Goal: Task Accomplishment & Management: Manage account settings

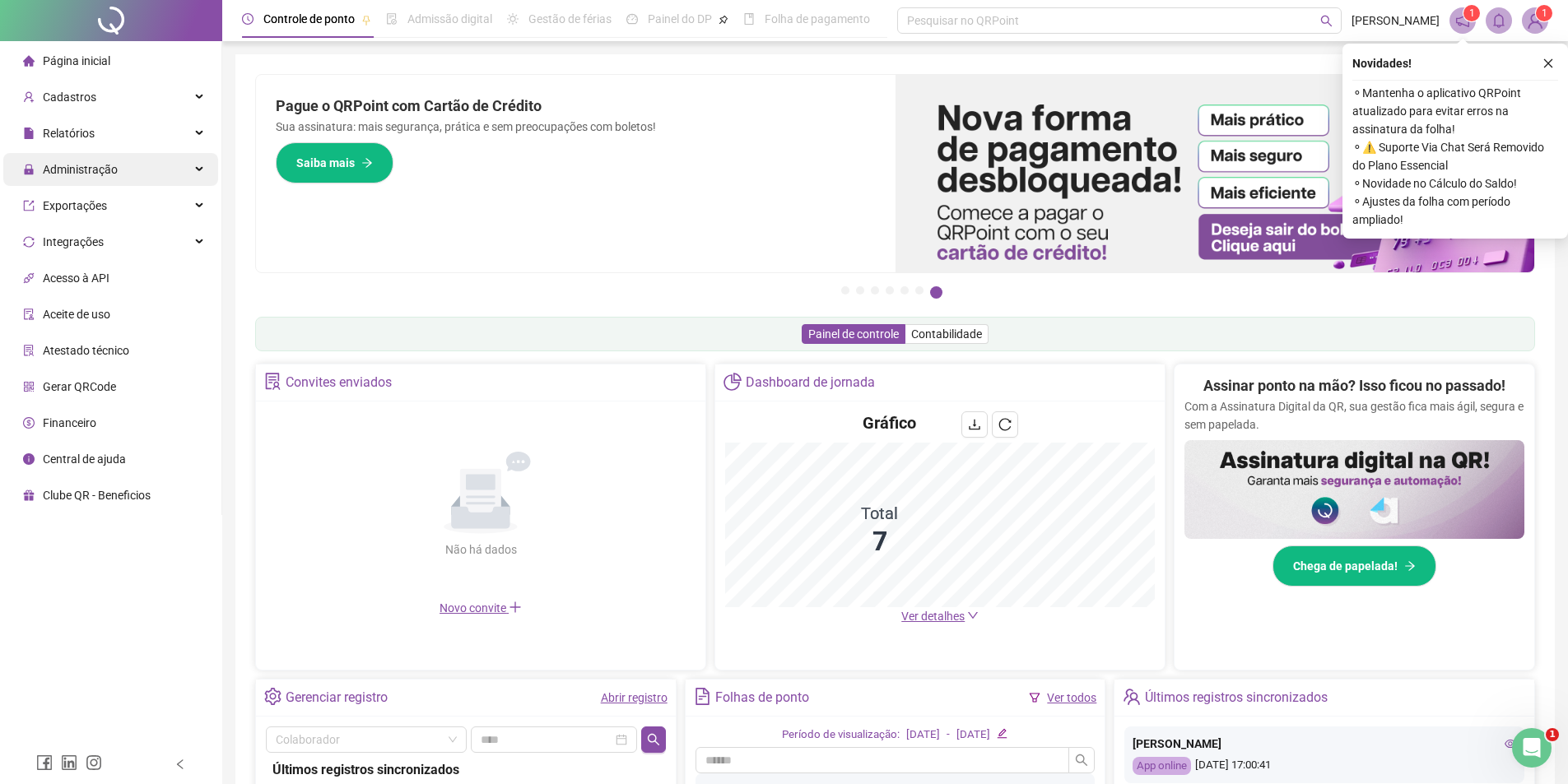
click at [133, 176] on div "Administração" at bounding box center [111, 169] width 215 height 33
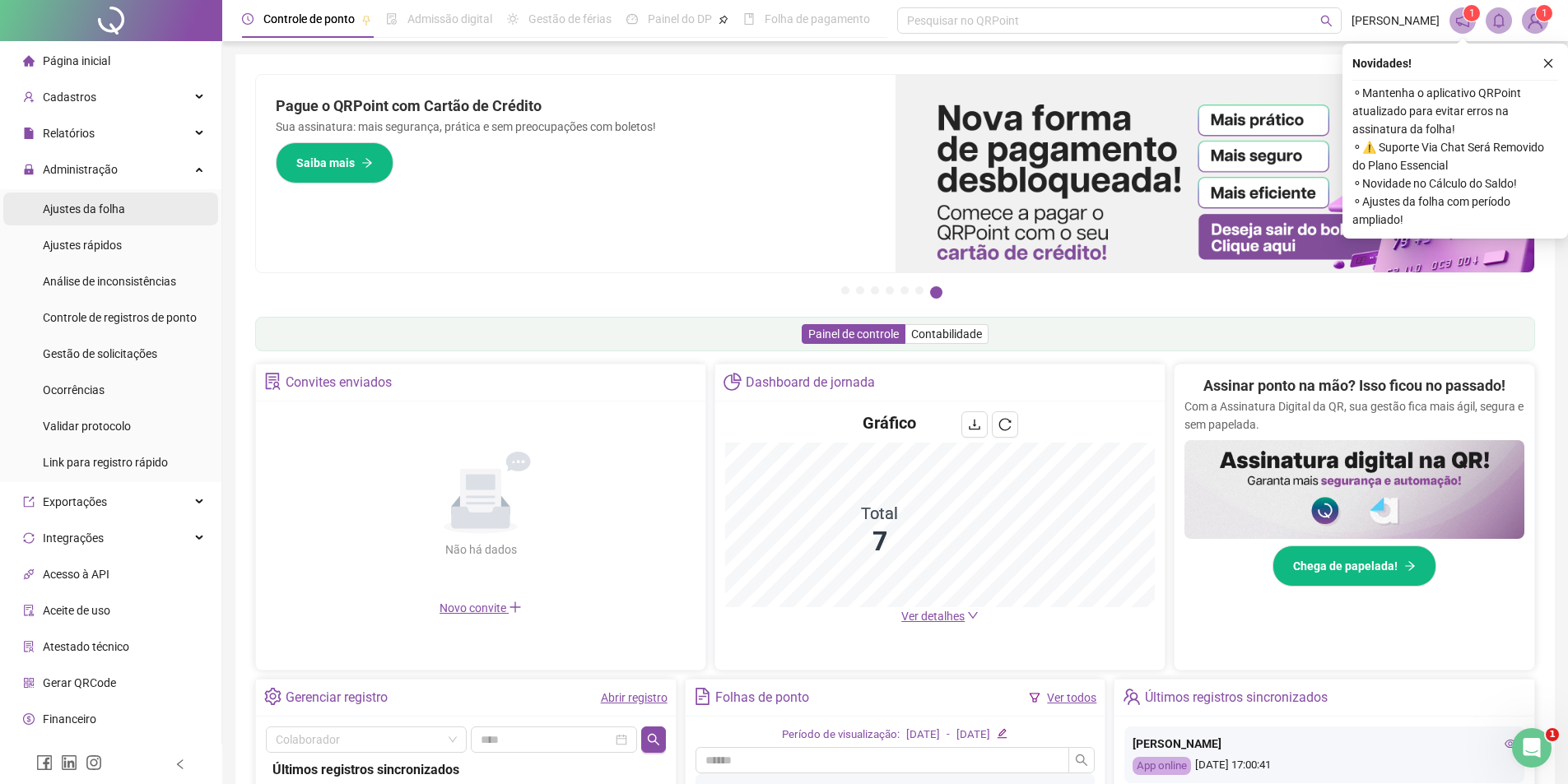
click at [124, 210] on span "Ajustes da folha" at bounding box center [84, 209] width 82 height 13
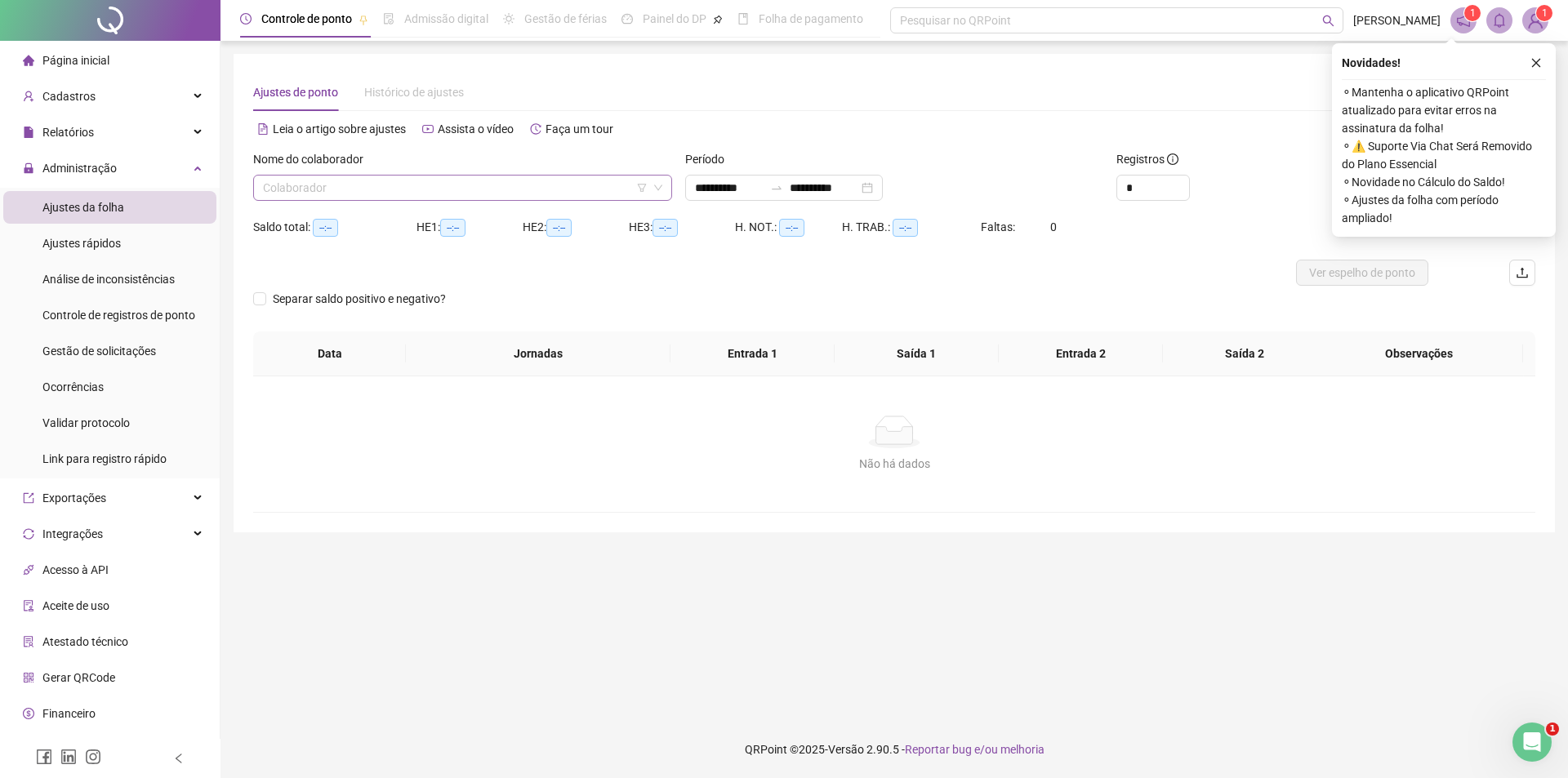
type input "**********"
click at [329, 187] on input "search" at bounding box center [455, 187] width 385 height 24
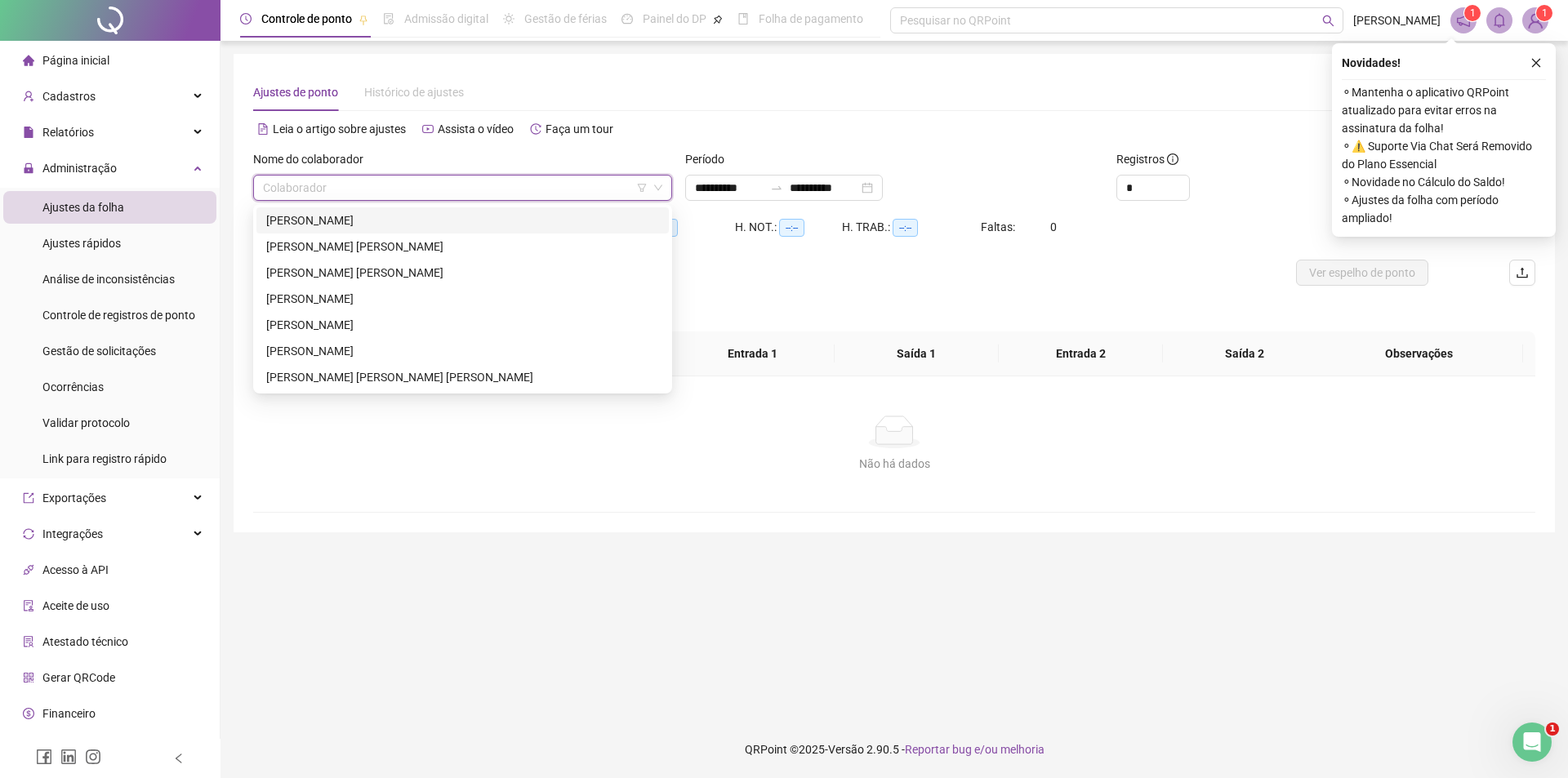
click at [329, 220] on div "[PERSON_NAME]" at bounding box center [463, 220] width 393 height 18
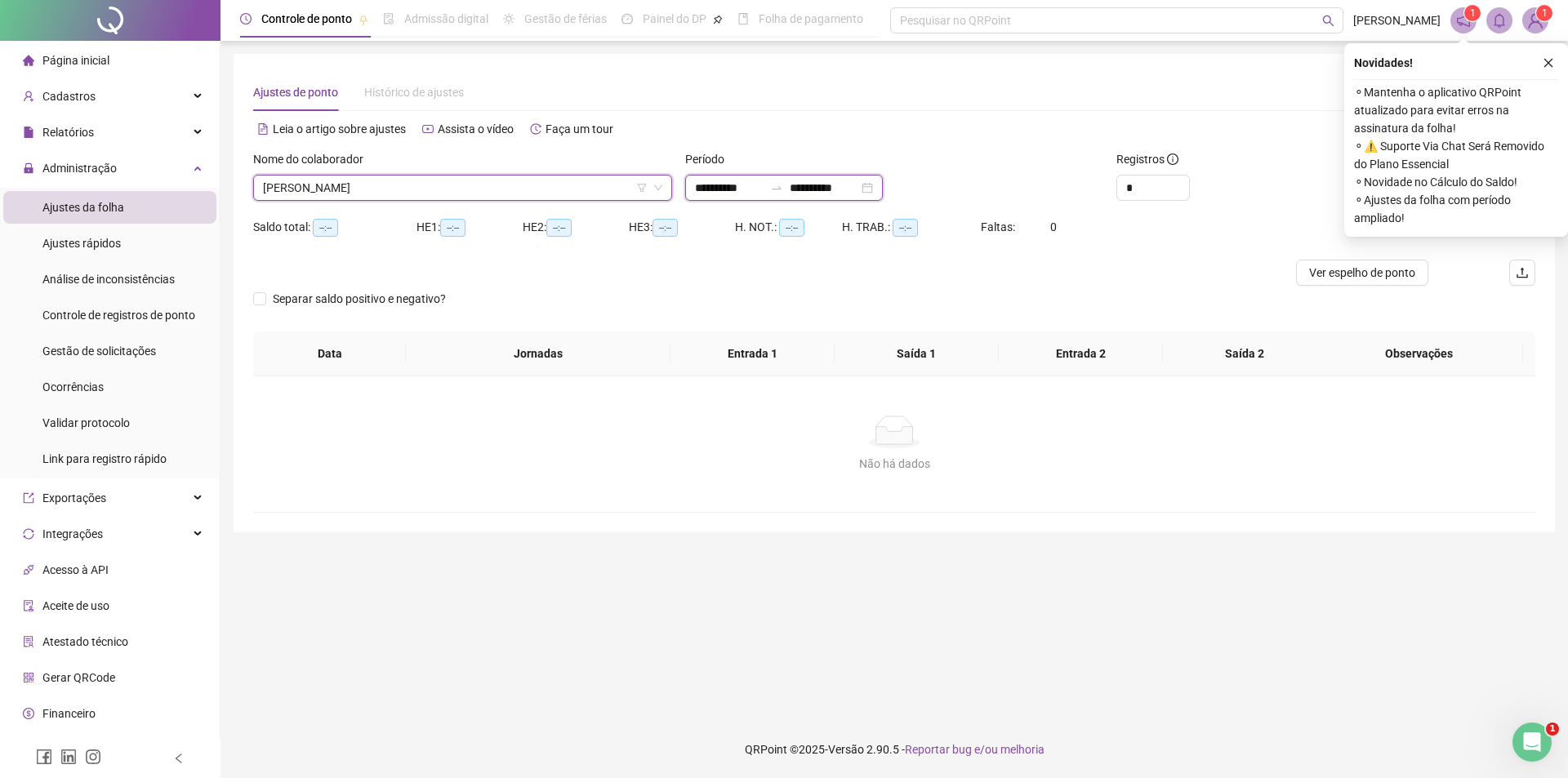
click at [734, 189] on input "**********" at bounding box center [729, 188] width 69 height 18
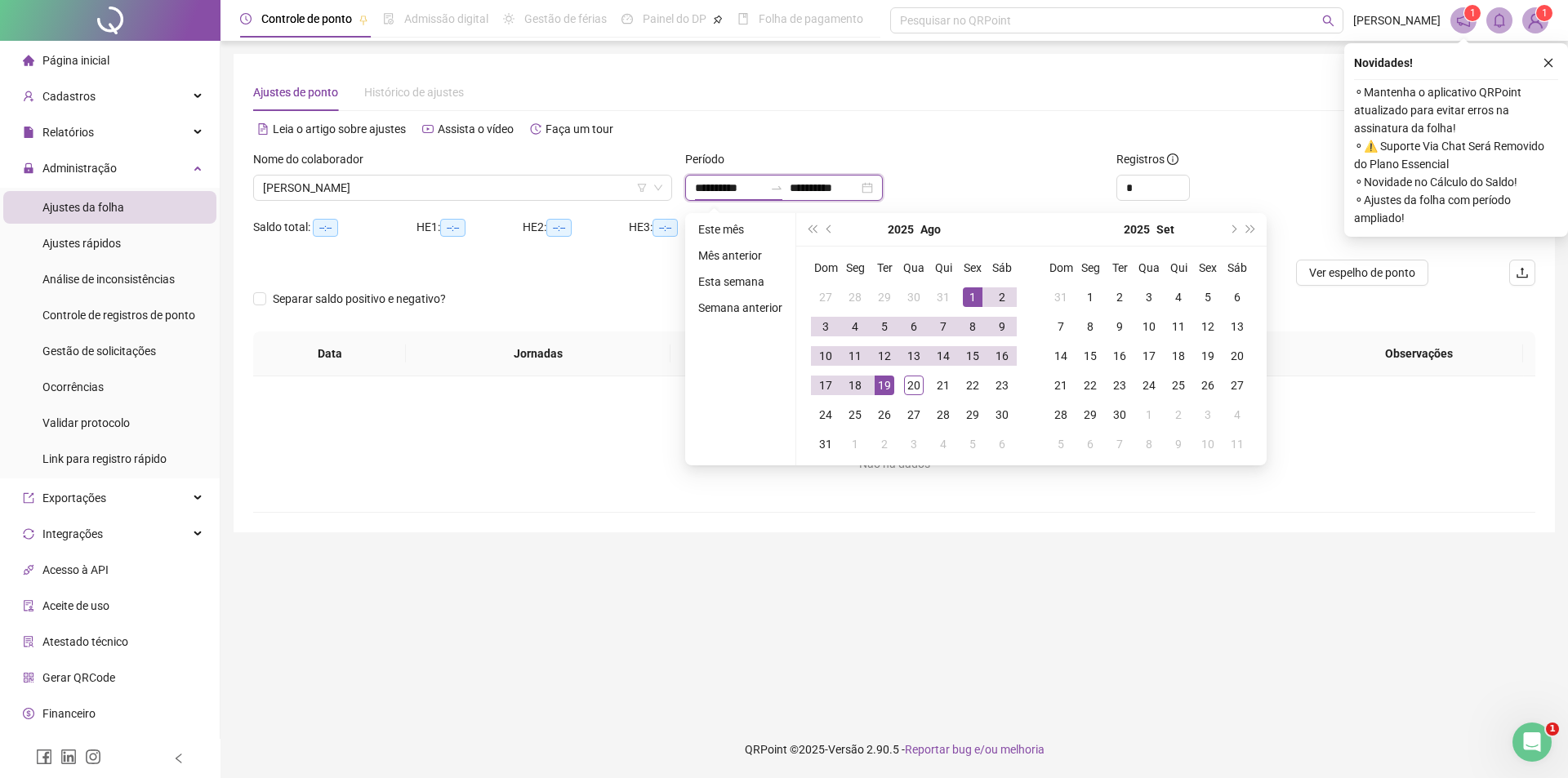
type input "**********"
click at [964, 302] on div "1" at bounding box center [972, 297] width 20 height 20
type input "**********"
drag, startPoint x: 910, startPoint y: 386, endPoint x: 933, endPoint y: 368, distance: 29.2
click at [910, 386] on div "20" at bounding box center [914, 386] width 20 height 20
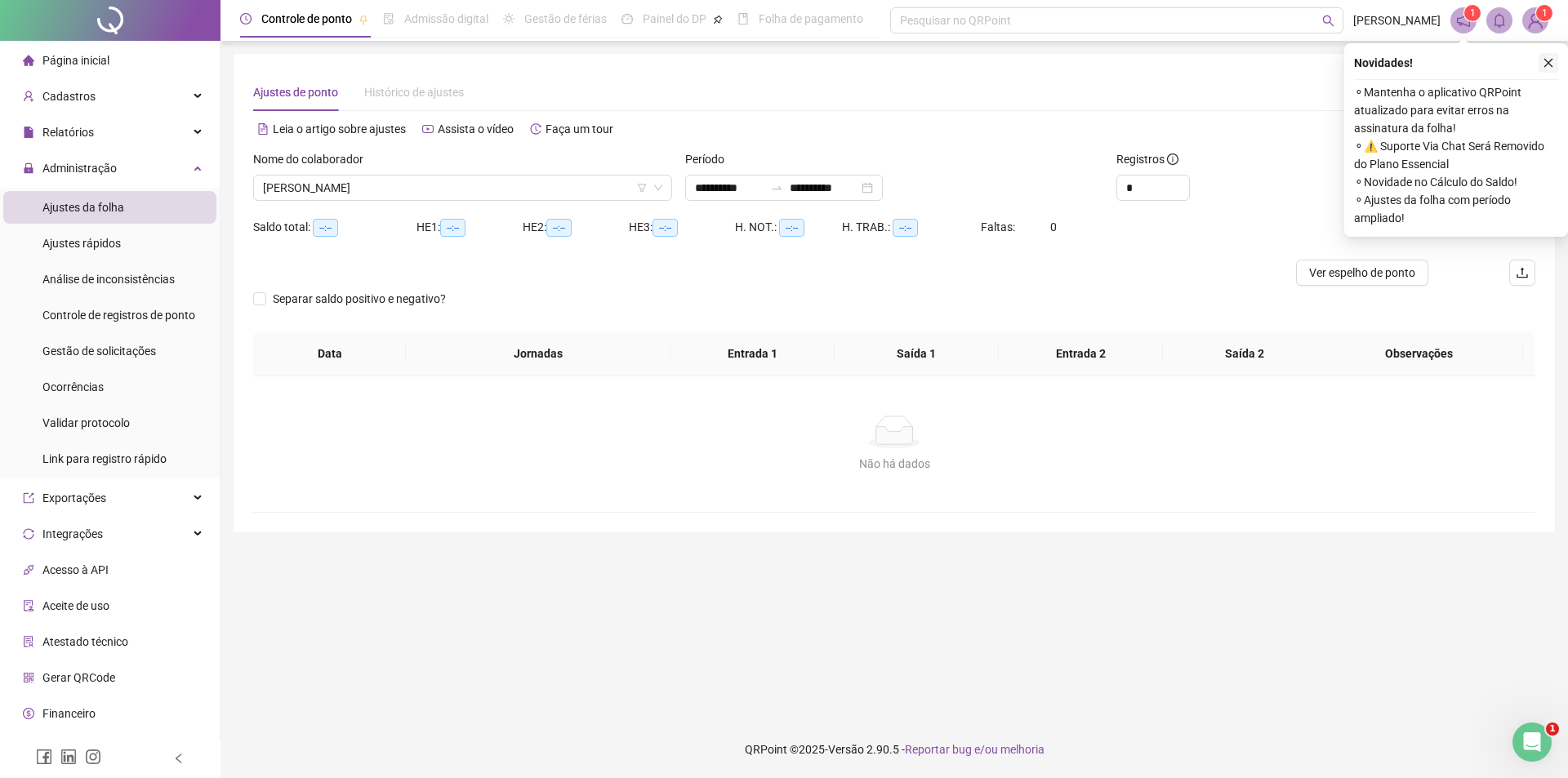
click at [1546, 62] on icon "close" at bounding box center [1548, 62] width 12 height 12
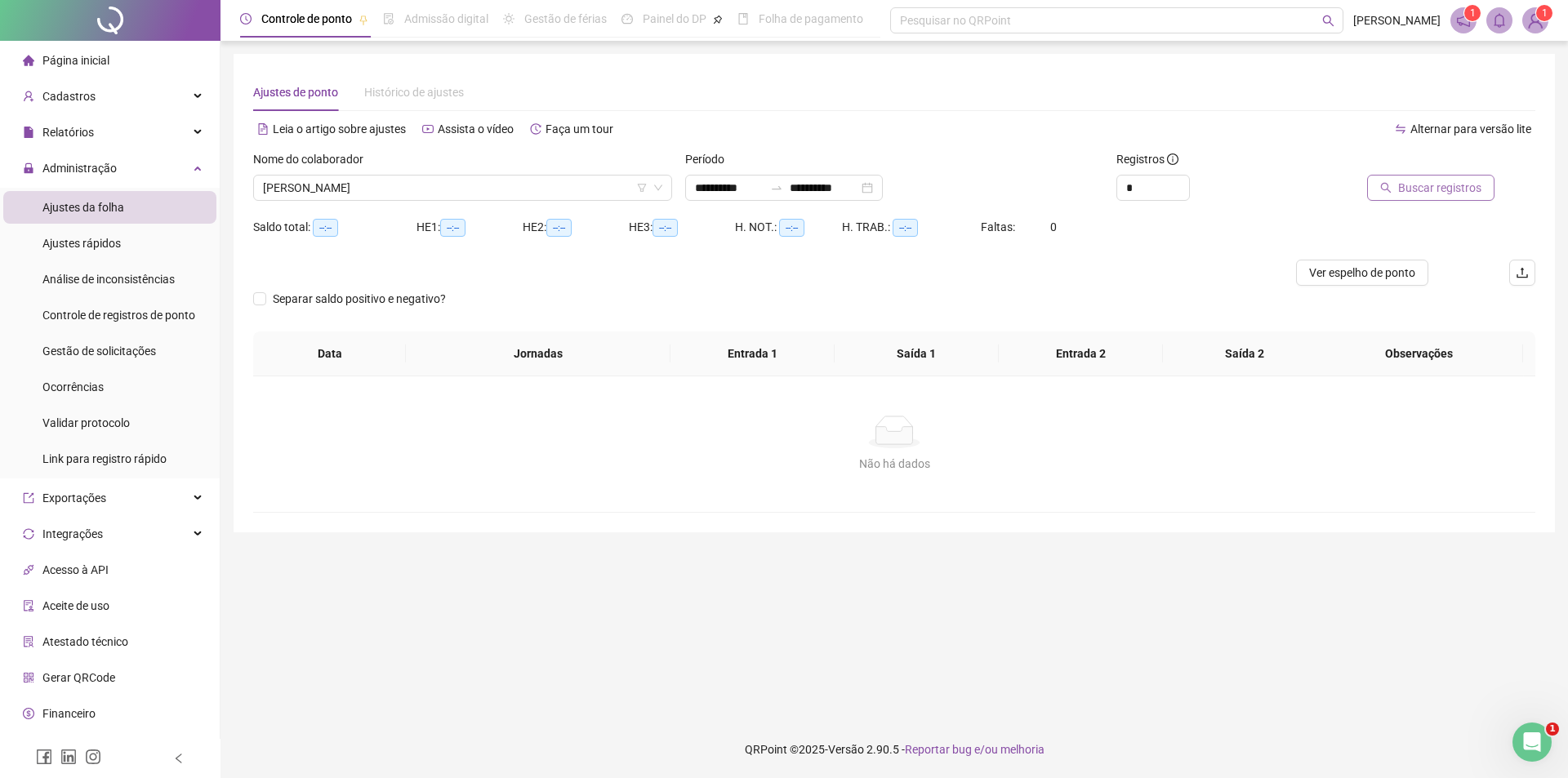
click at [1429, 194] on span "Buscar registros" at bounding box center [1440, 188] width 83 height 18
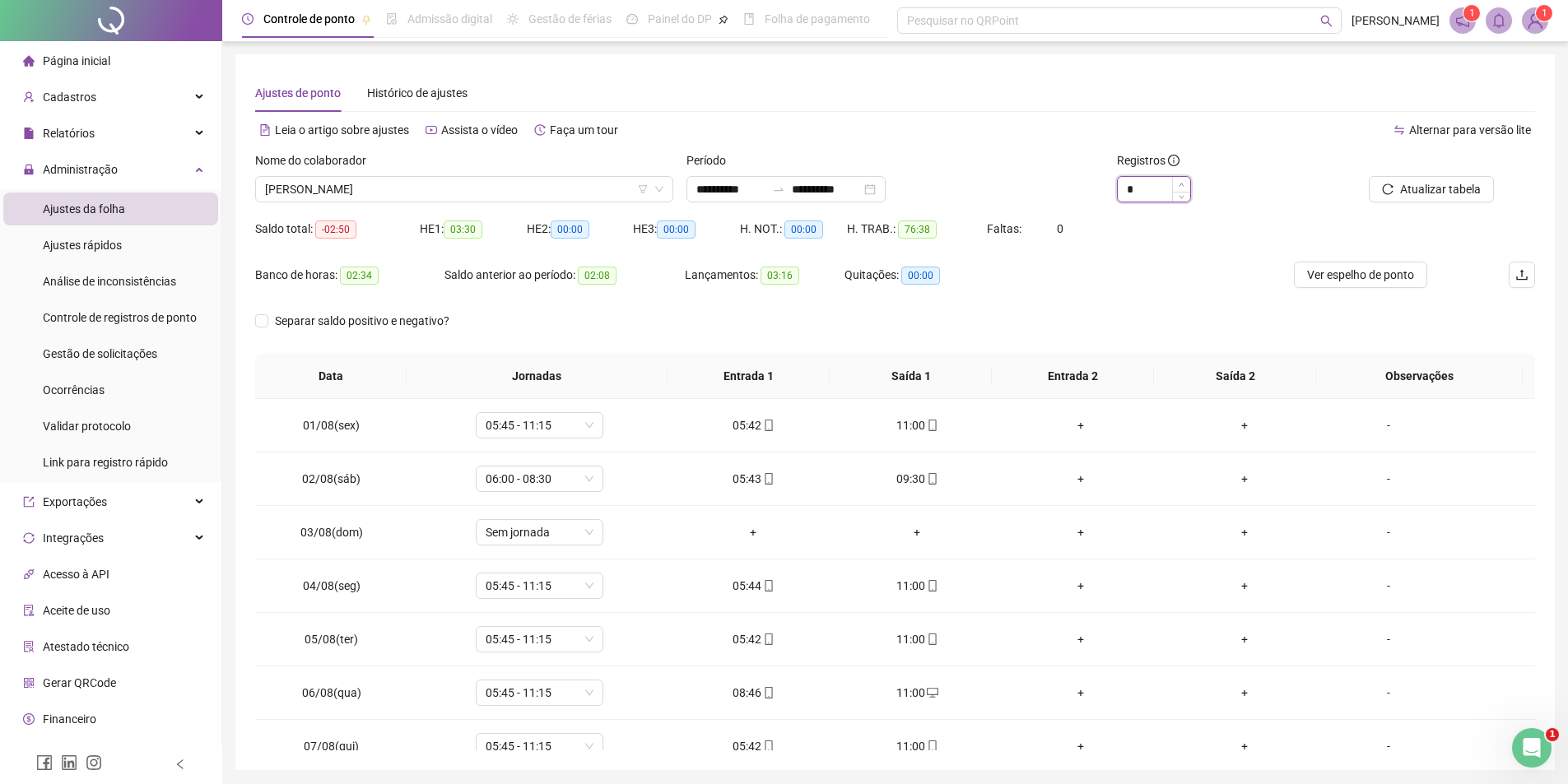
click at [1180, 183] on span "Increase Value" at bounding box center [1182, 184] width 18 height 15
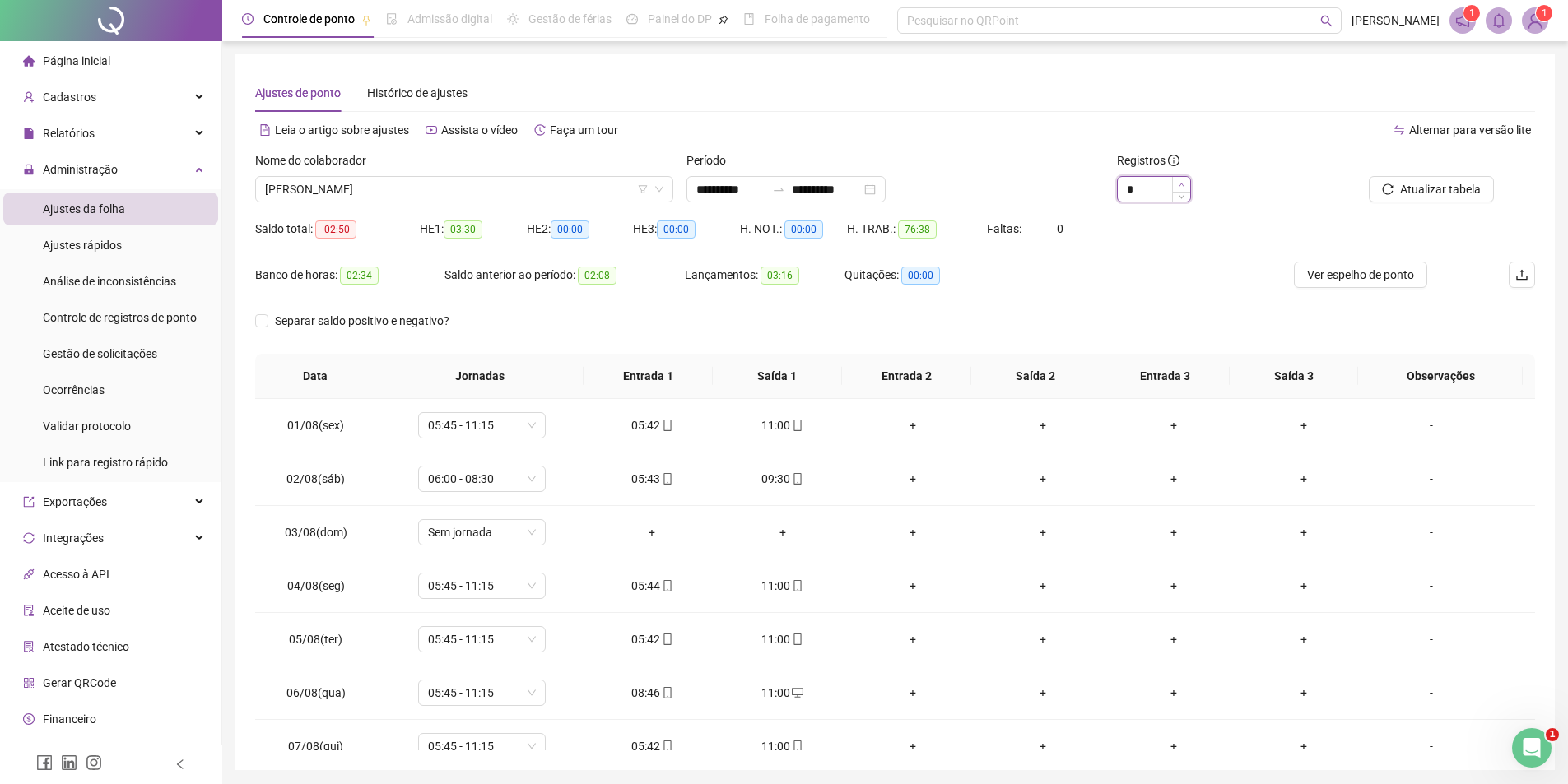
type input "*"
click at [1180, 183] on icon "up" at bounding box center [1182, 185] width 5 height 5
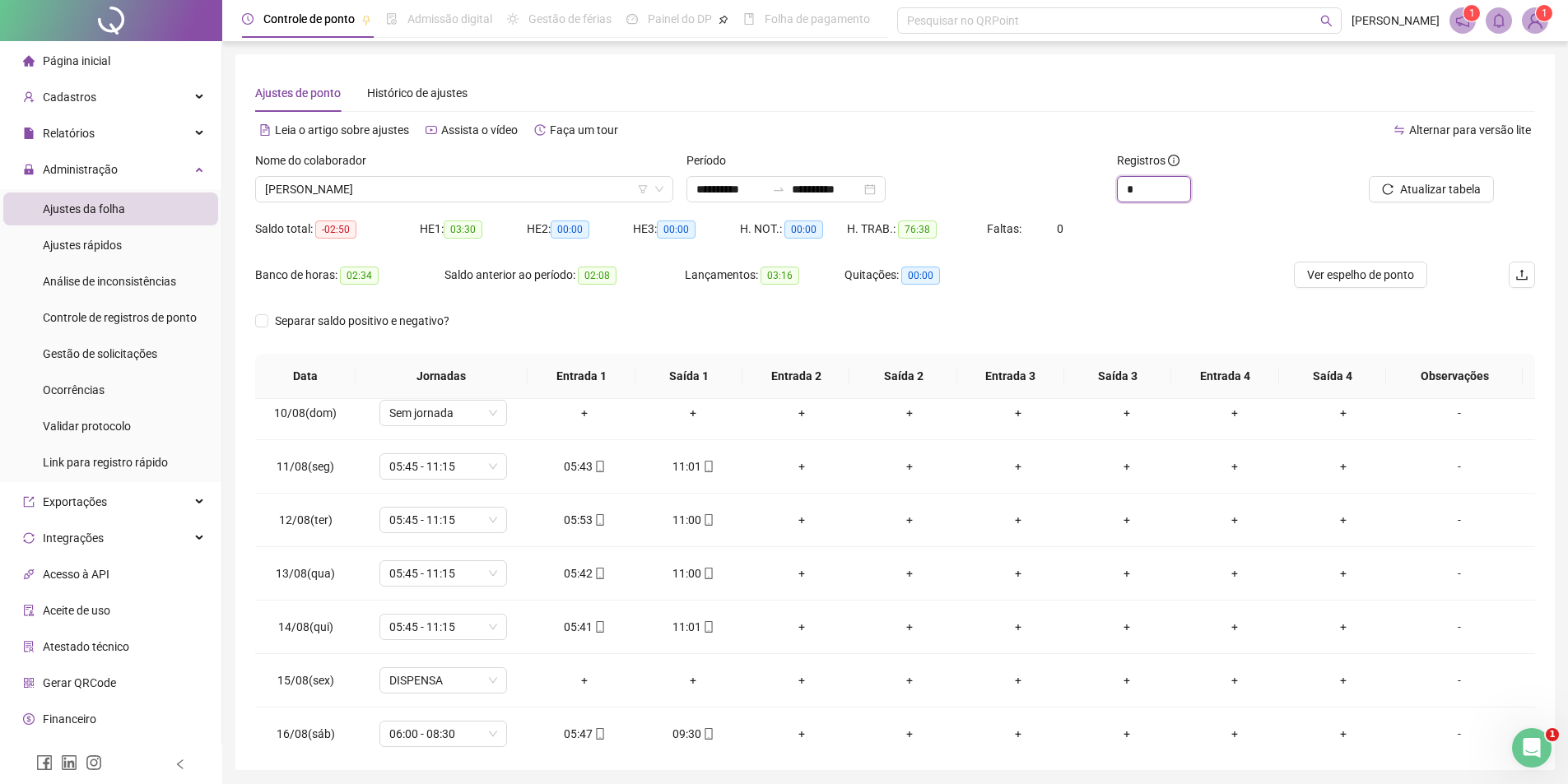
scroll to position [718, 0]
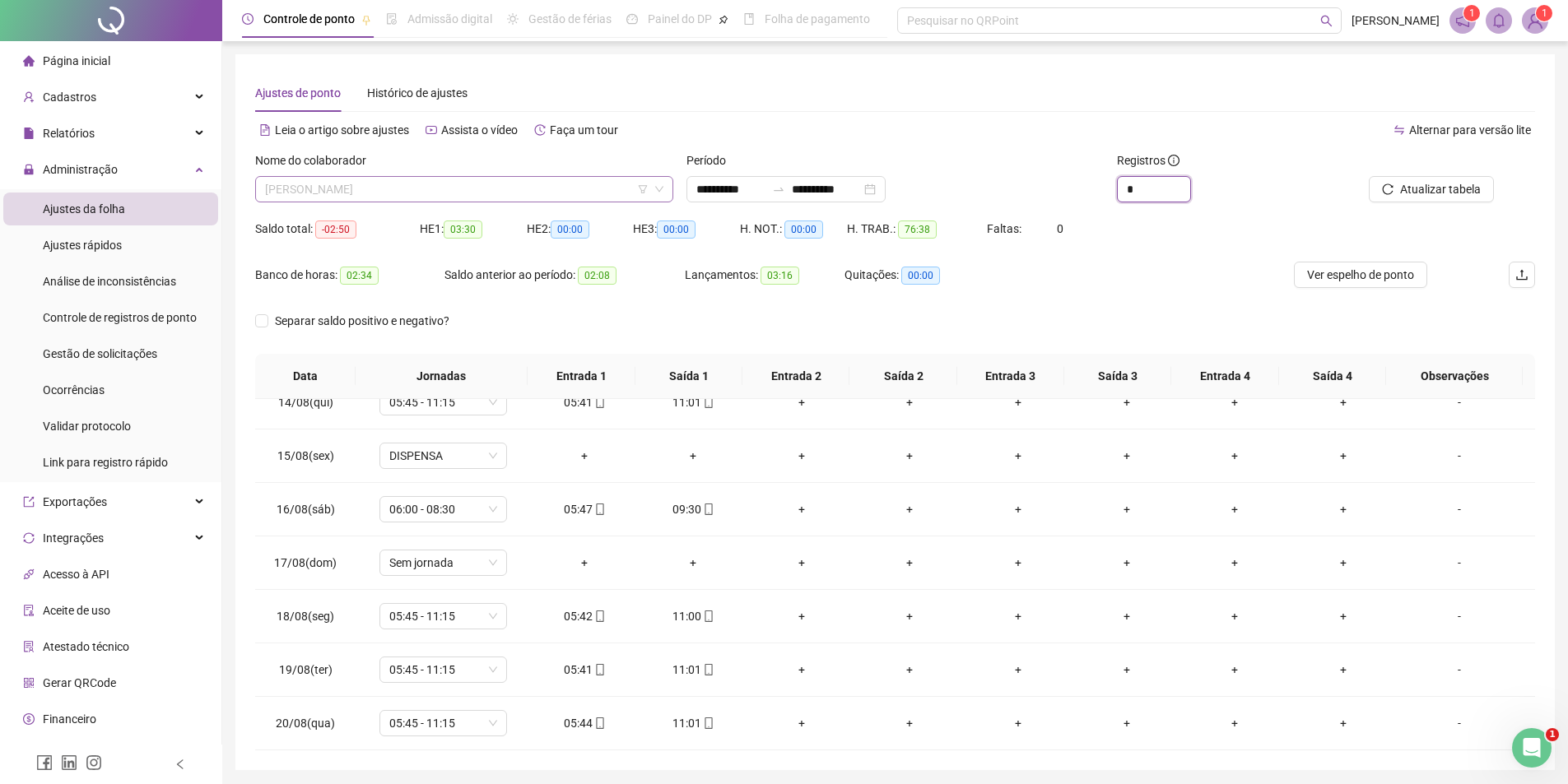
click at [421, 194] on span "[PERSON_NAME]" at bounding box center [464, 188] width 398 height 25
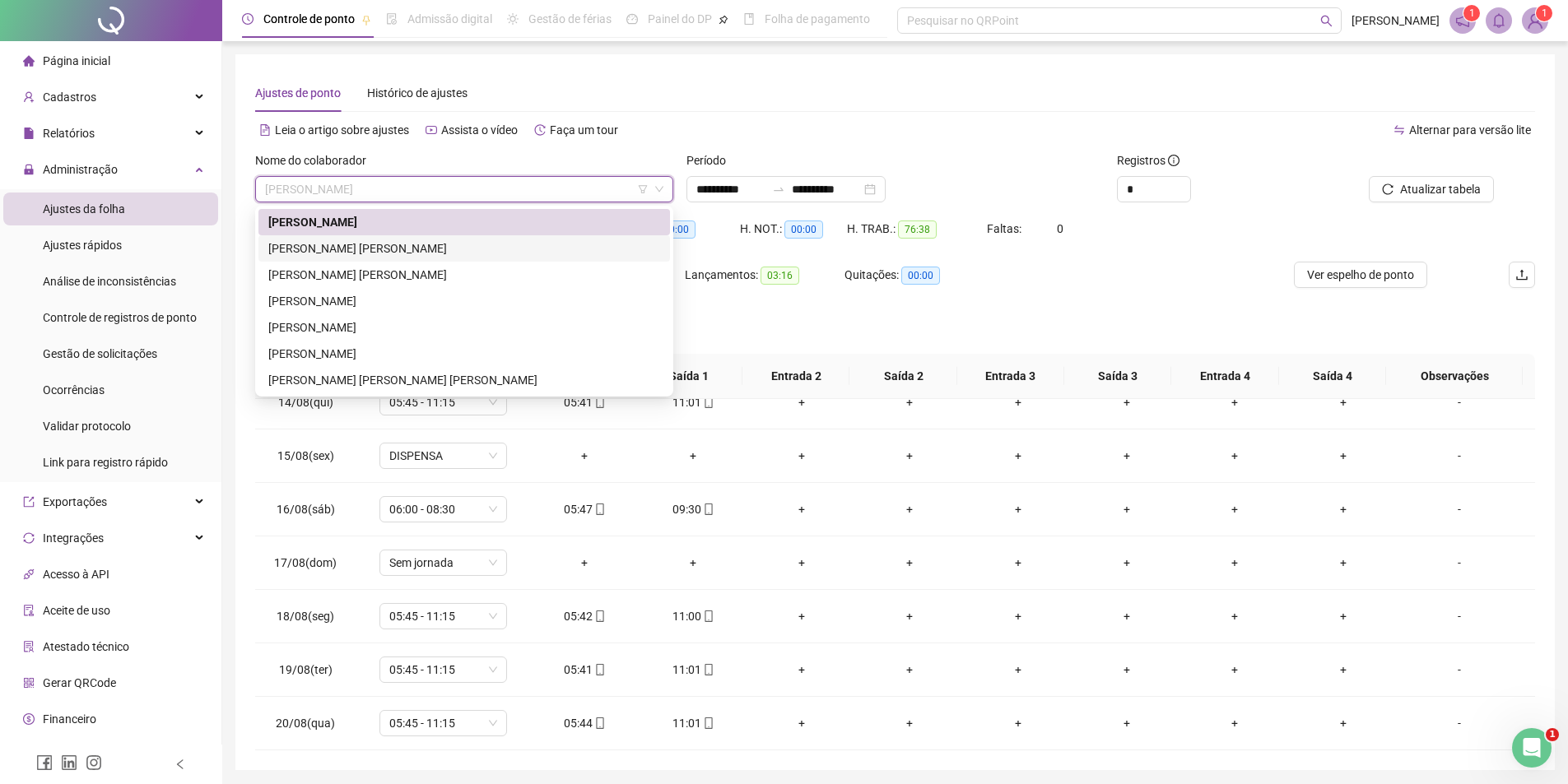
click at [386, 249] on div "[PERSON_NAME] [PERSON_NAME]" at bounding box center [465, 249] width 392 height 18
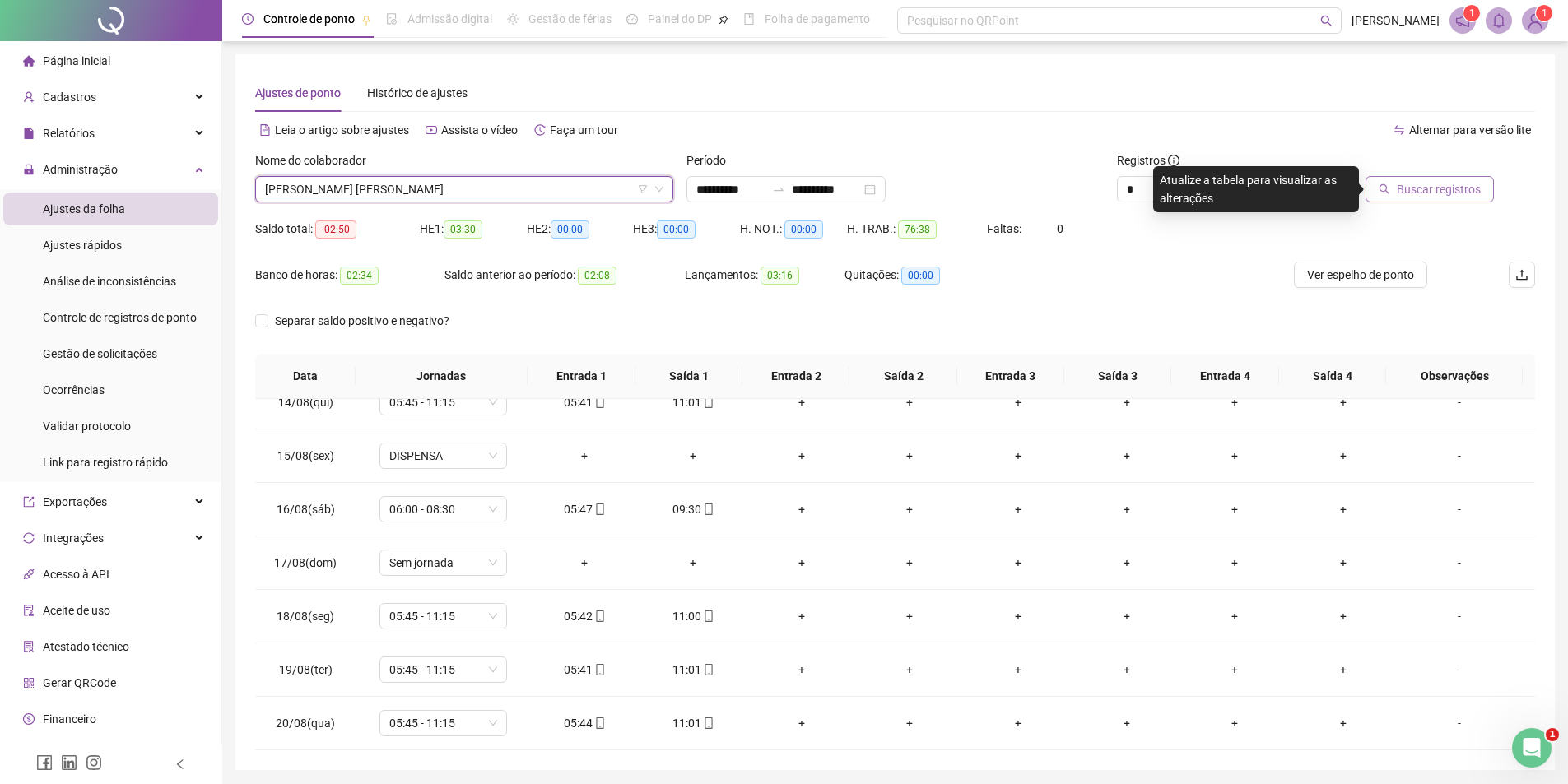
click at [1400, 193] on span "Buscar registros" at bounding box center [1439, 189] width 84 height 18
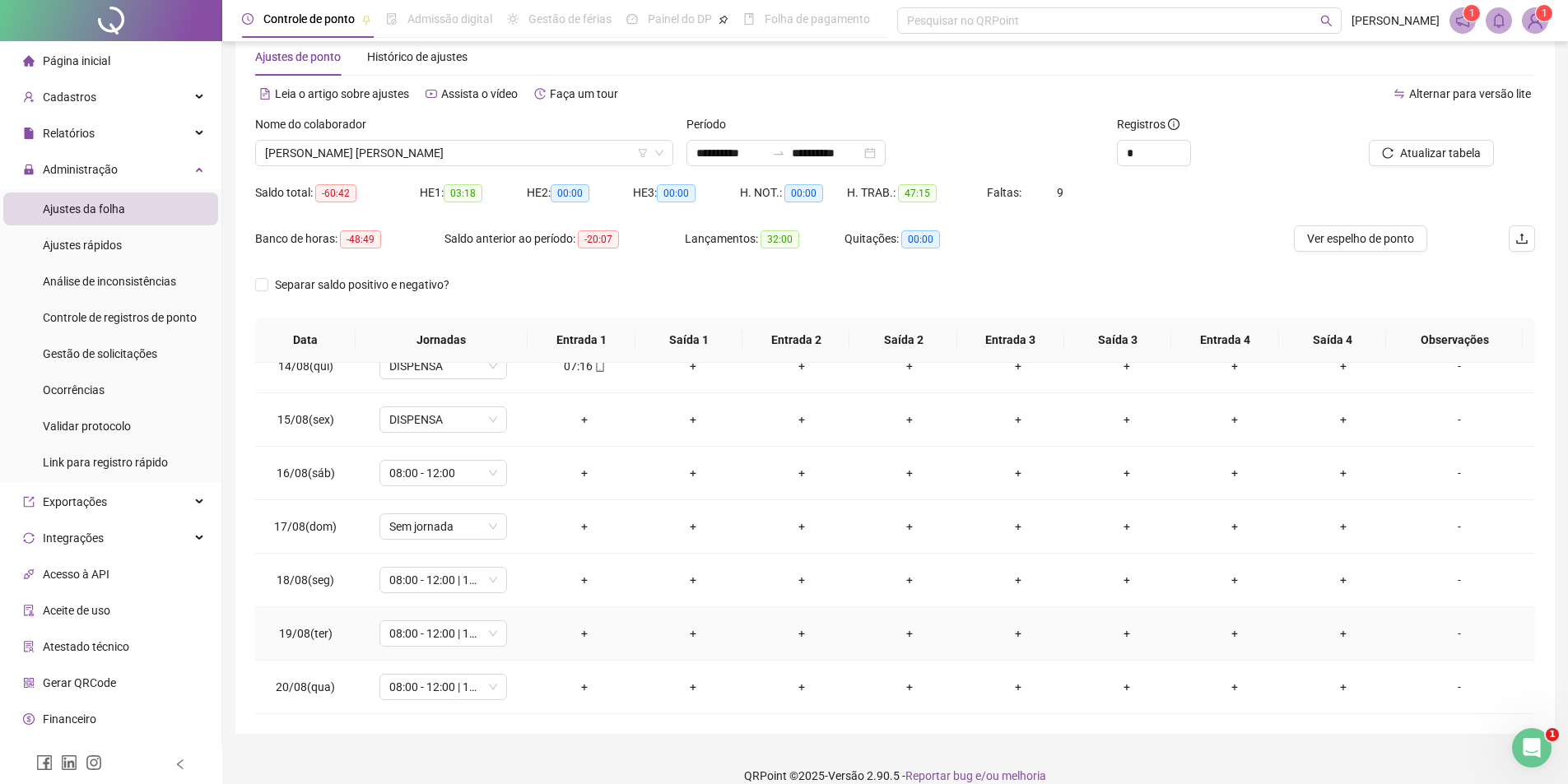
scroll to position [56, 0]
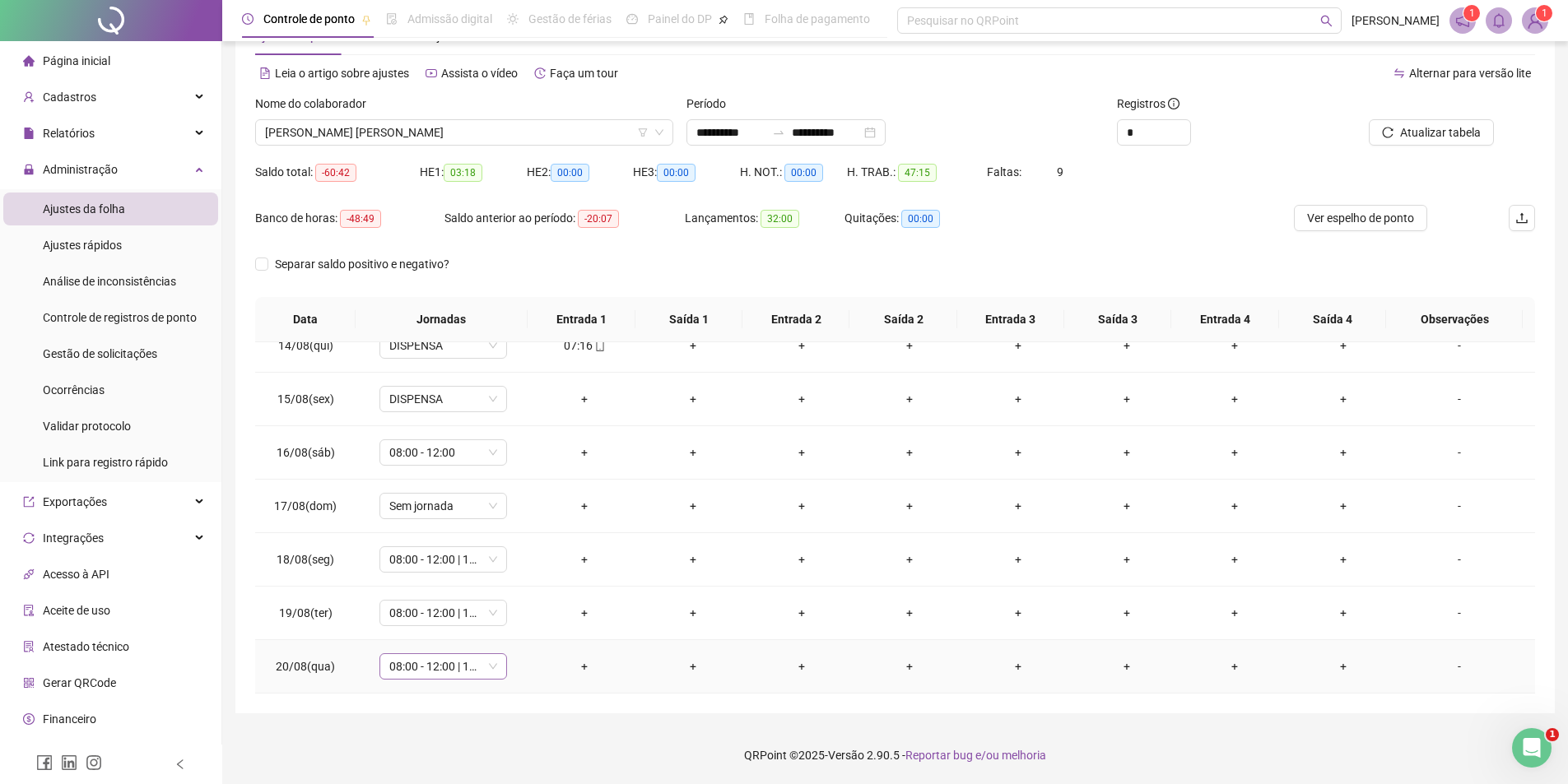
click at [430, 667] on span "08:00 - 12:00 | 13:00 - 17:00" at bounding box center [443, 666] width 108 height 25
type input "*"
click at [437, 473] on div "Dispensa" at bounding box center [450, 475] width 98 height 18
drag, startPoint x: 526, startPoint y: 619, endPoint x: 490, endPoint y: 609, distance: 37.4
click at [524, 618] on button "Sim" at bounding box center [519, 624] width 32 height 20
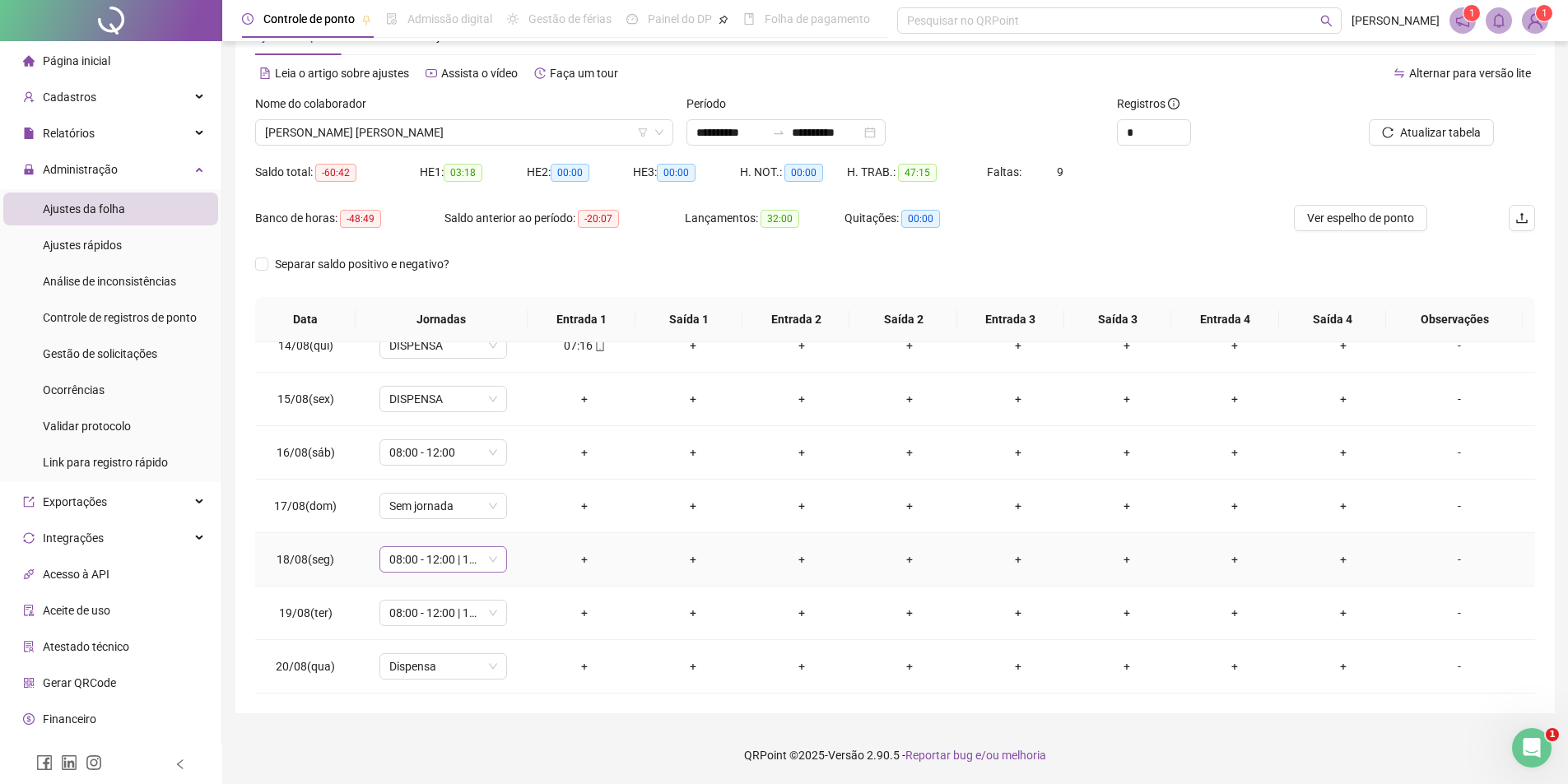
click at [419, 560] on span "08:00 - 12:00 | 13:00 - 17:00" at bounding box center [443, 559] width 108 height 25
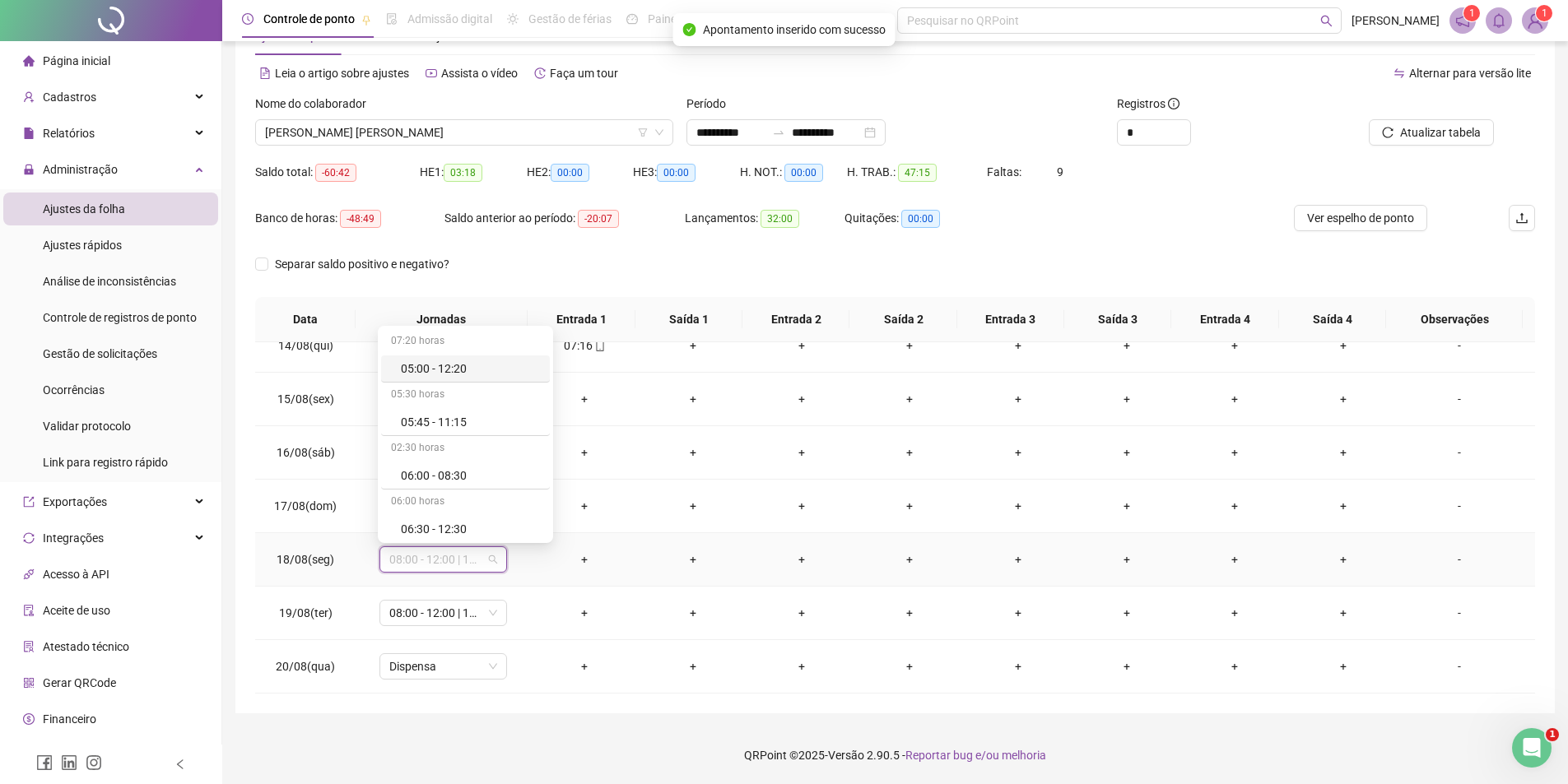
type input "*"
click at [434, 369] on div "Dispensa" at bounding box center [450, 369] width 98 height 18
click at [518, 512] on span "Sim" at bounding box center [519, 516] width 19 height 18
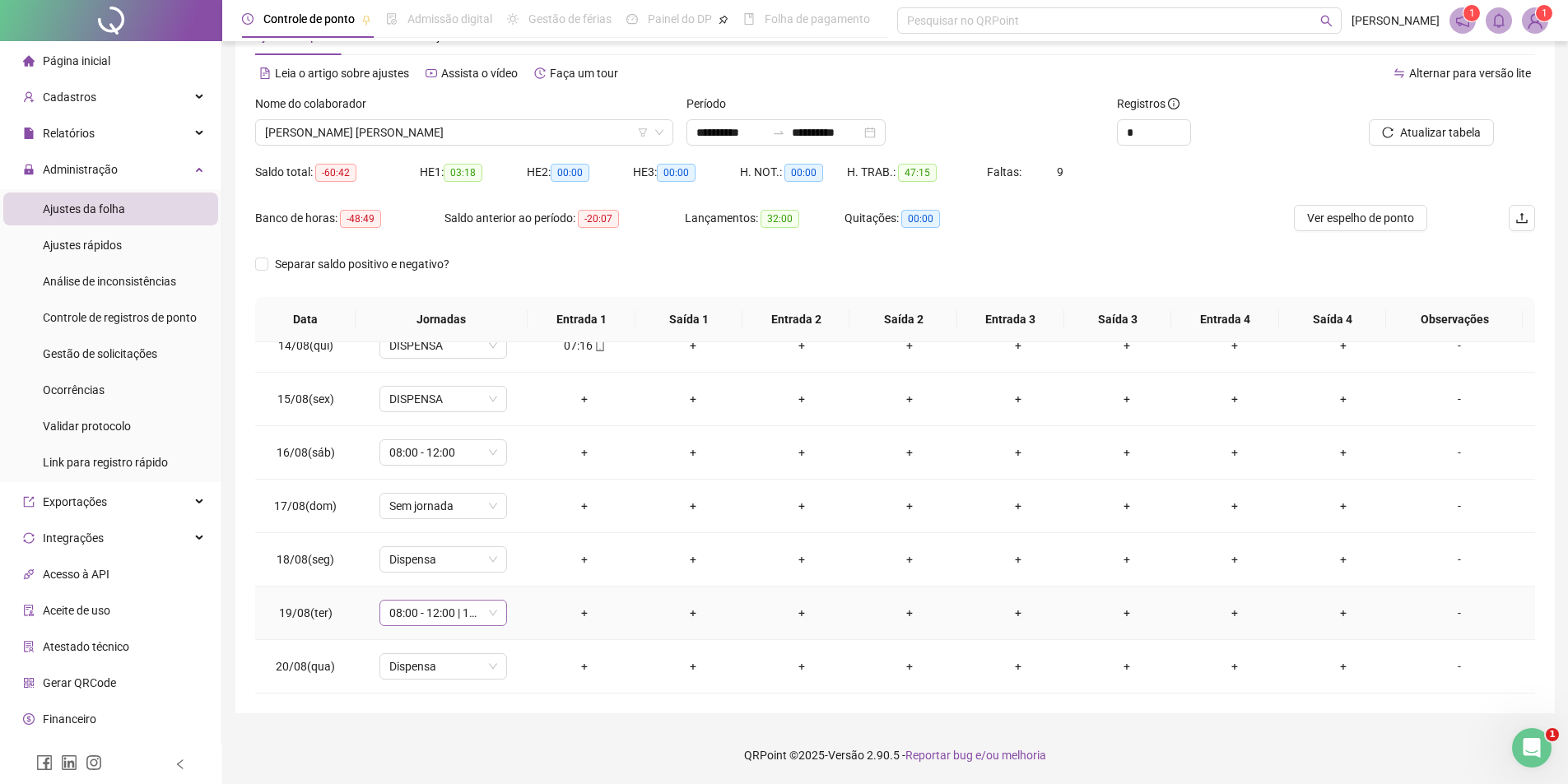
click at [423, 610] on span "08:00 - 12:00 | 13:00 - 17:00" at bounding box center [443, 613] width 108 height 25
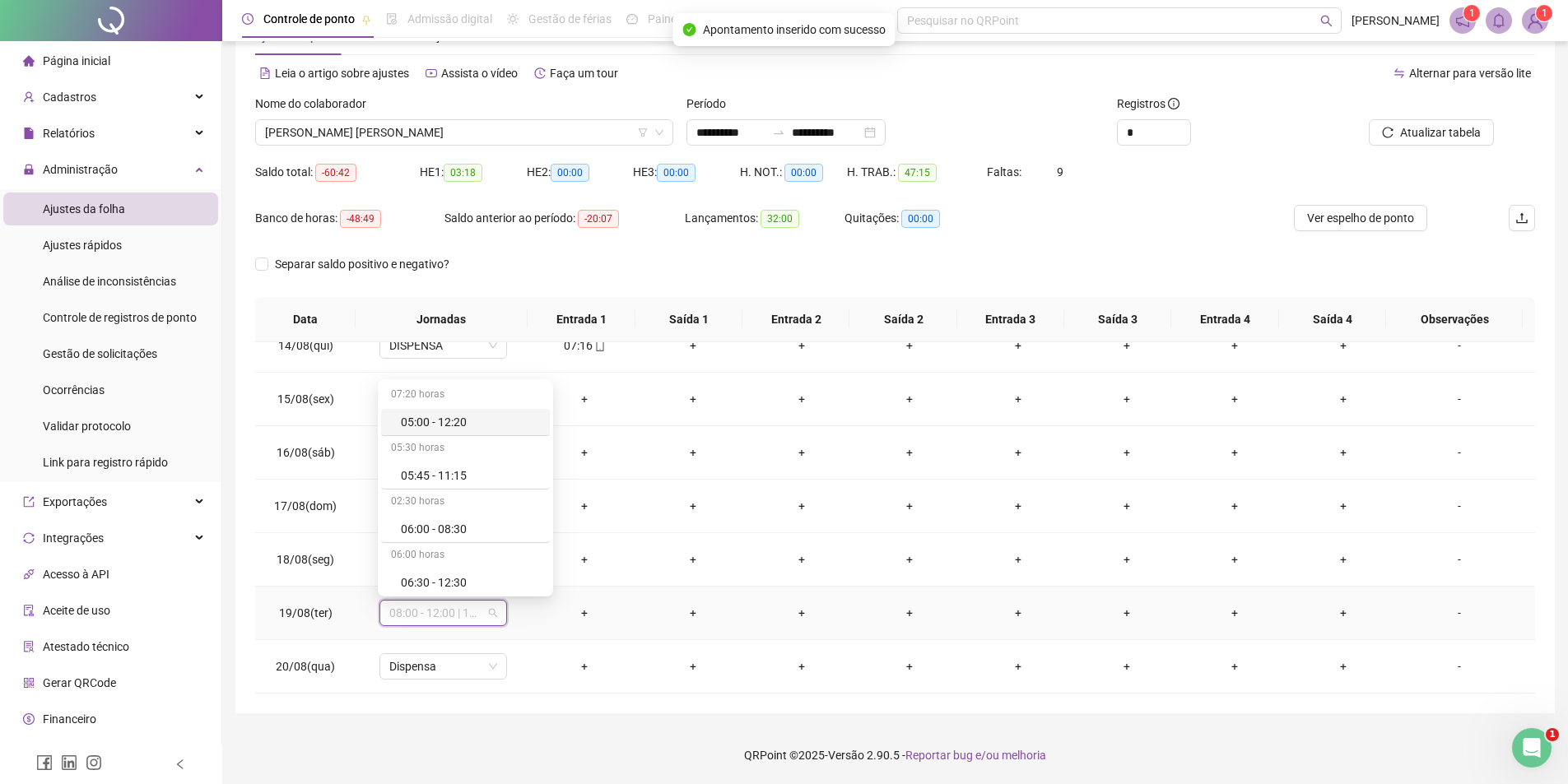
type input "*"
click at [446, 419] on div "Dispensa" at bounding box center [450, 423] width 98 height 18
click at [510, 566] on span "Sim" at bounding box center [519, 570] width 19 height 18
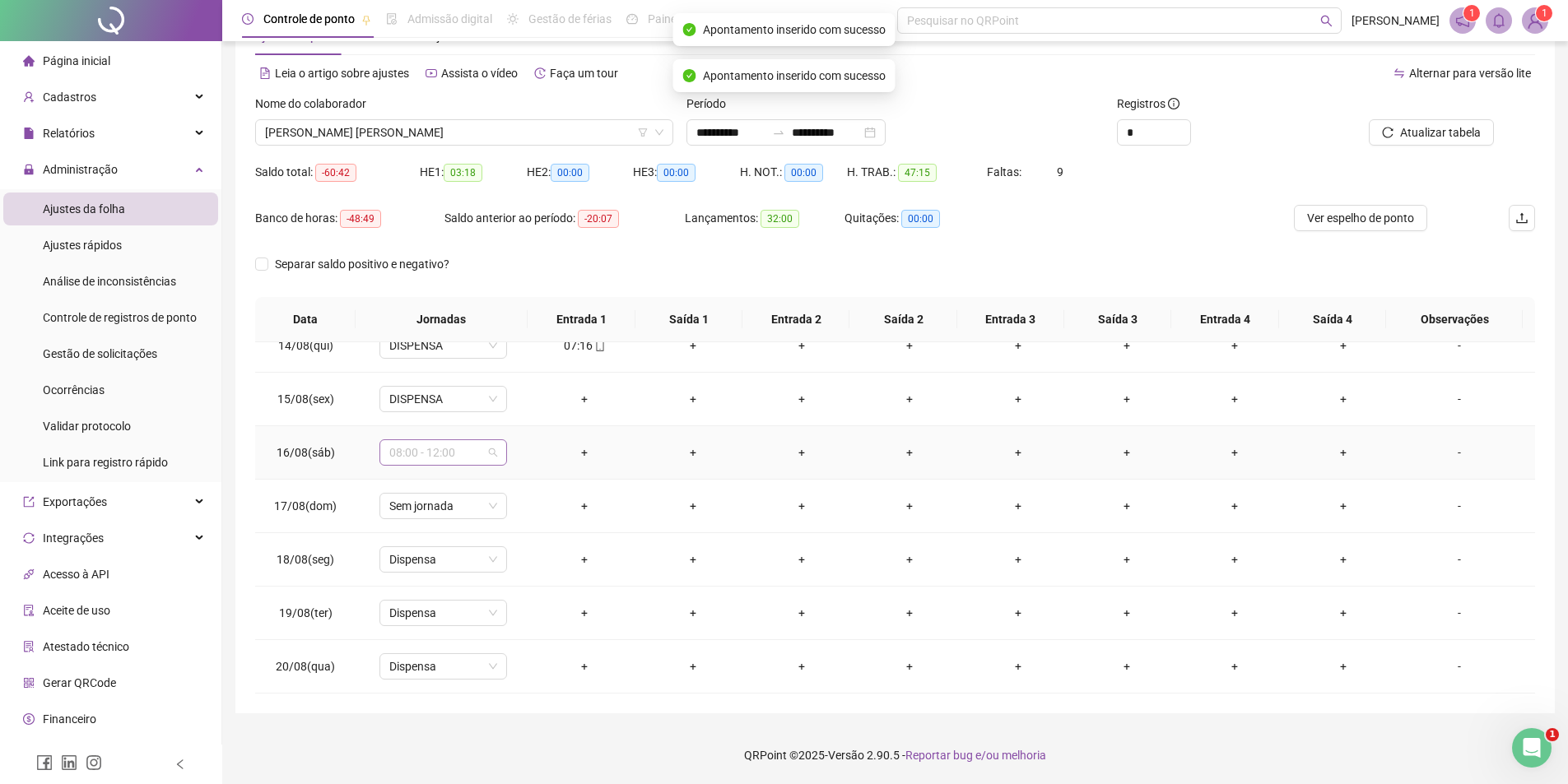
click at [439, 453] on span "08:00 - 12:00" at bounding box center [443, 452] width 108 height 25
type input "*"
click at [441, 521] on div "Dispensa" at bounding box center [445, 512] width 128 height 27
click at [510, 407] on span "Sim" at bounding box center [519, 410] width 19 height 18
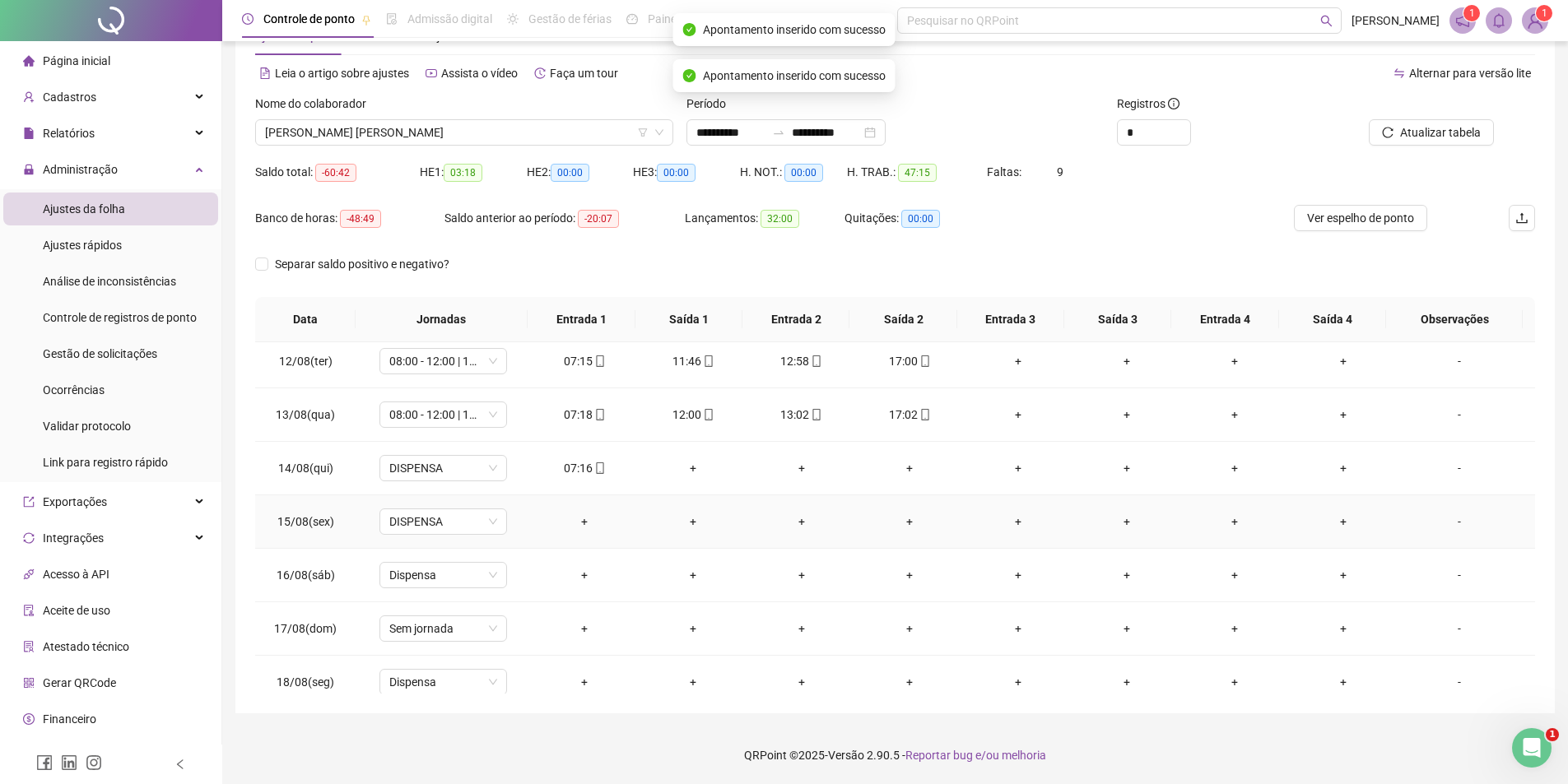
scroll to position [554, 0]
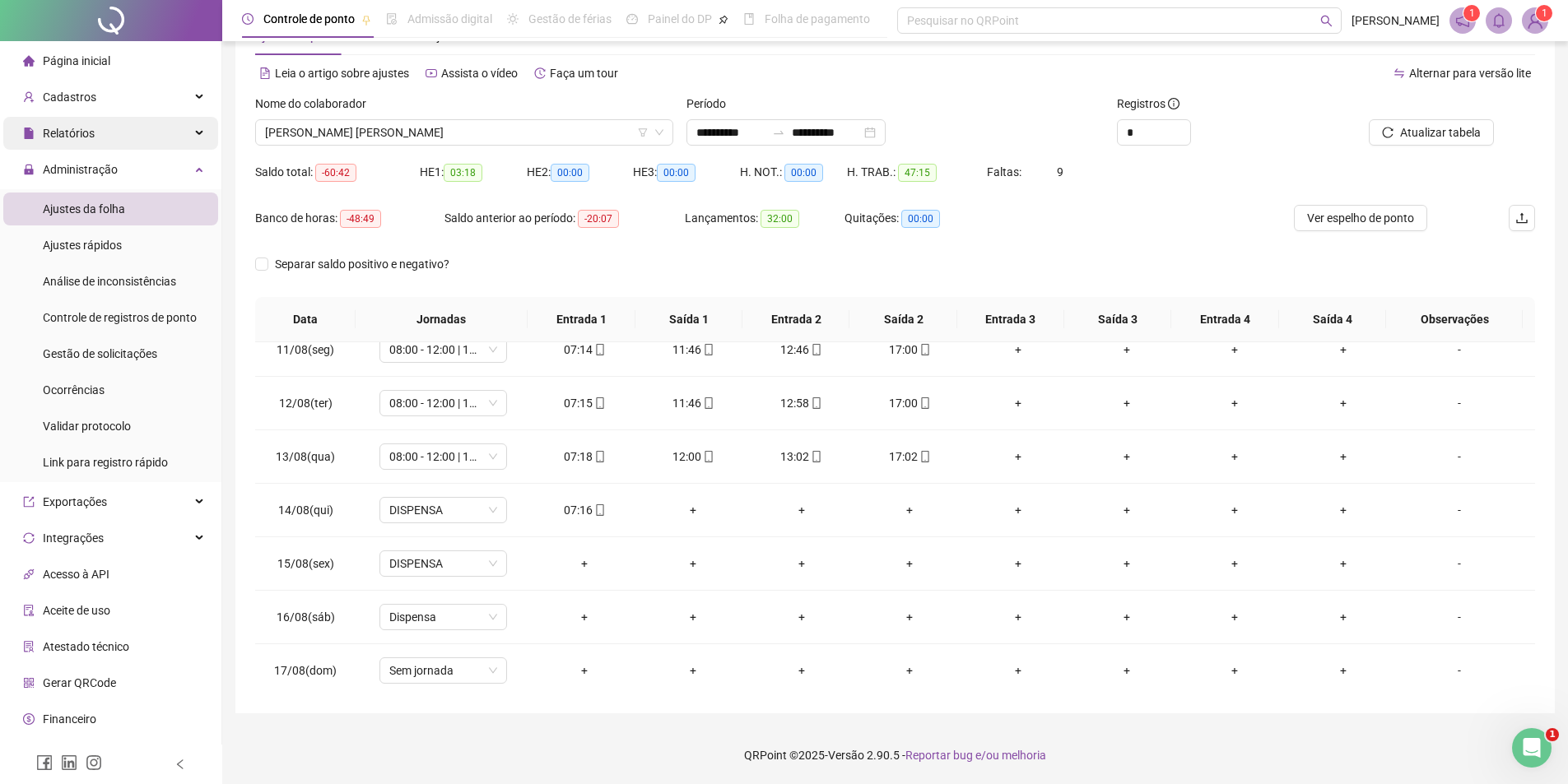
click at [104, 134] on div "Relatórios" at bounding box center [111, 133] width 215 height 33
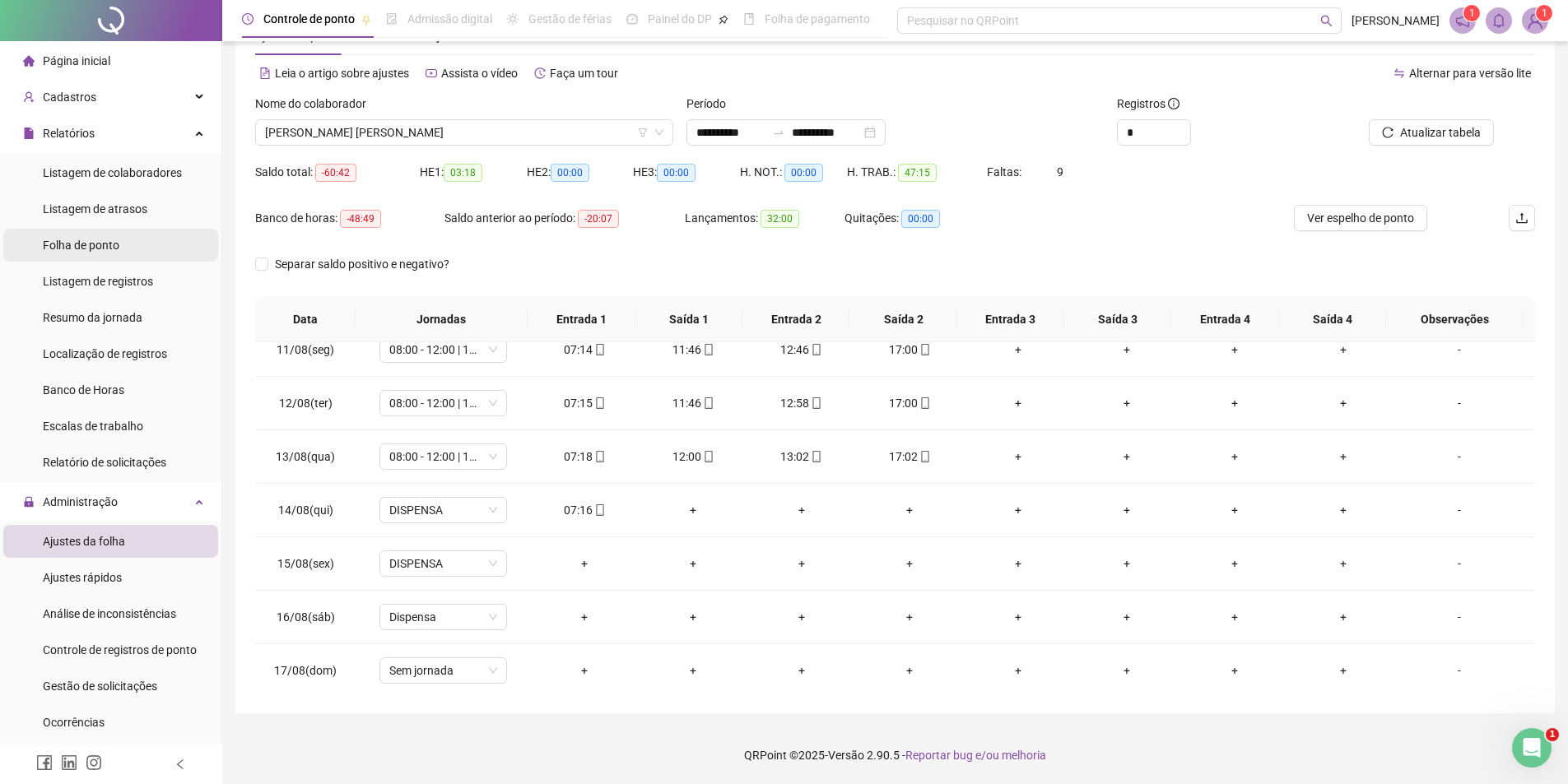
click at [126, 238] on li "Folha de ponto" at bounding box center [111, 245] width 215 height 33
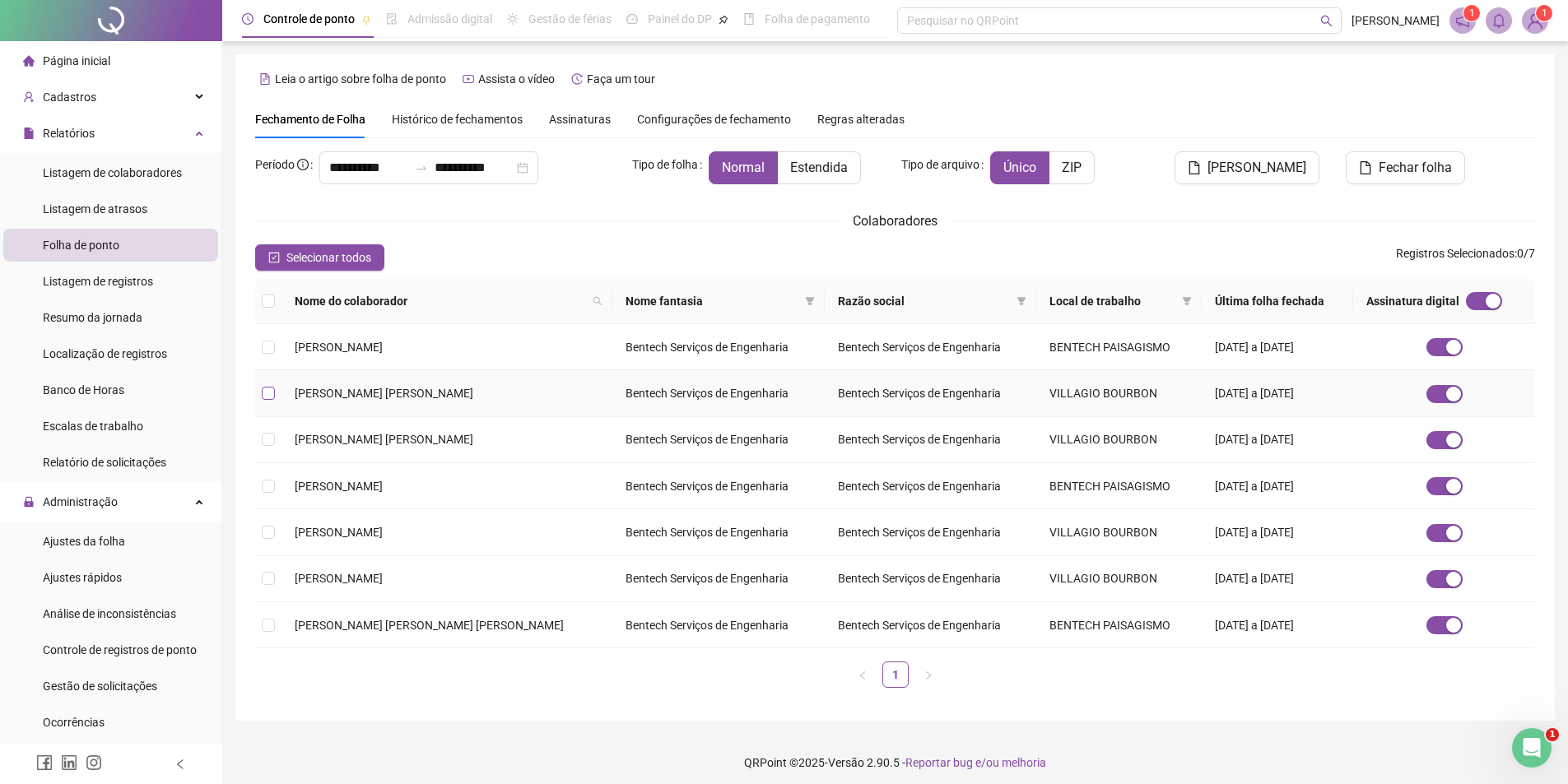
click at [269, 401] on label at bounding box center [268, 393] width 13 height 18
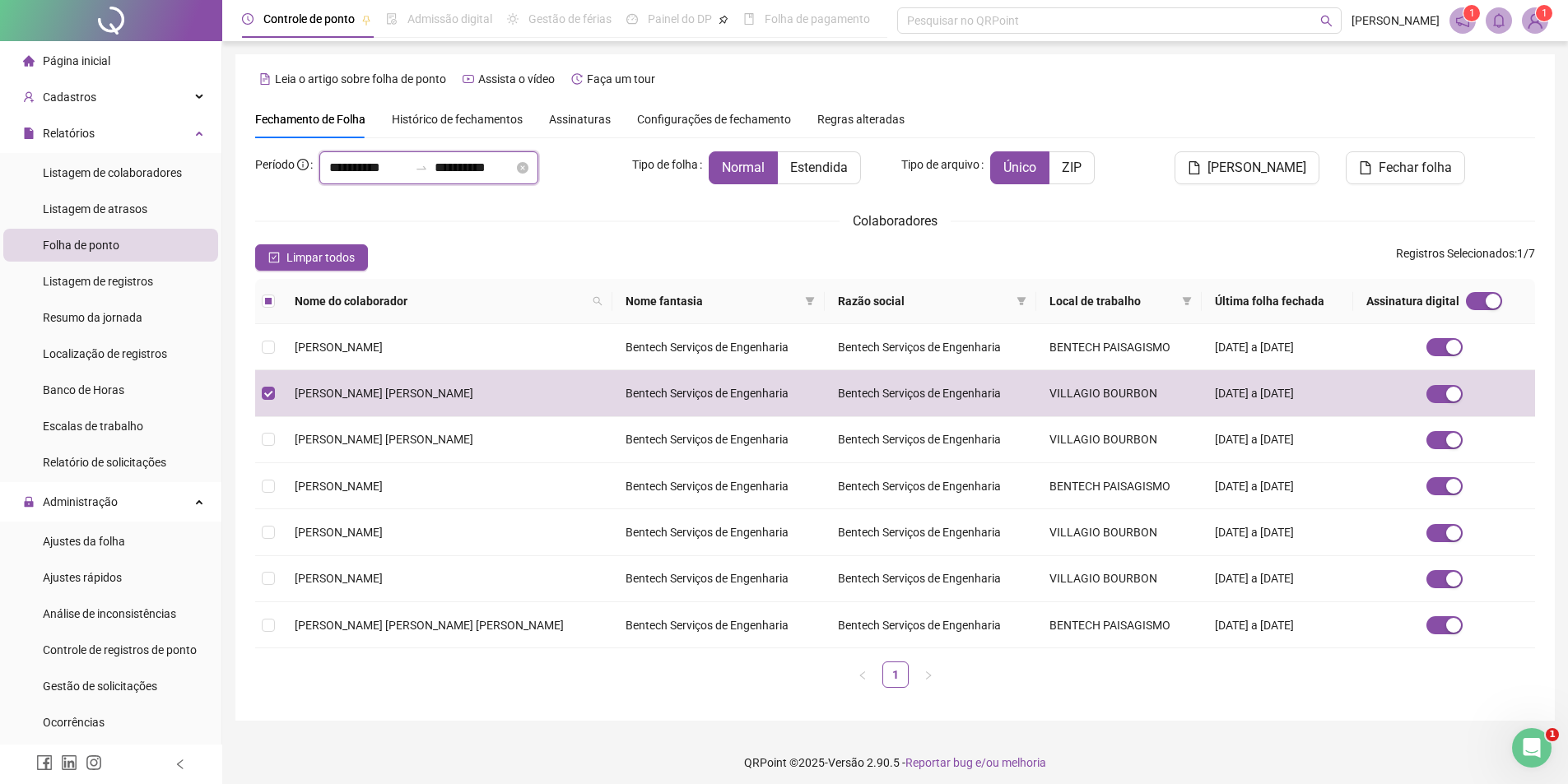
click at [344, 164] on input "**********" at bounding box center [368, 168] width 79 height 20
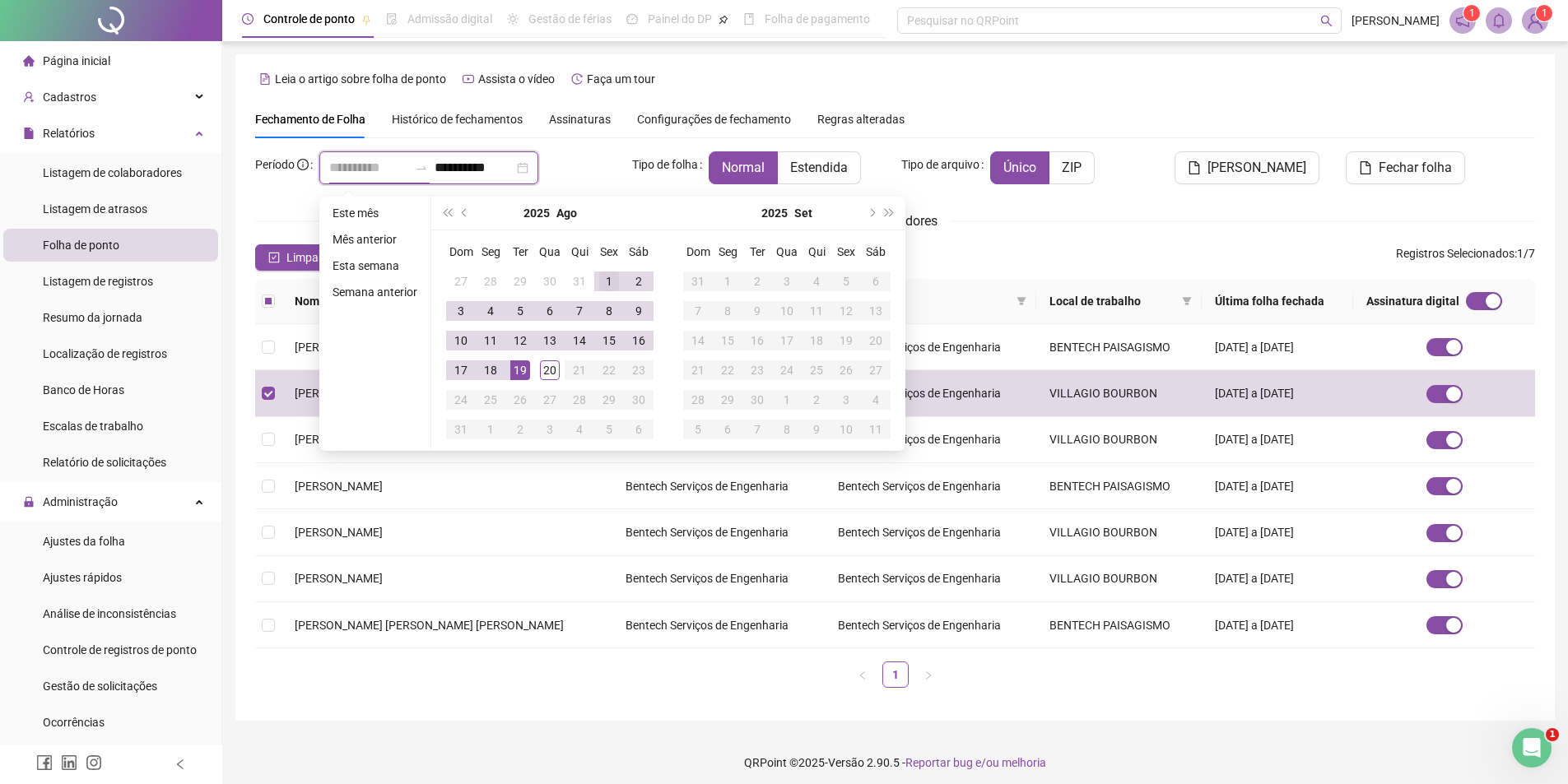
type input "**********"
click at [604, 278] on div "1" at bounding box center [610, 281] width 20 height 20
type input "**********"
click at [579, 341] on div "14" at bounding box center [579, 341] width 20 height 20
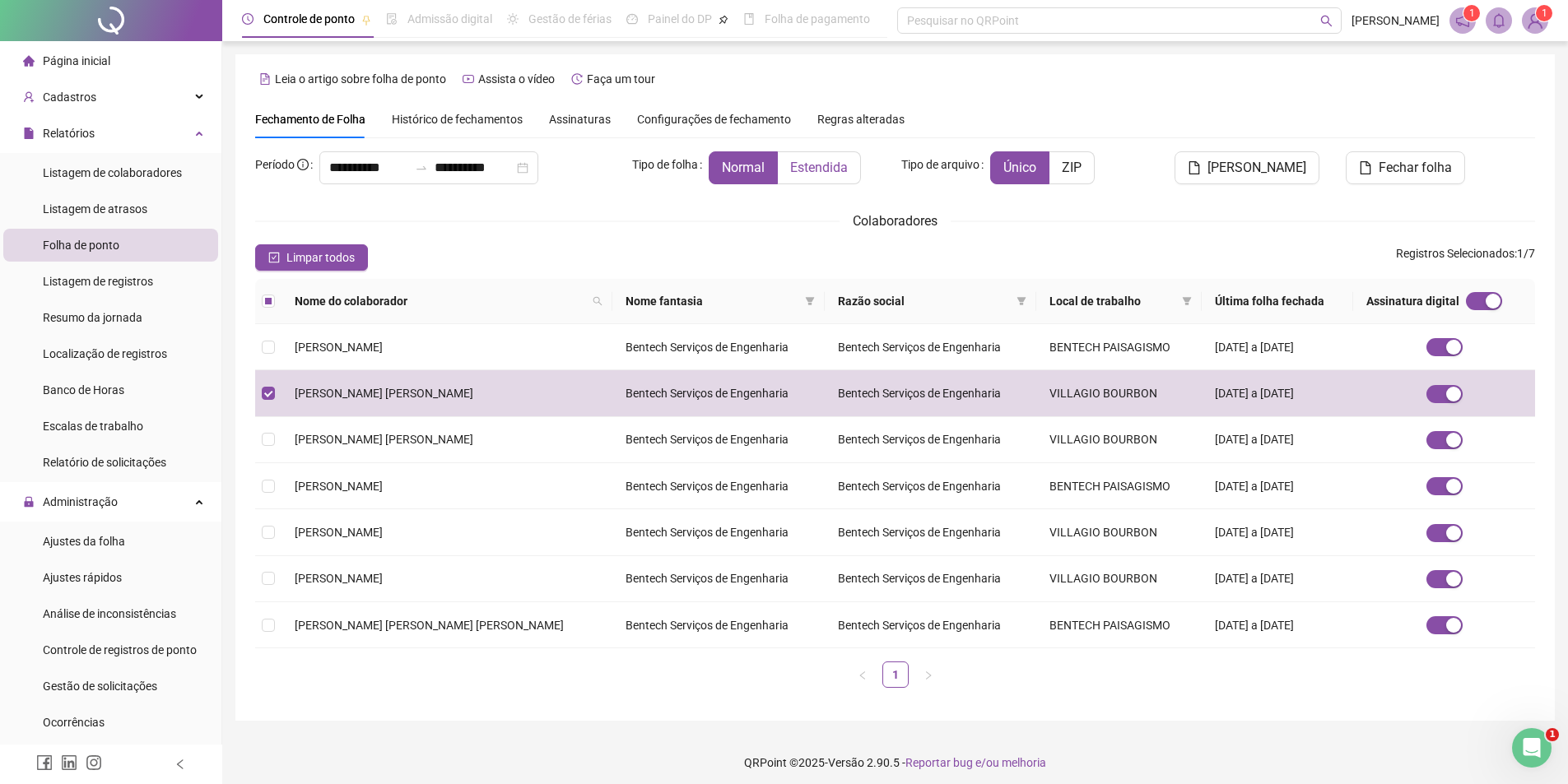
click at [825, 172] on span "Estendida" at bounding box center [818, 167] width 57 height 15
click at [1393, 163] on span "Fechar folha" at bounding box center [1415, 168] width 73 height 20
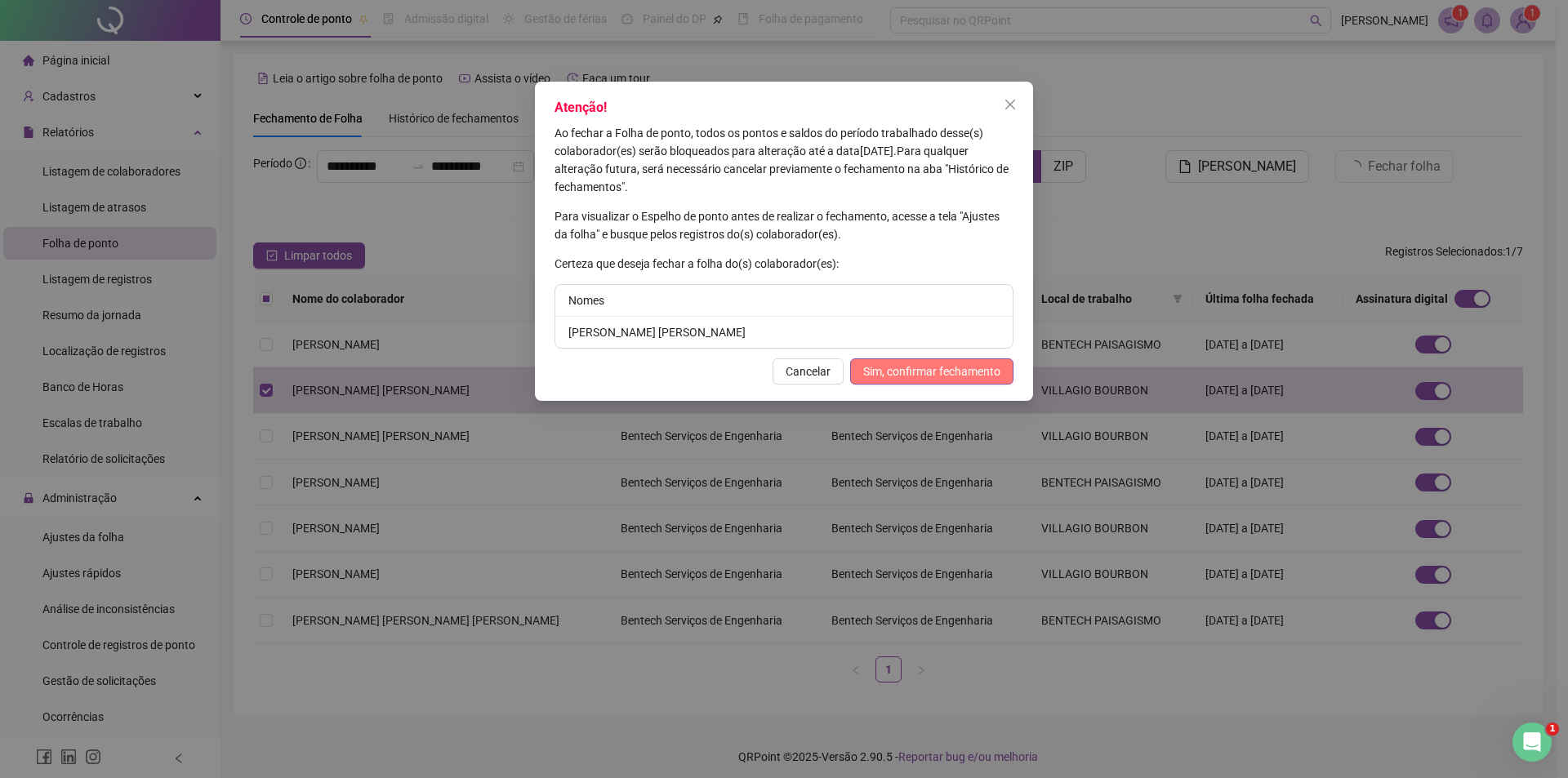
click at [925, 366] on span "Sim, confirmar fechamento" at bounding box center [932, 371] width 137 height 18
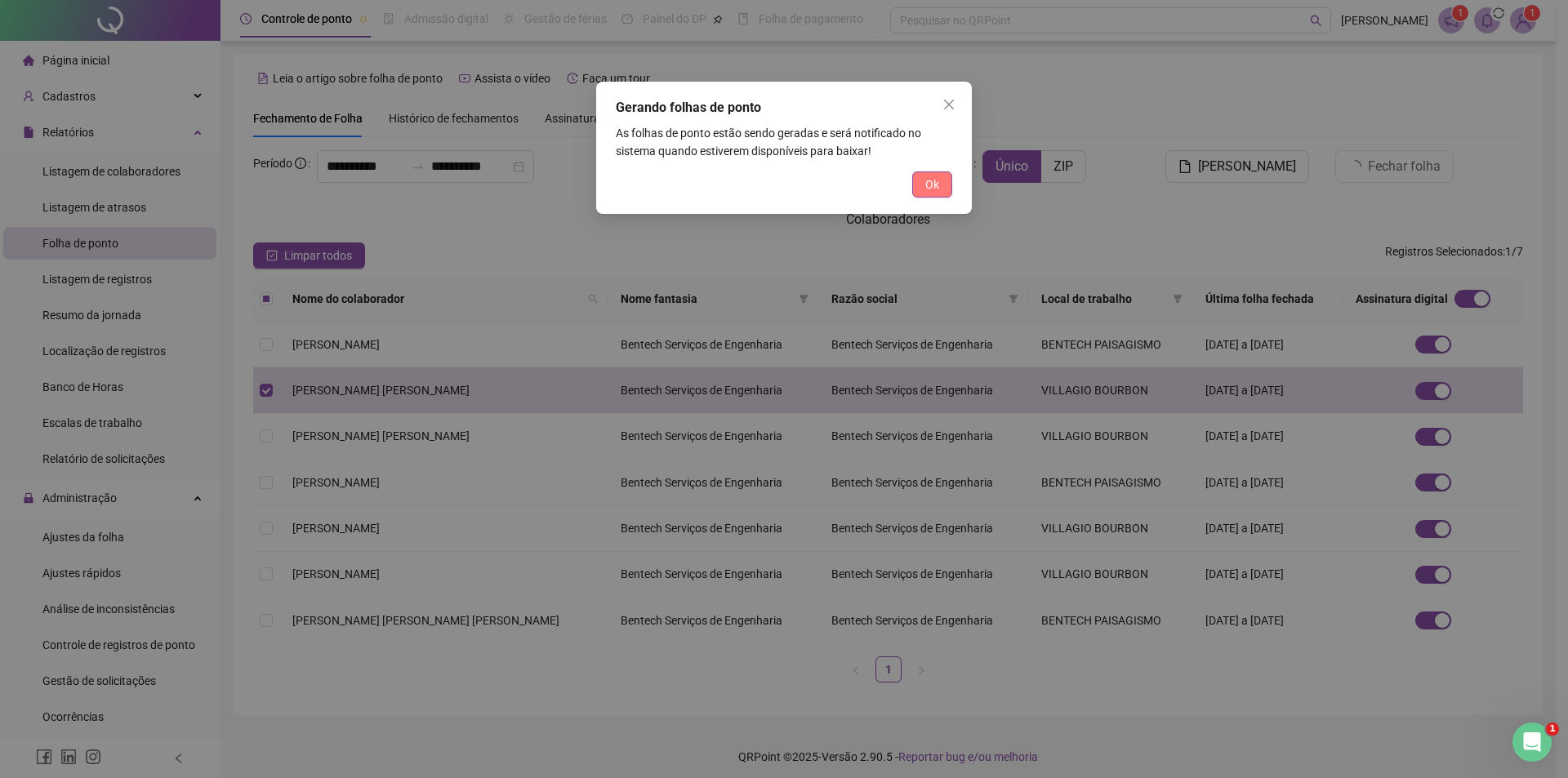
click at [925, 184] on span "Ok" at bounding box center [932, 184] width 14 height 18
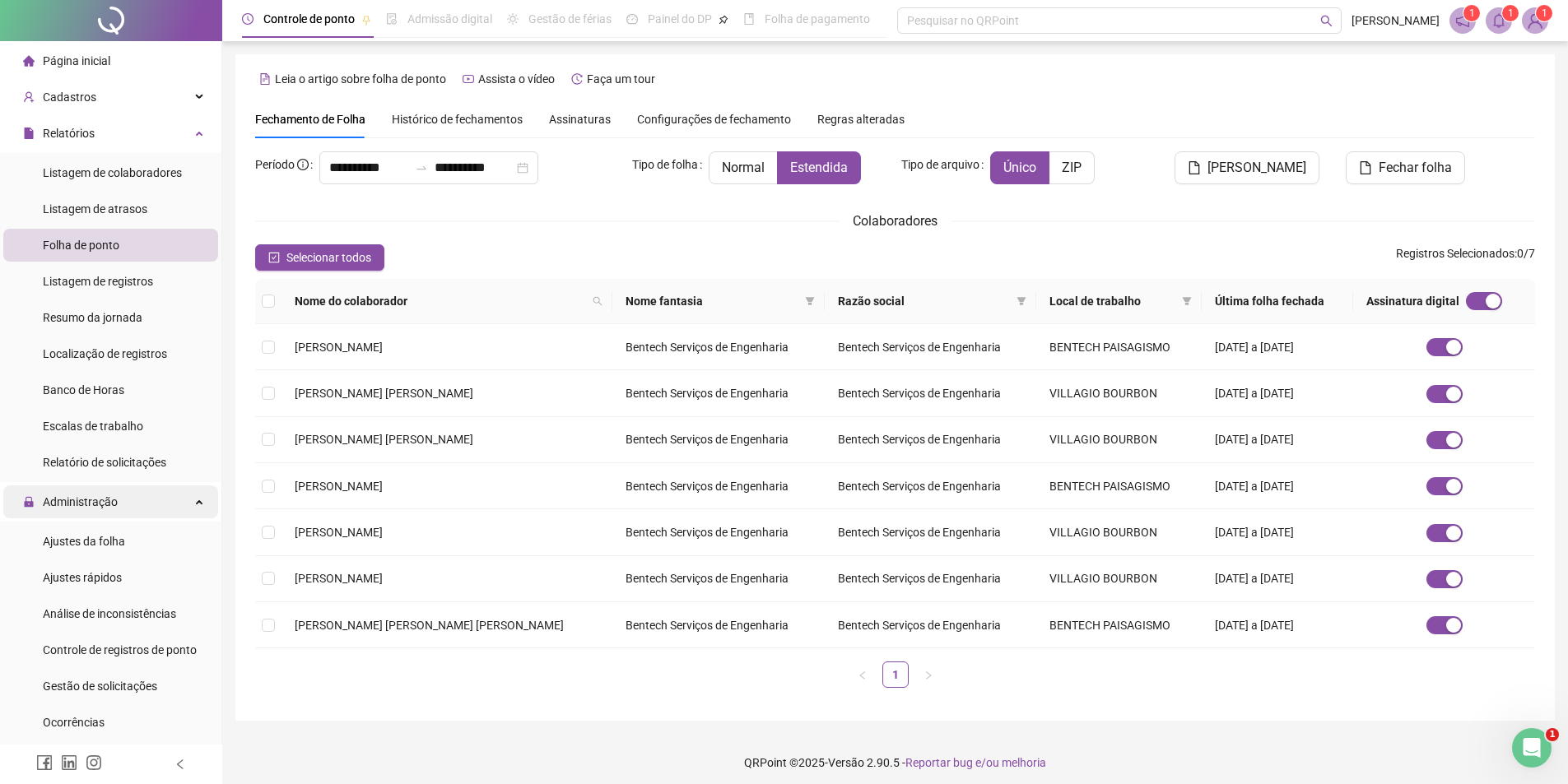
drag, startPoint x: 104, startPoint y: 535, endPoint x: 146, endPoint y: 514, distance: 47.0
click at [104, 535] on span "Ajustes da folha" at bounding box center [84, 541] width 82 height 13
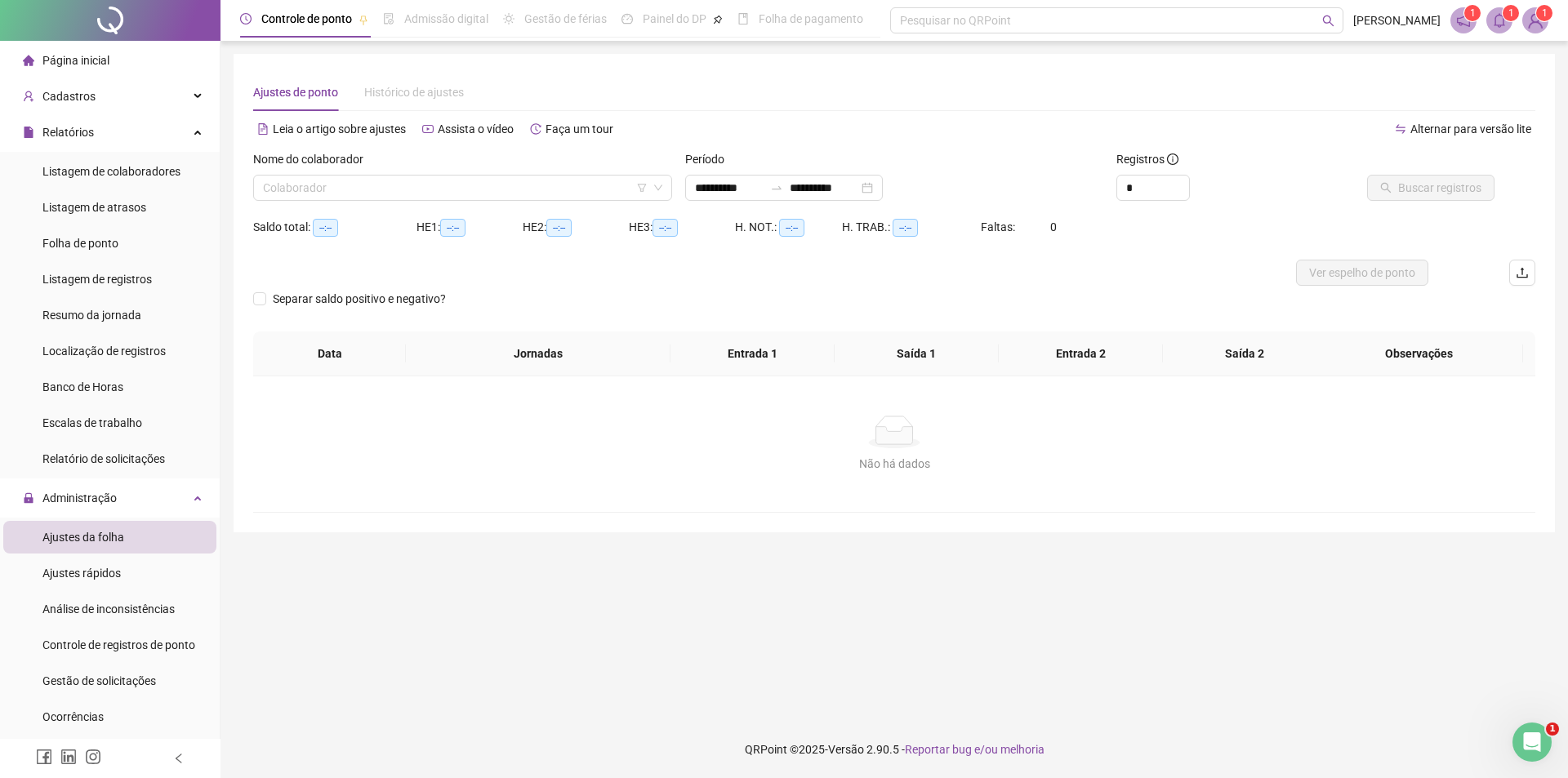
type input "**********"
click at [333, 195] on input "search" at bounding box center [455, 187] width 385 height 24
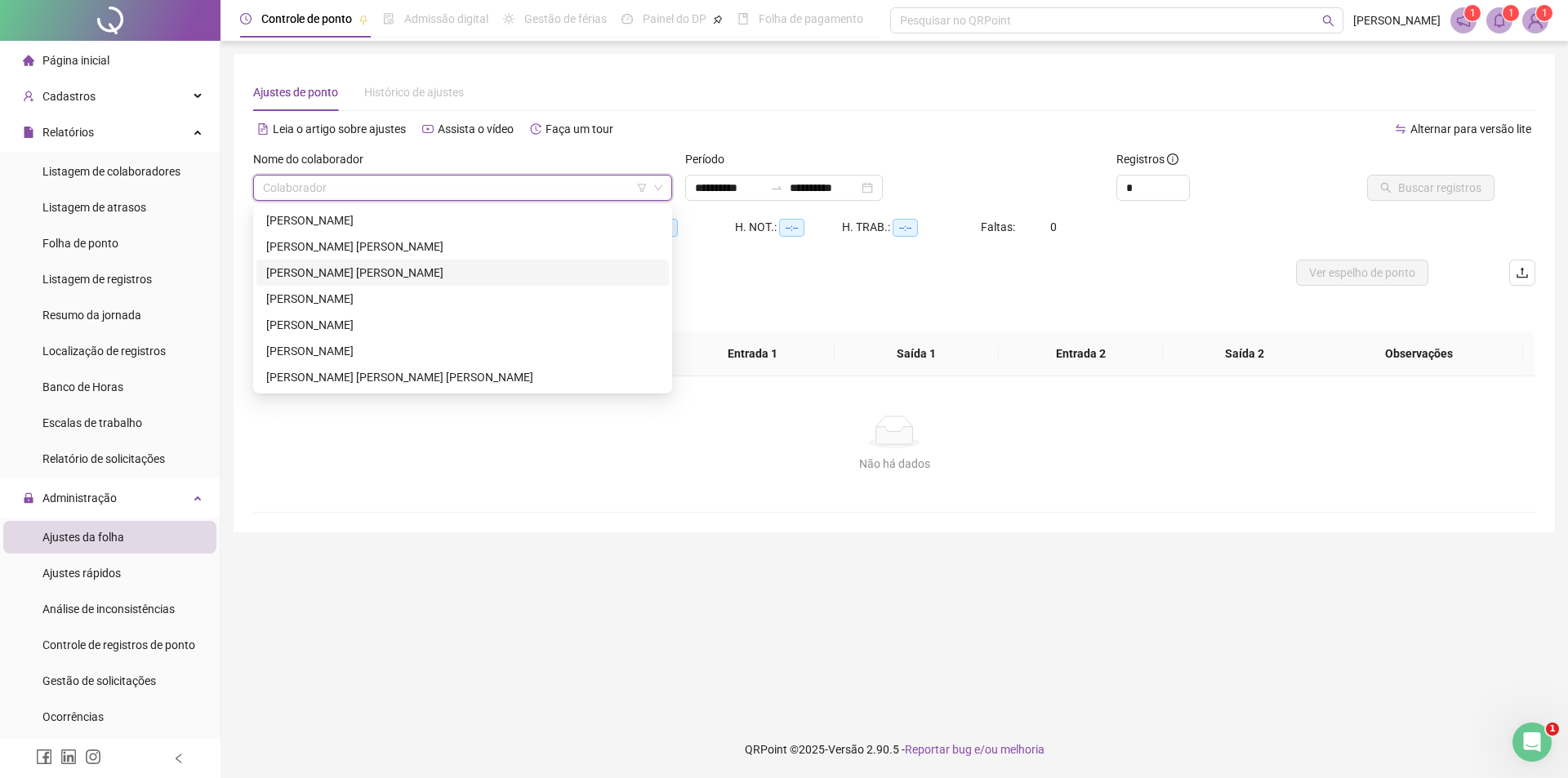
click at [353, 269] on div "[PERSON_NAME] [PERSON_NAME]" at bounding box center [463, 273] width 393 height 18
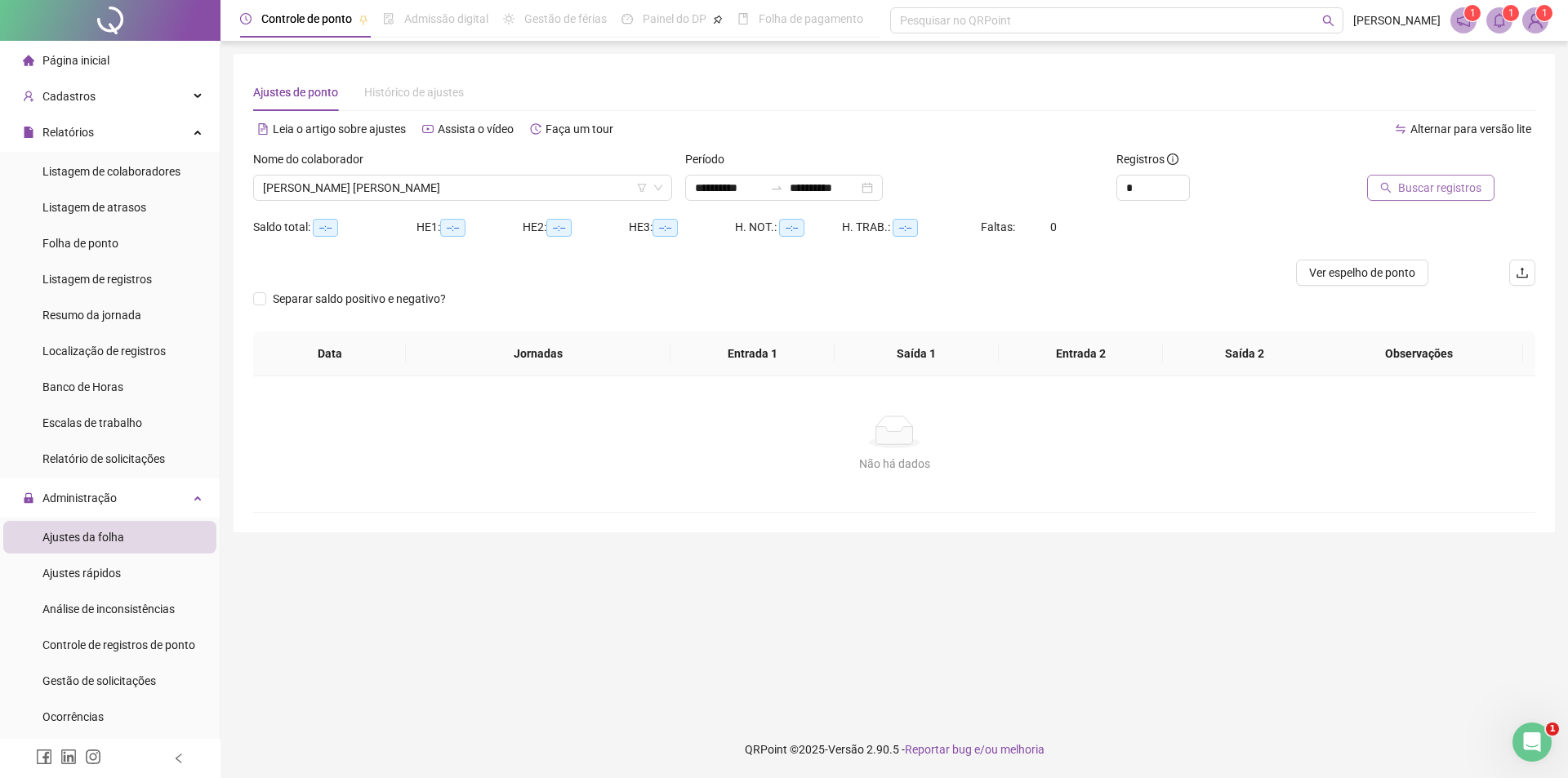
click at [1417, 185] on span "Buscar registros" at bounding box center [1440, 188] width 83 height 18
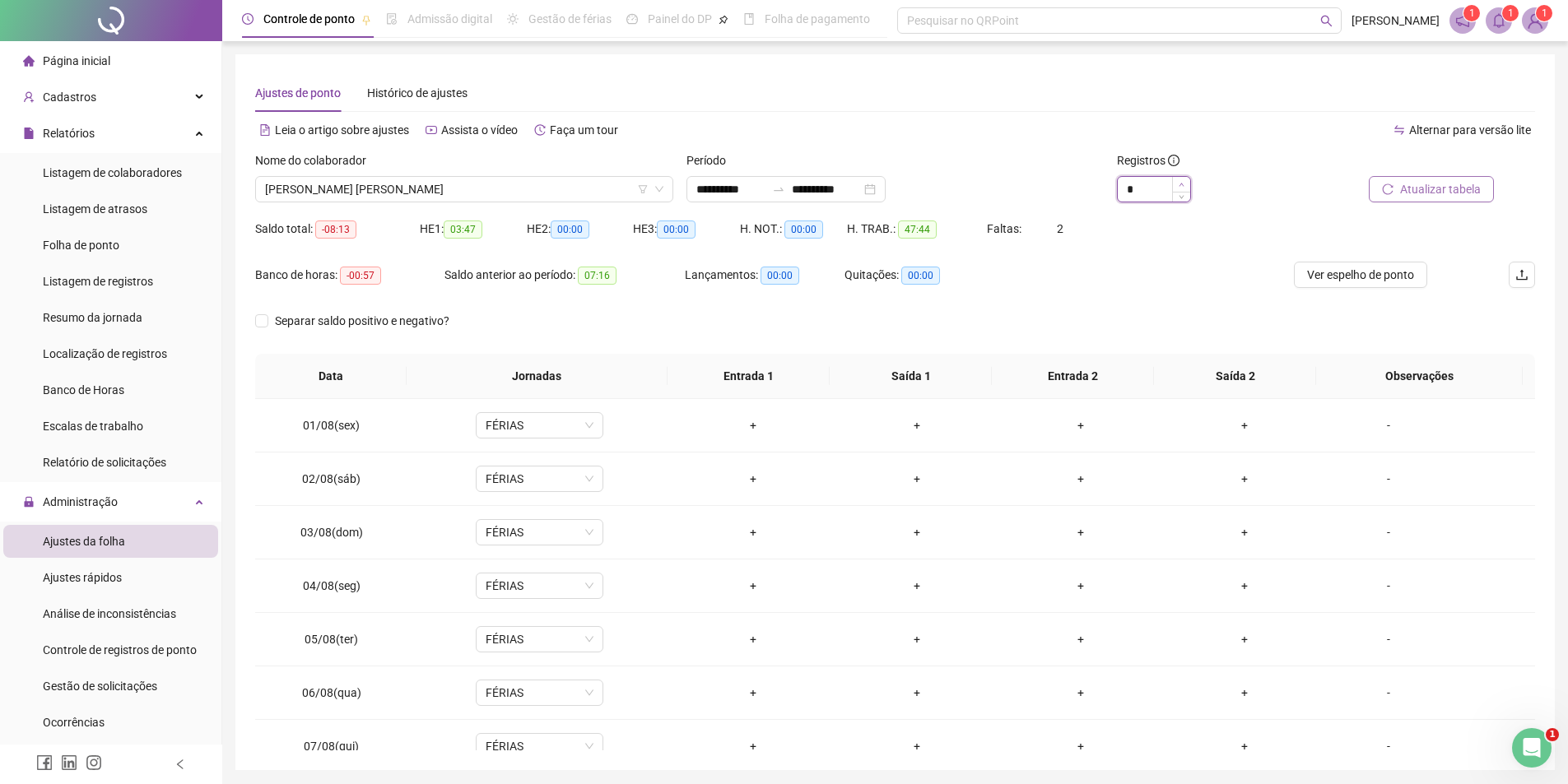
click at [1181, 185] on icon "up" at bounding box center [1182, 185] width 5 height 5
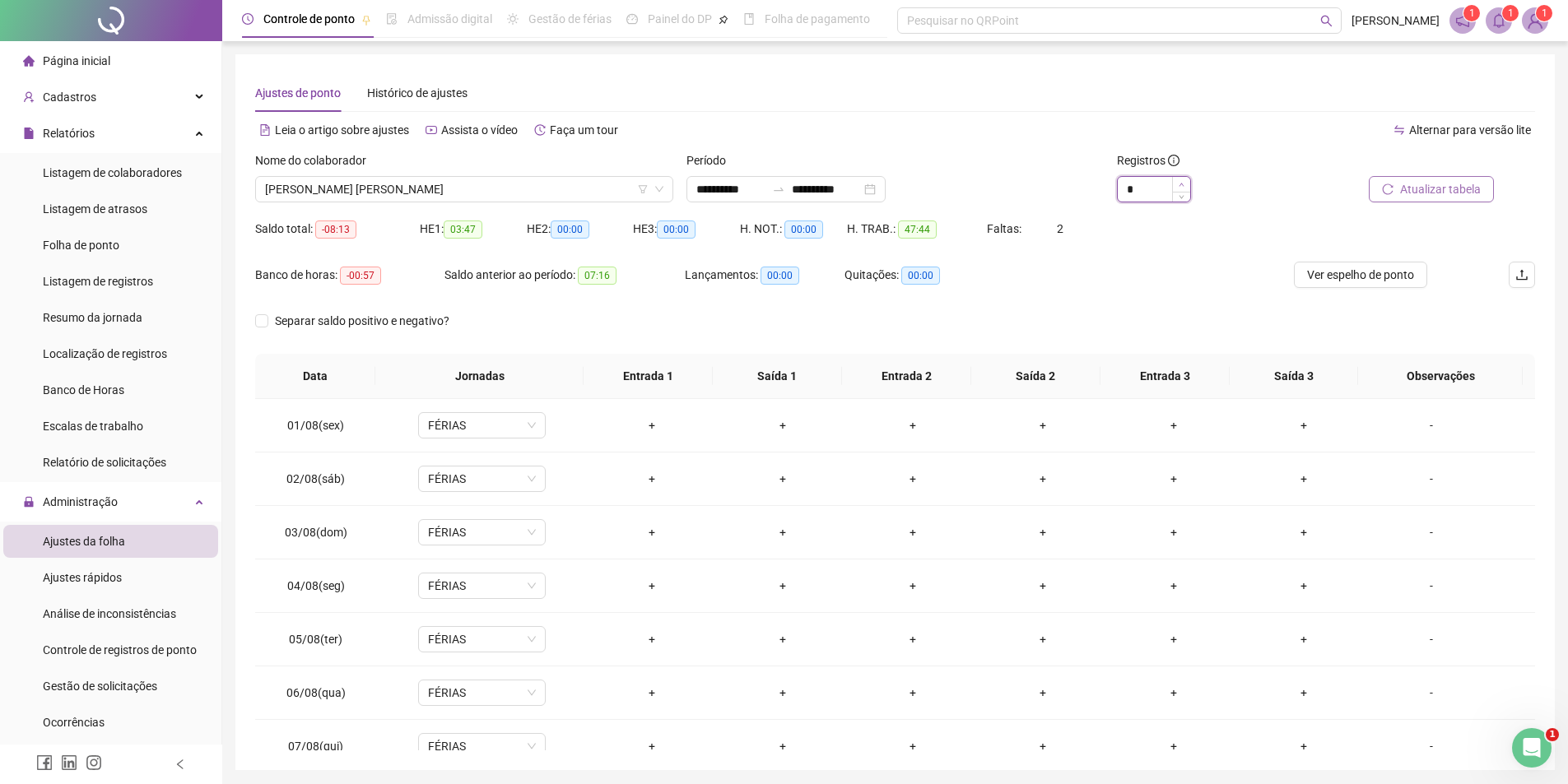
type input "*"
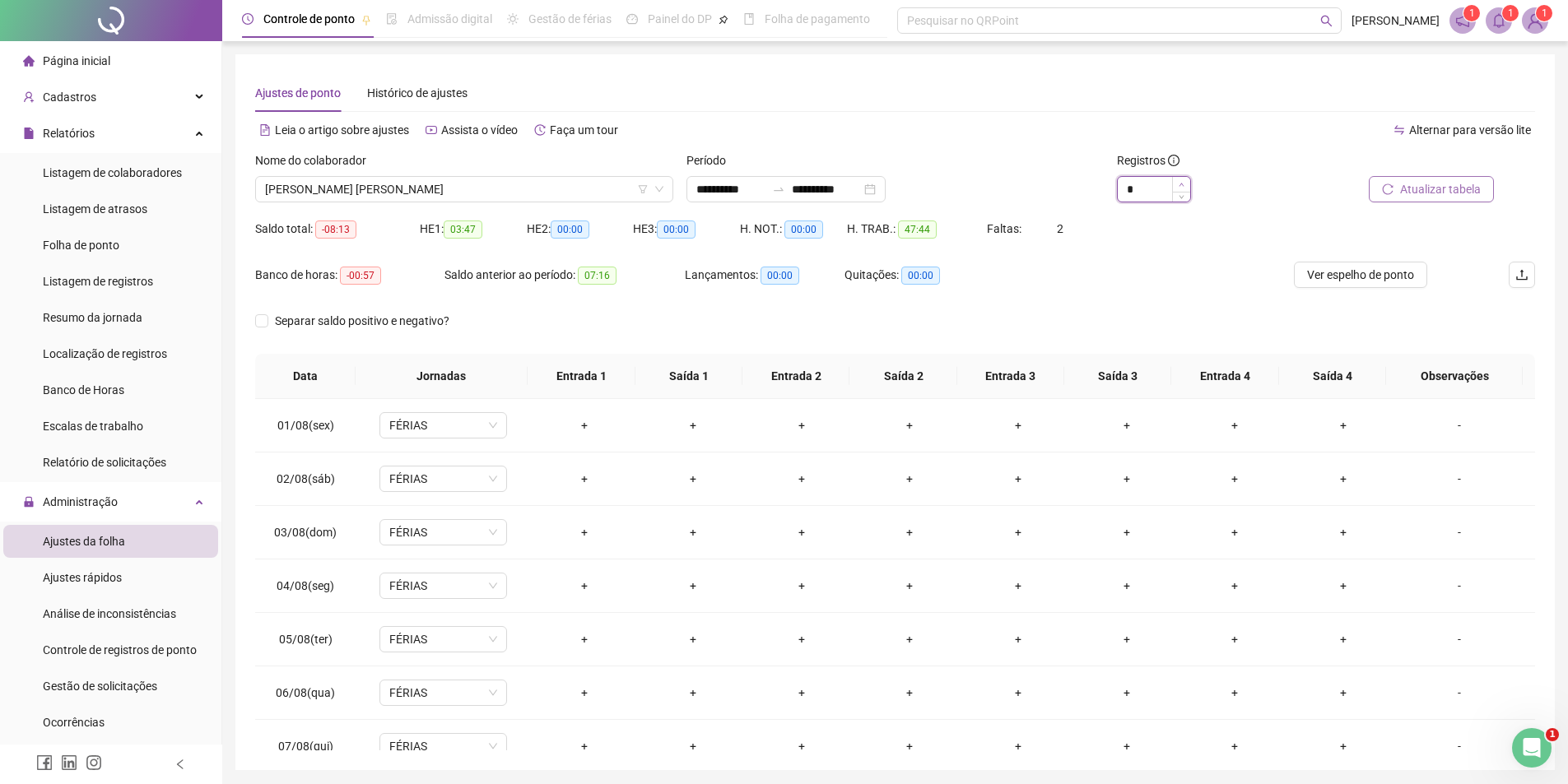
click at [1181, 185] on icon "up" at bounding box center [1182, 185] width 5 height 5
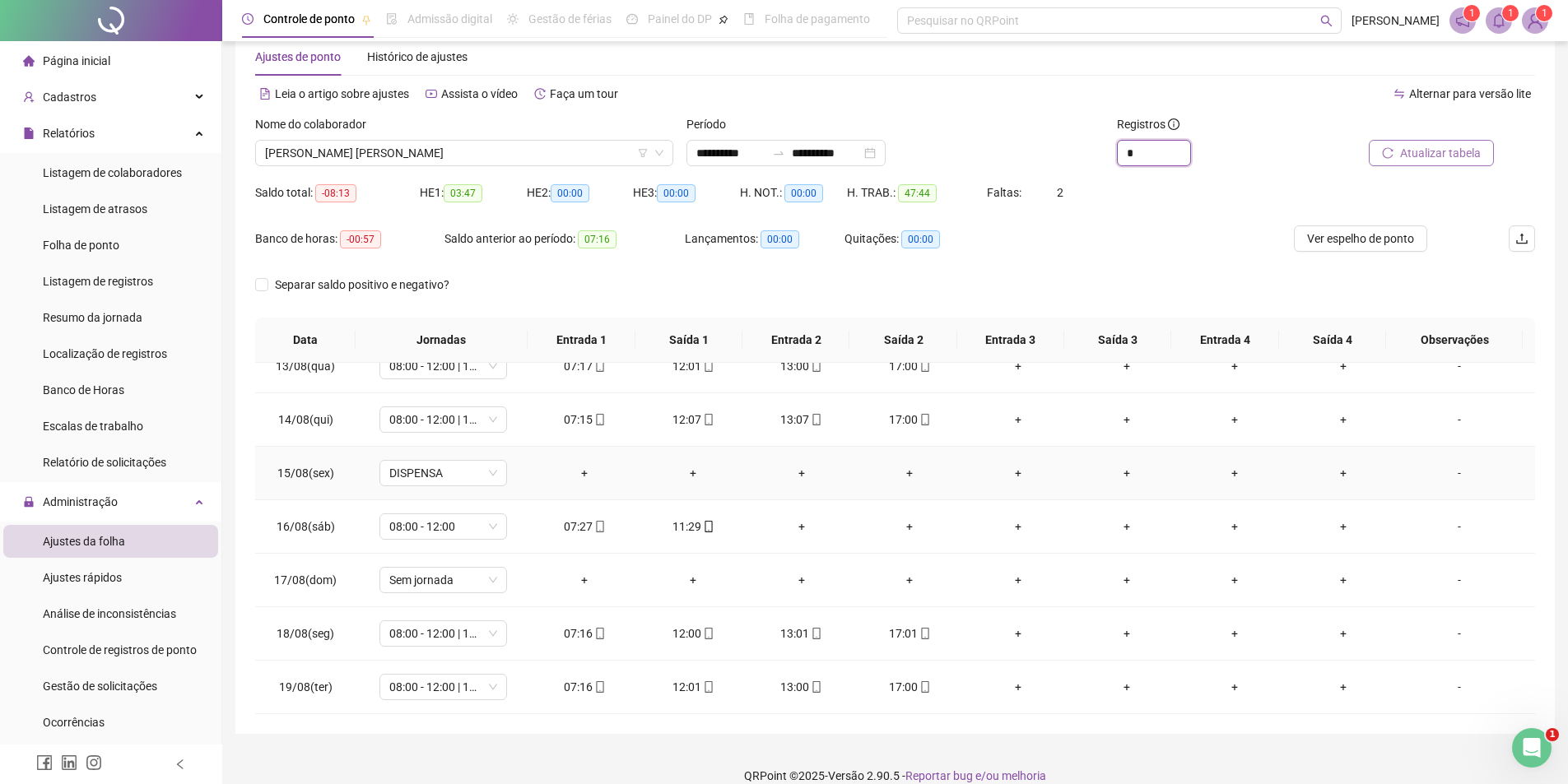
scroll to position [56, 0]
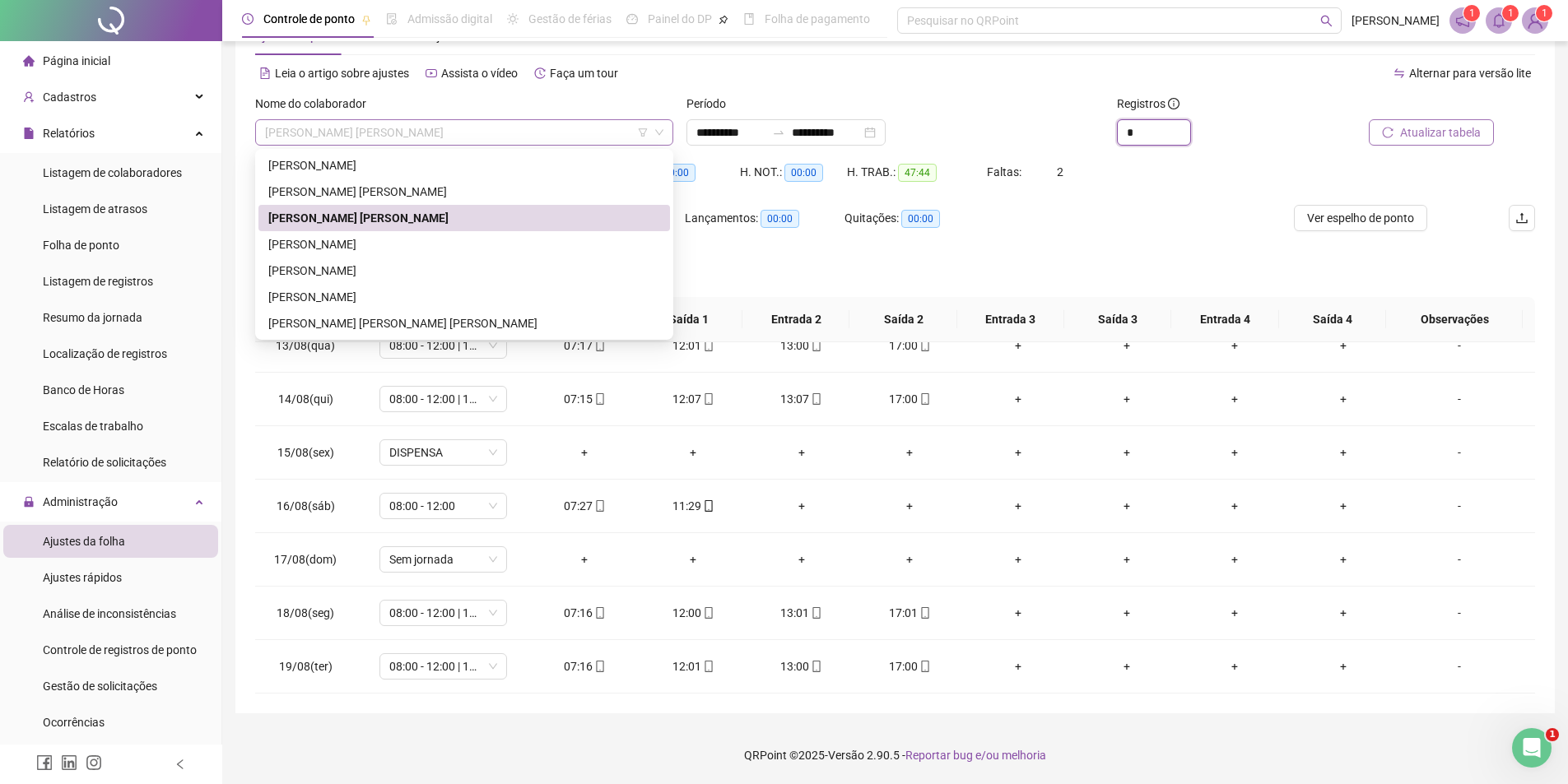
click at [386, 128] on span "[PERSON_NAME] [PERSON_NAME]" at bounding box center [464, 132] width 398 height 25
click at [361, 269] on div "[PERSON_NAME]" at bounding box center [465, 270] width 392 height 18
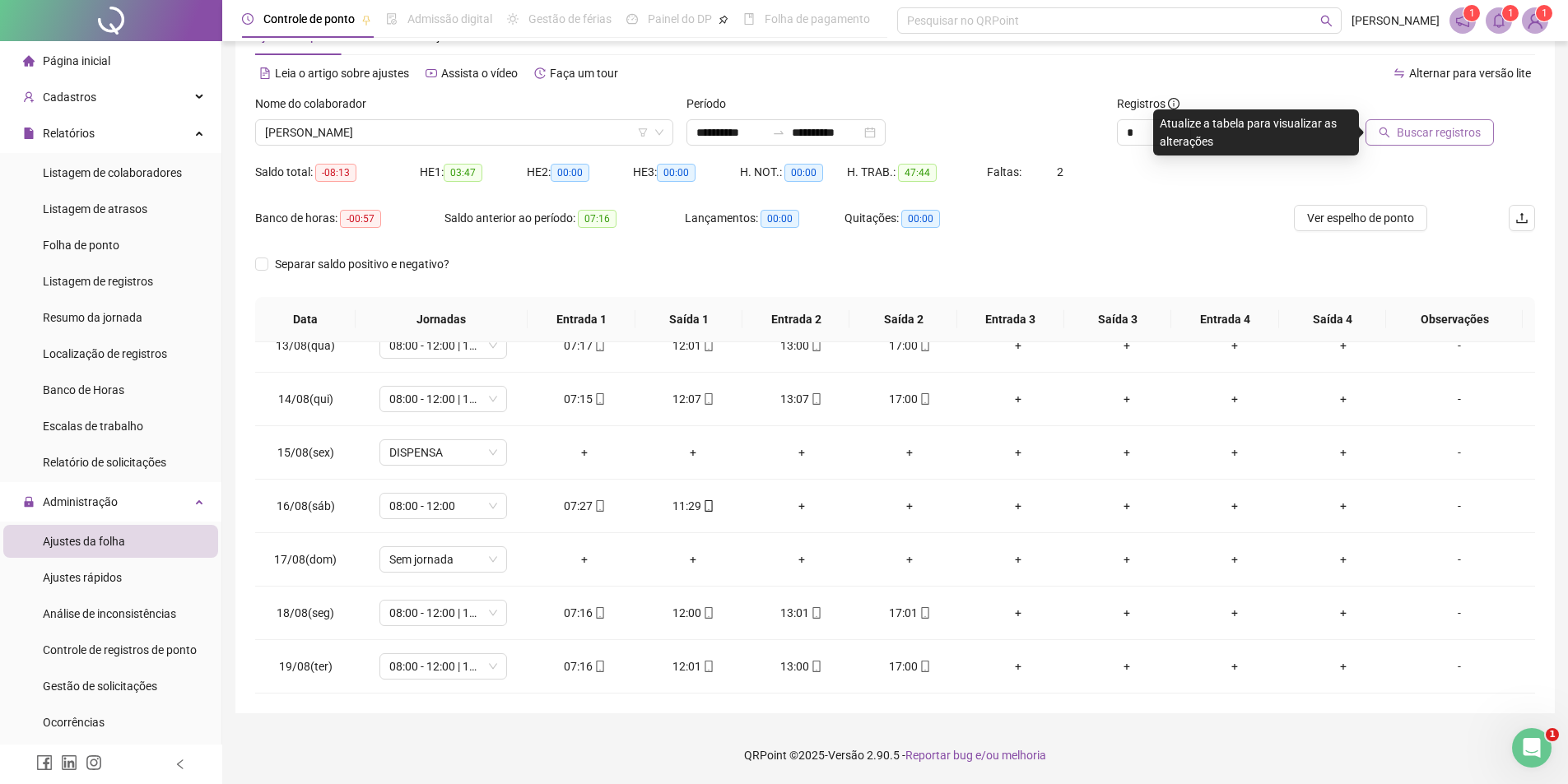
click at [1399, 133] on button "Buscar registros" at bounding box center [1430, 132] width 128 height 26
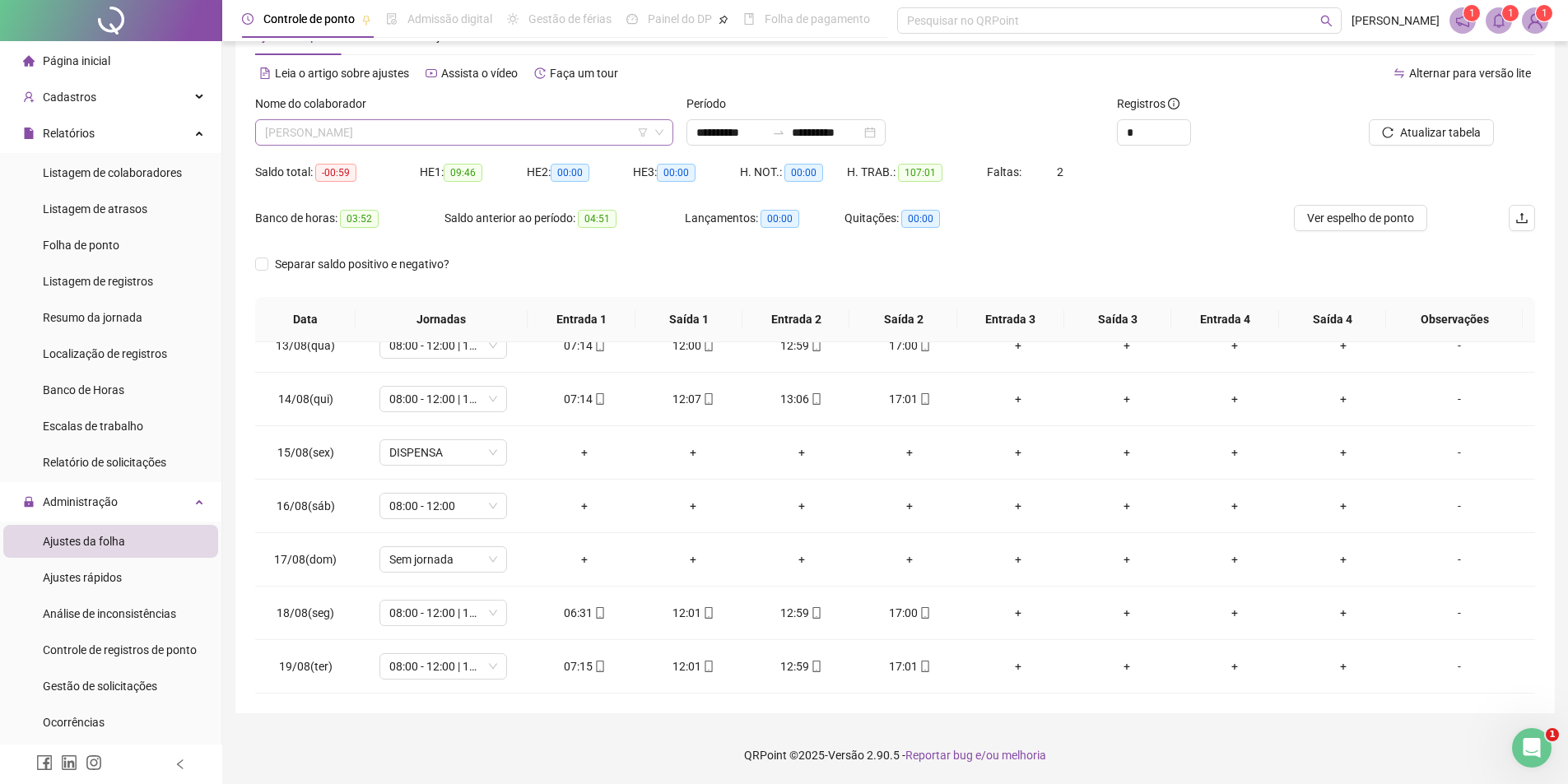
click at [406, 132] on span "[PERSON_NAME]" at bounding box center [464, 132] width 398 height 25
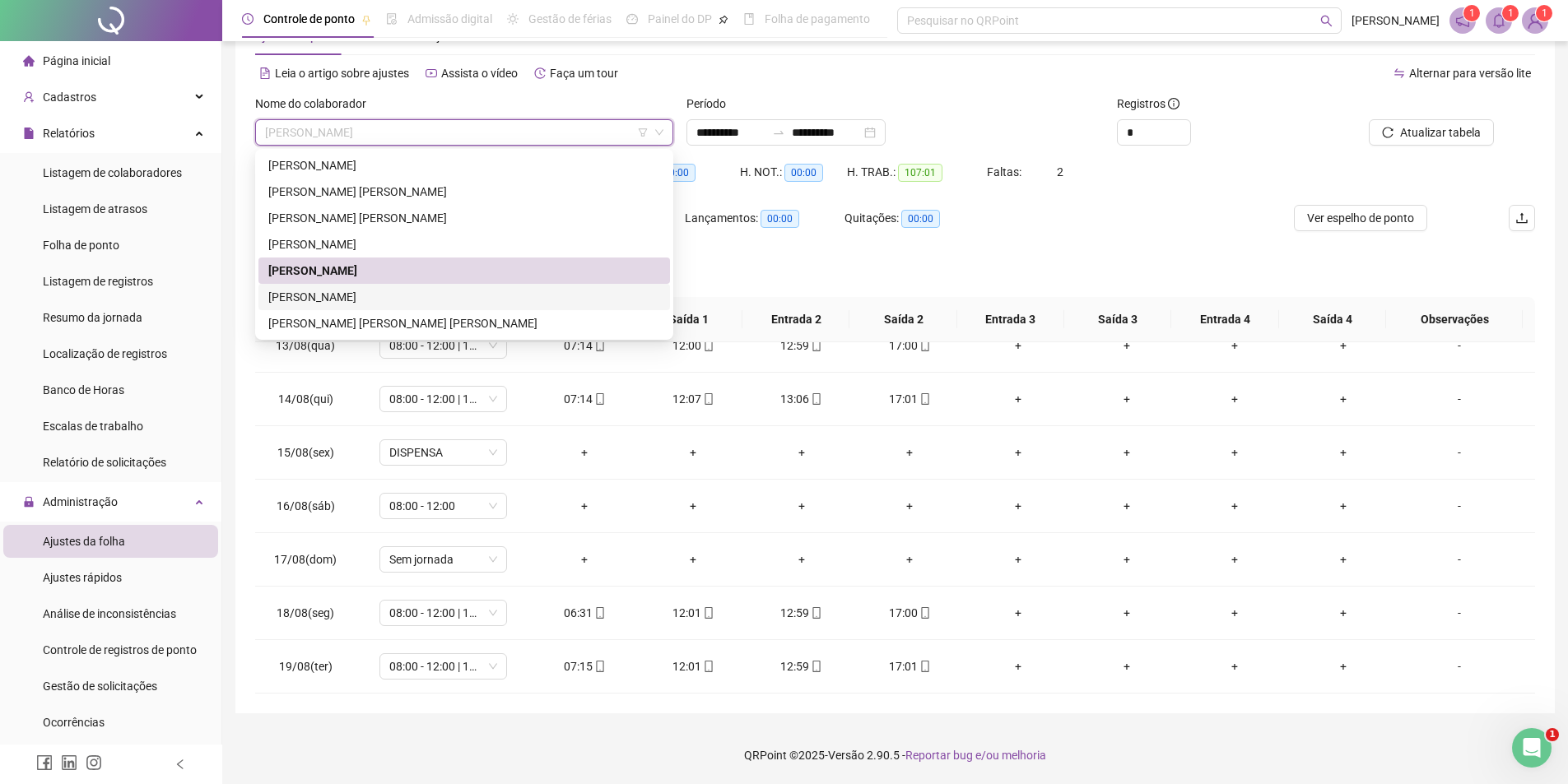
click at [363, 296] on div "[PERSON_NAME]" at bounding box center [465, 297] width 392 height 18
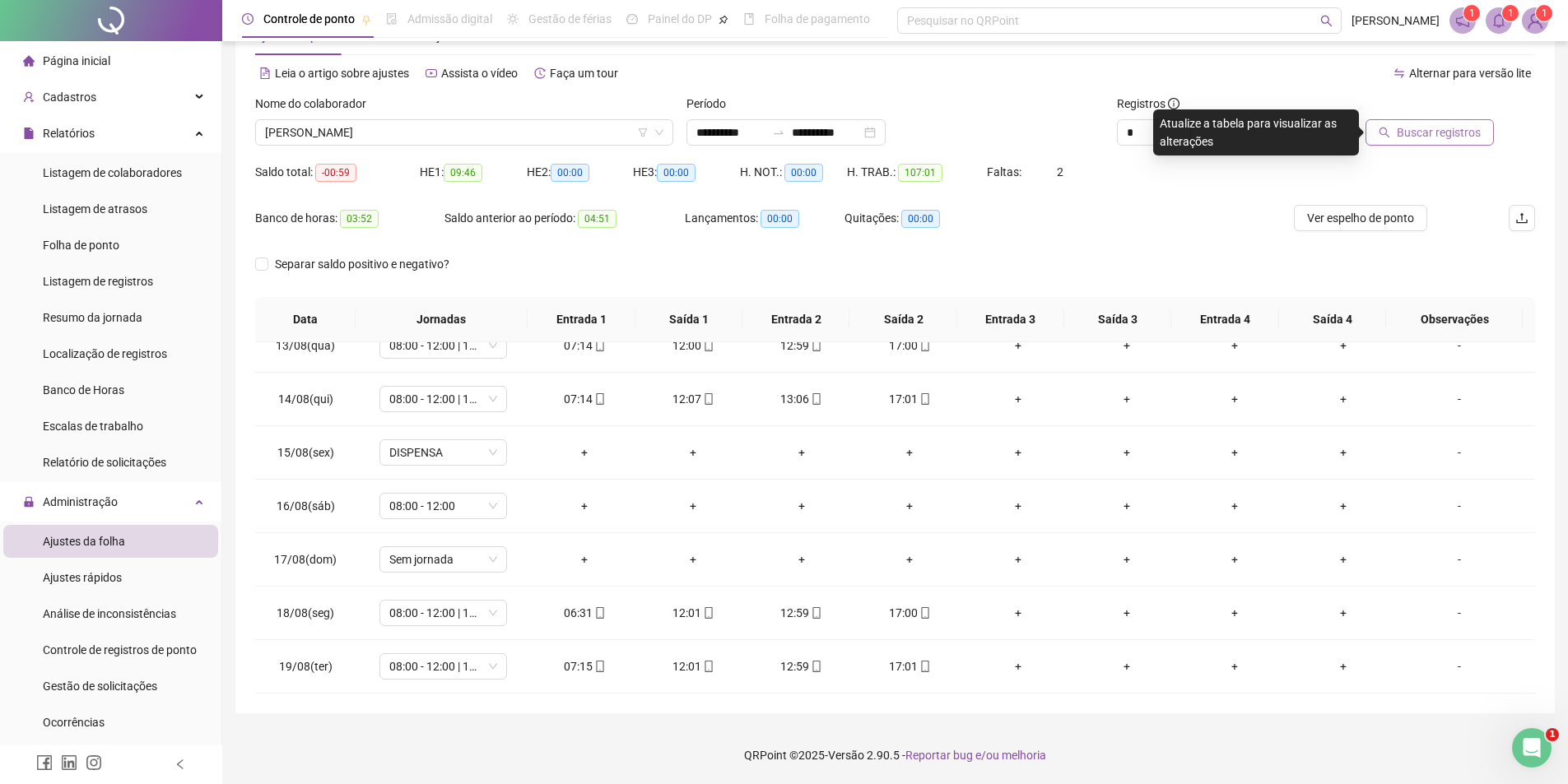
click at [1389, 126] on button "Buscar registros" at bounding box center [1430, 132] width 128 height 26
click at [378, 139] on span "[PERSON_NAME]" at bounding box center [464, 132] width 398 height 25
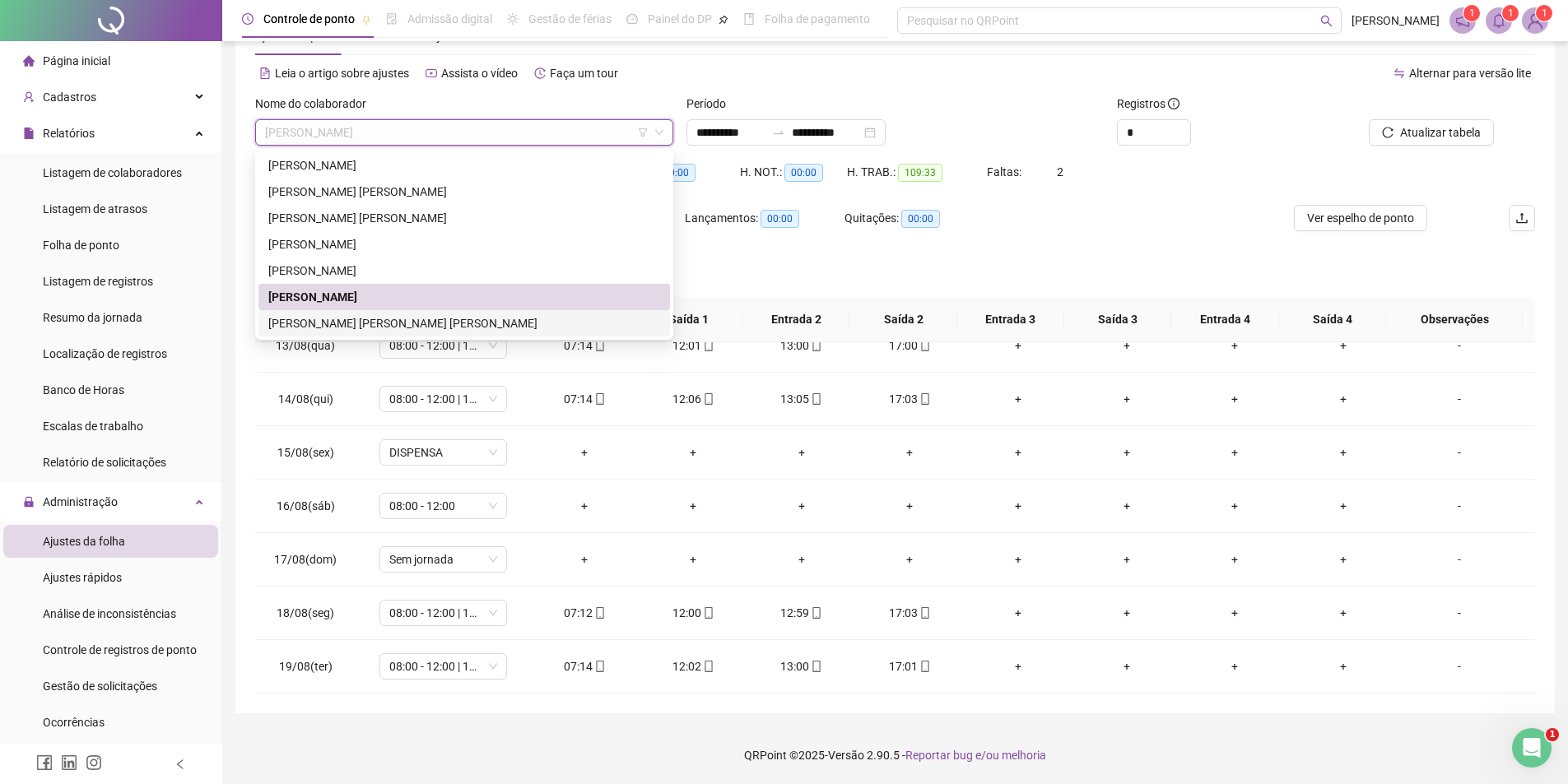
click at [372, 327] on div "[PERSON_NAME] [PERSON_NAME] [PERSON_NAME]" at bounding box center [465, 323] width 392 height 18
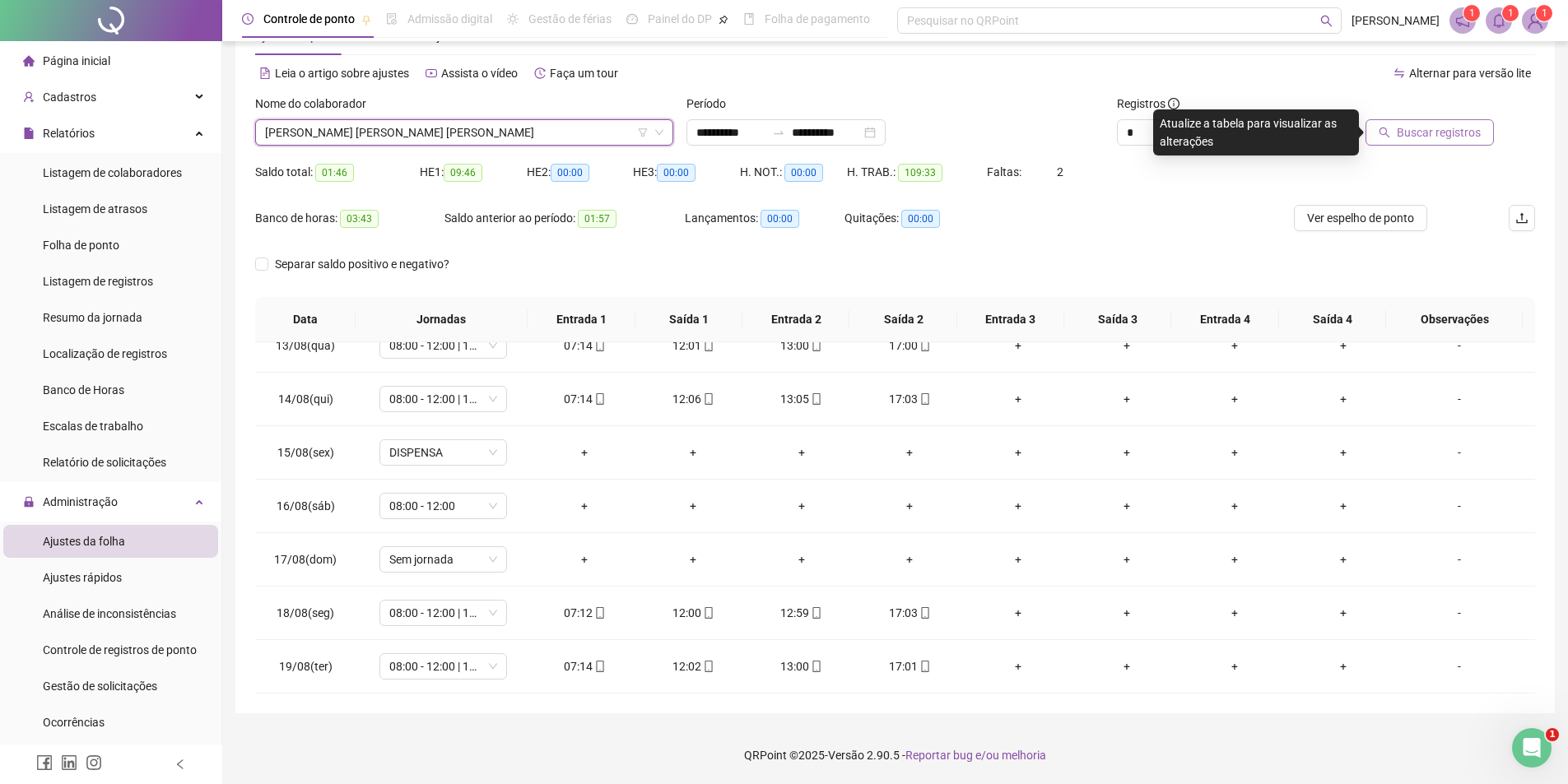
click at [1424, 140] on span "Buscar registros" at bounding box center [1439, 133] width 84 height 18
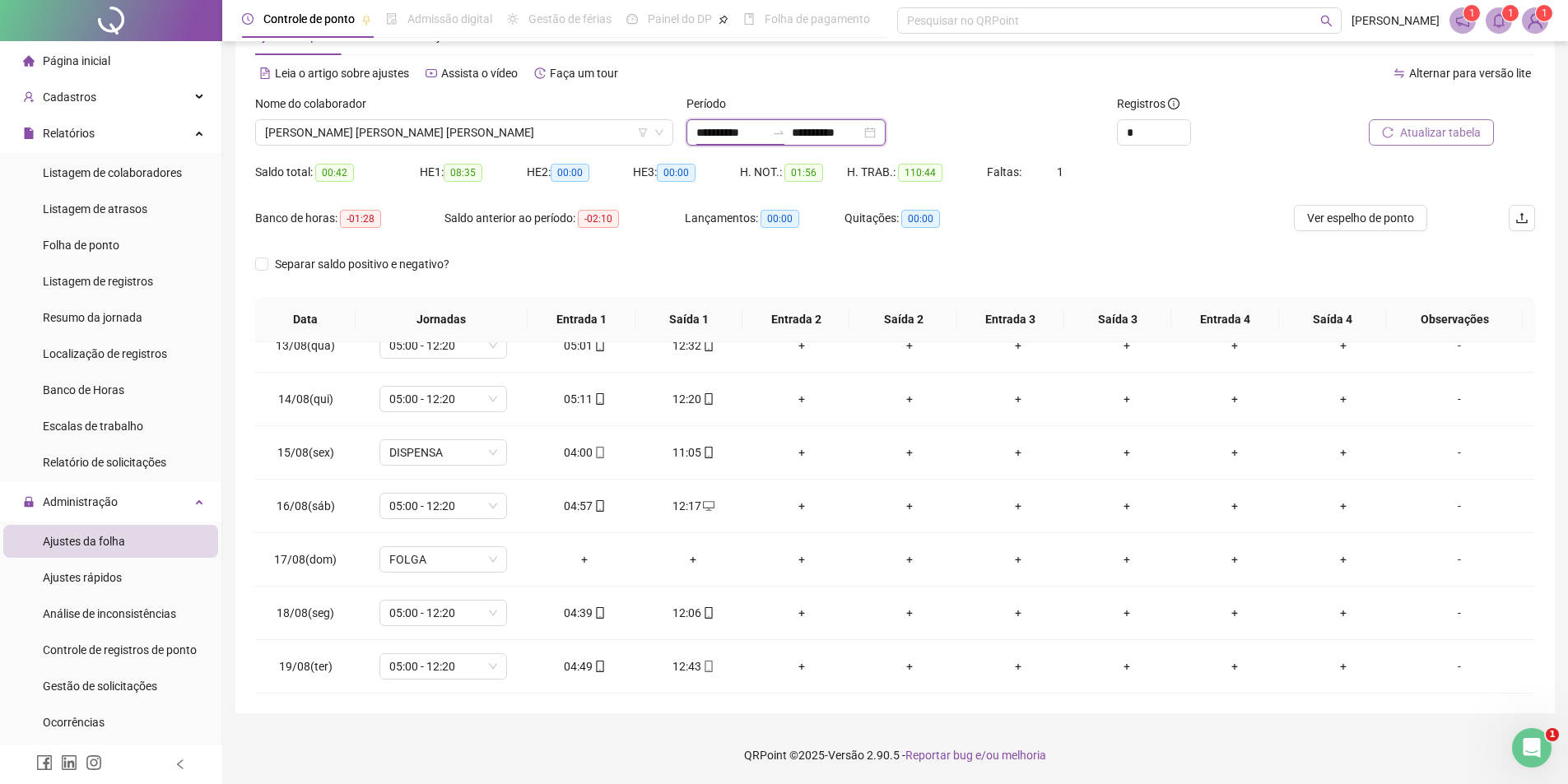
click at [743, 128] on input "**********" at bounding box center [731, 133] width 69 height 18
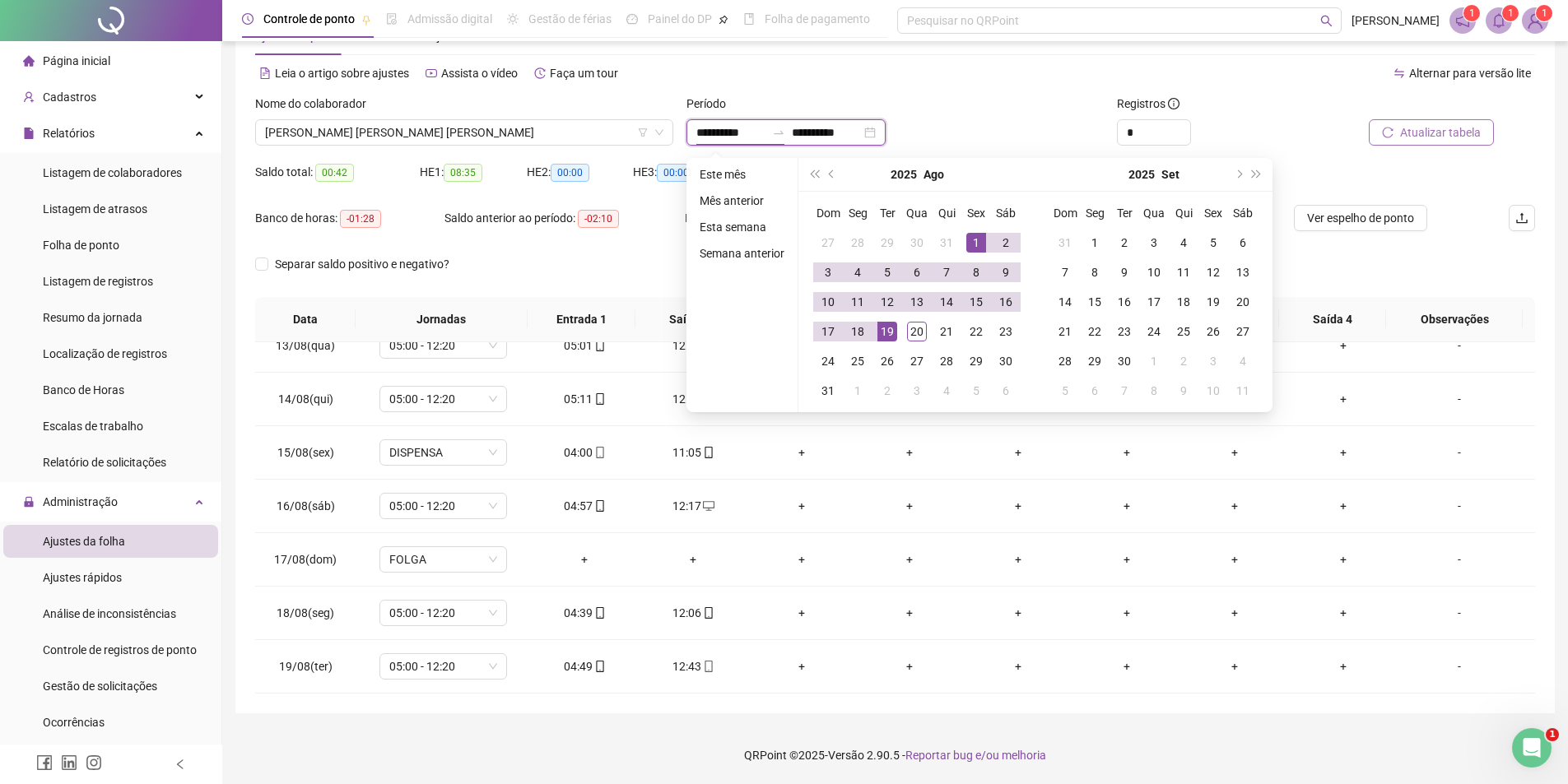
type input "**********"
click at [976, 240] on div "1" at bounding box center [977, 243] width 20 height 20
type input "**********"
click at [916, 334] on div "20" at bounding box center [917, 331] width 20 height 20
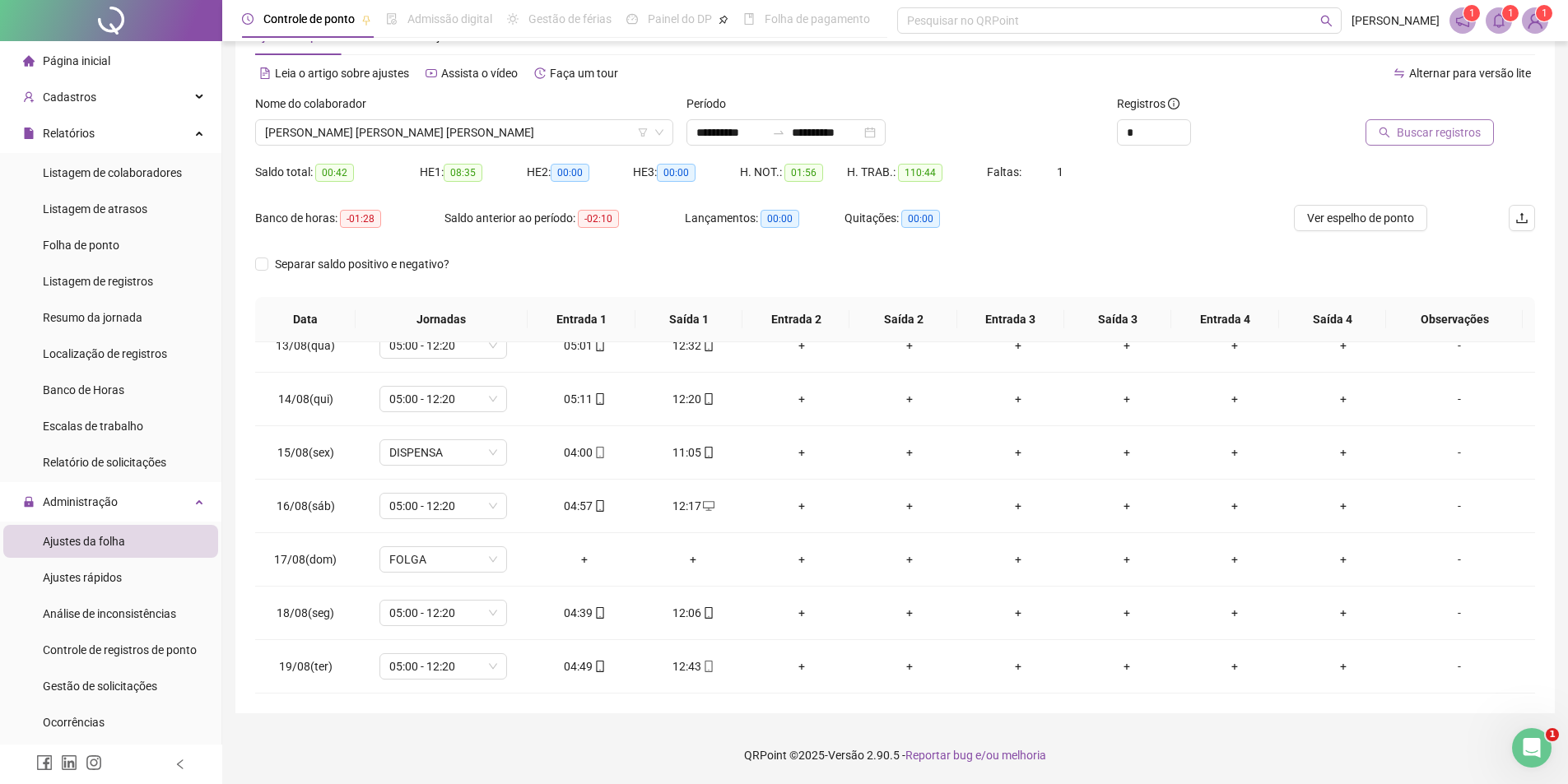
click at [1429, 136] on span "Buscar registros" at bounding box center [1439, 133] width 84 height 18
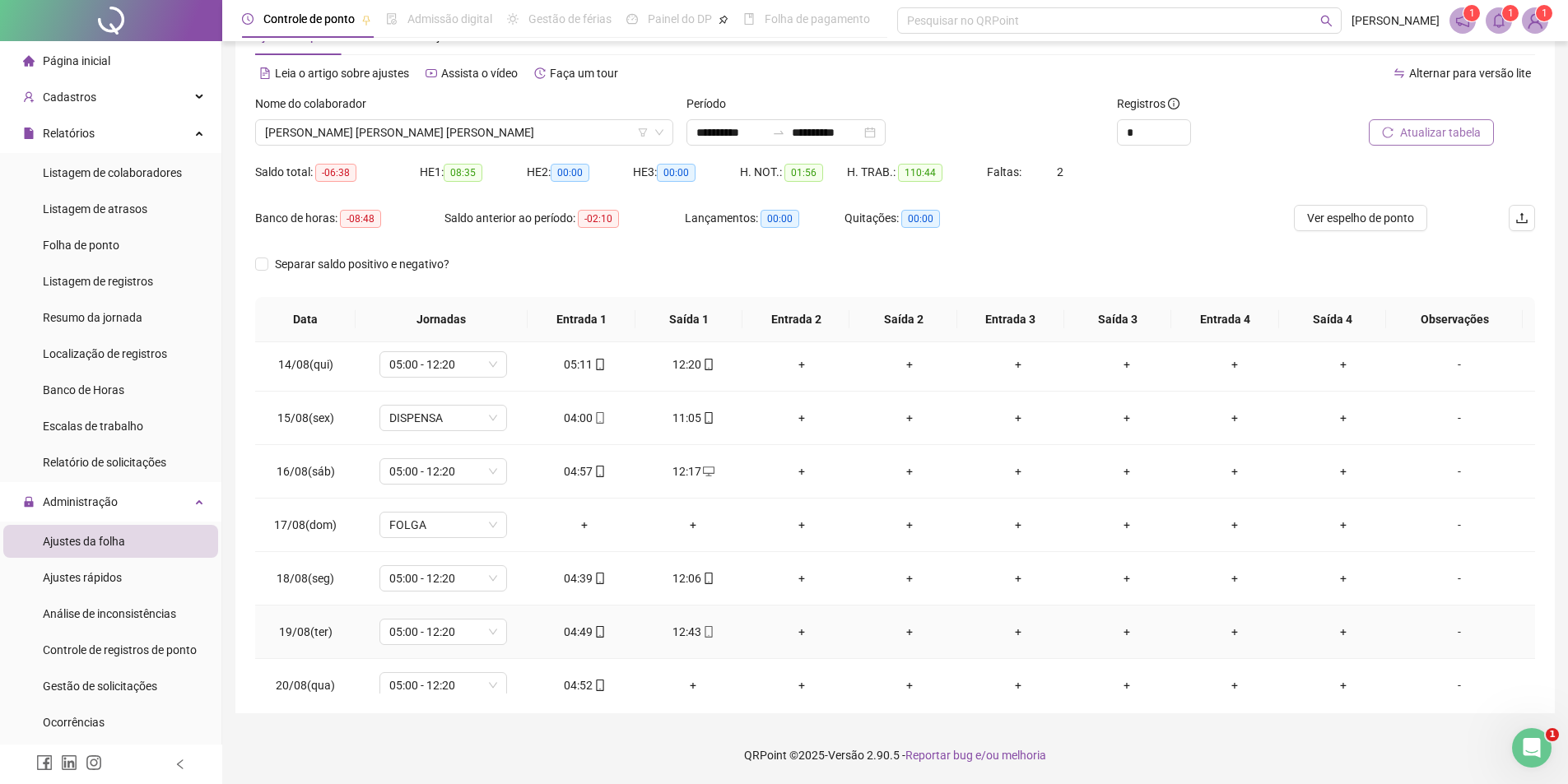
scroll to position [718, 0]
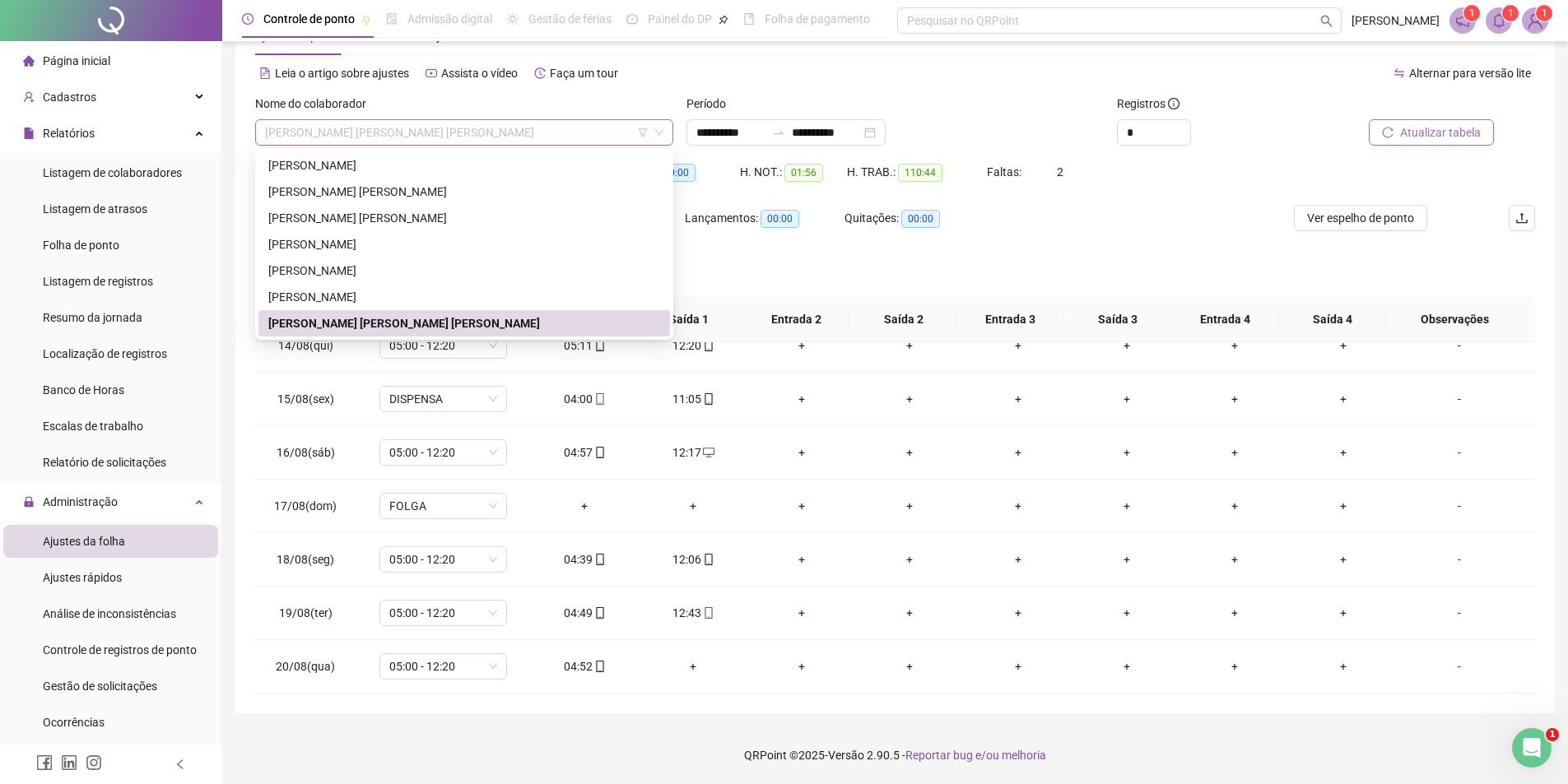
click at [413, 140] on span "[PERSON_NAME] [PERSON_NAME] [PERSON_NAME]" at bounding box center [464, 132] width 398 height 25
click at [367, 302] on div "[PERSON_NAME]" at bounding box center [465, 297] width 392 height 18
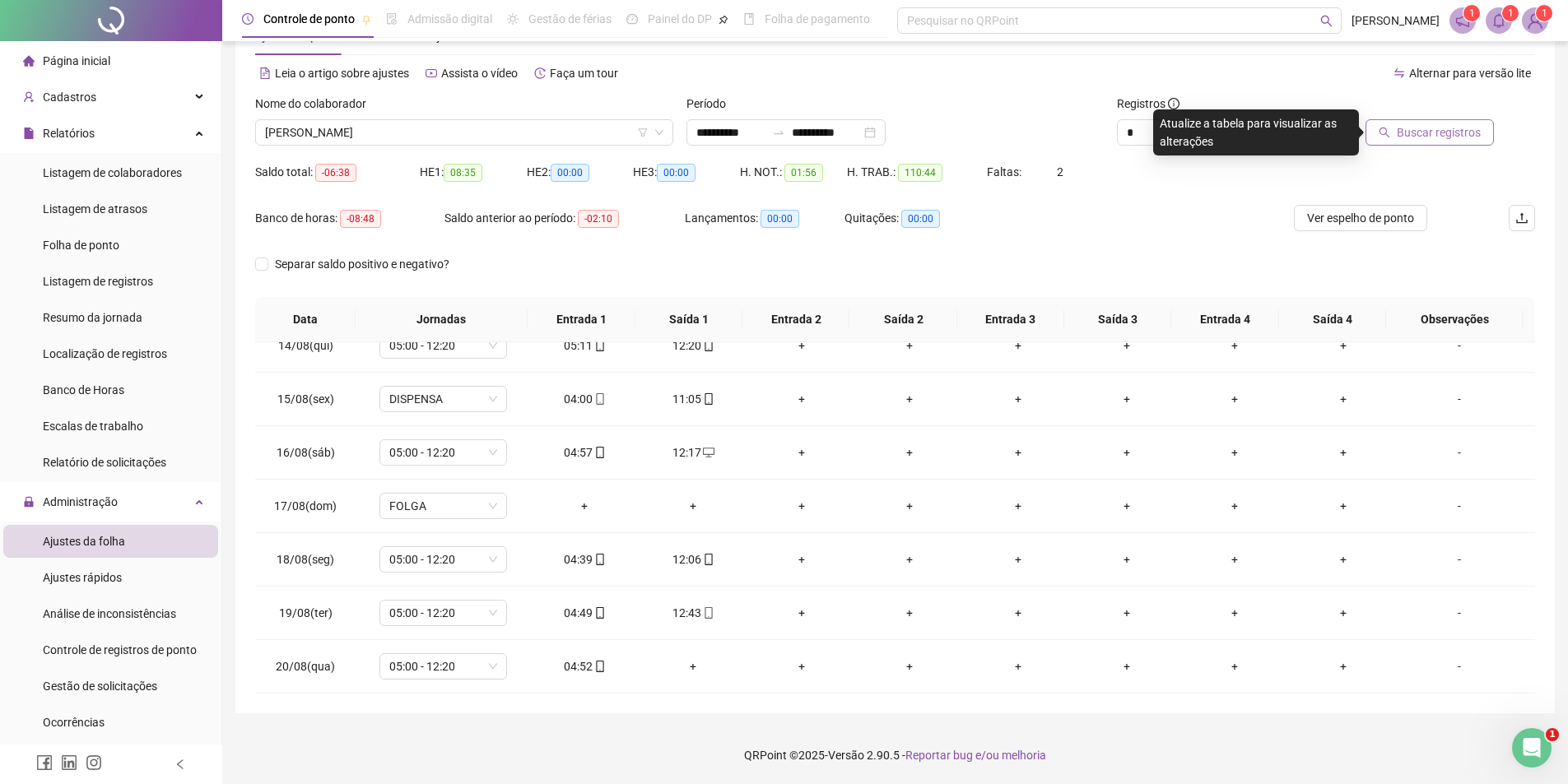
click at [1442, 127] on span "Buscar registros" at bounding box center [1439, 133] width 84 height 18
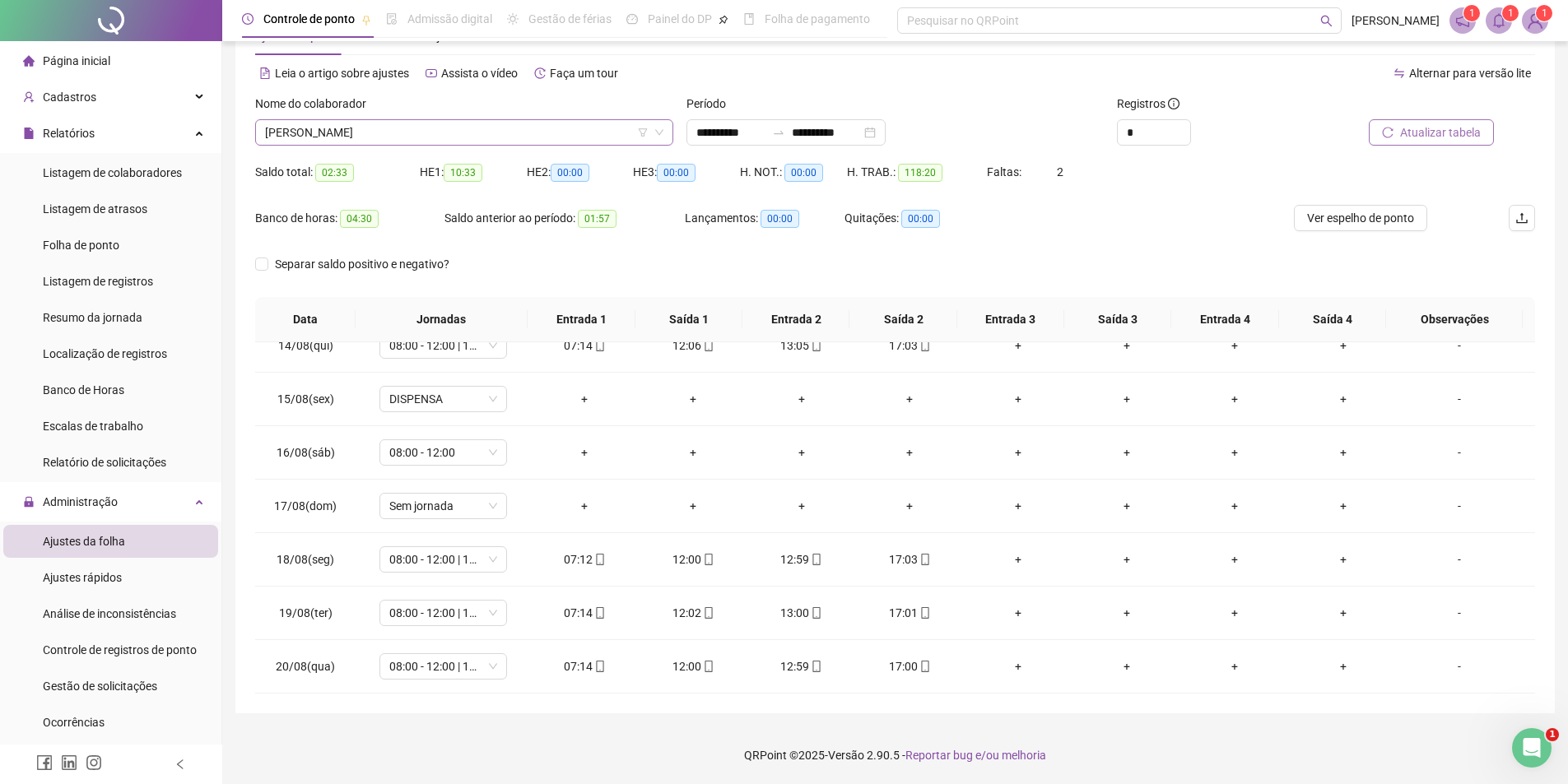
click at [399, 134] on span "[PERSON_NAME]" at bounding box center [464, 132] width 398 height 25
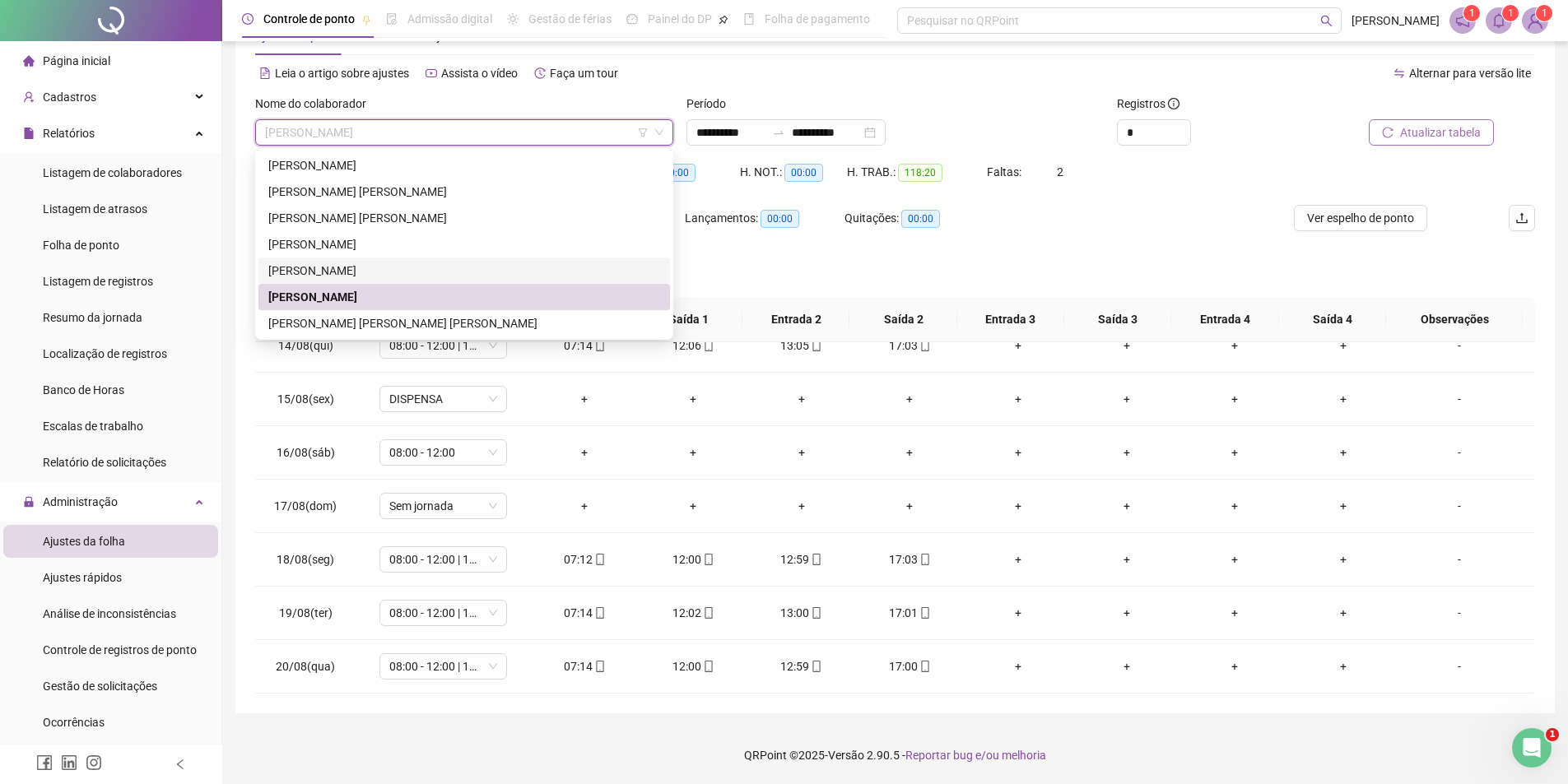
click at [384, 266] on div "[PERSON_NAME]" at bounding box center [465, 270] width 392 height 18
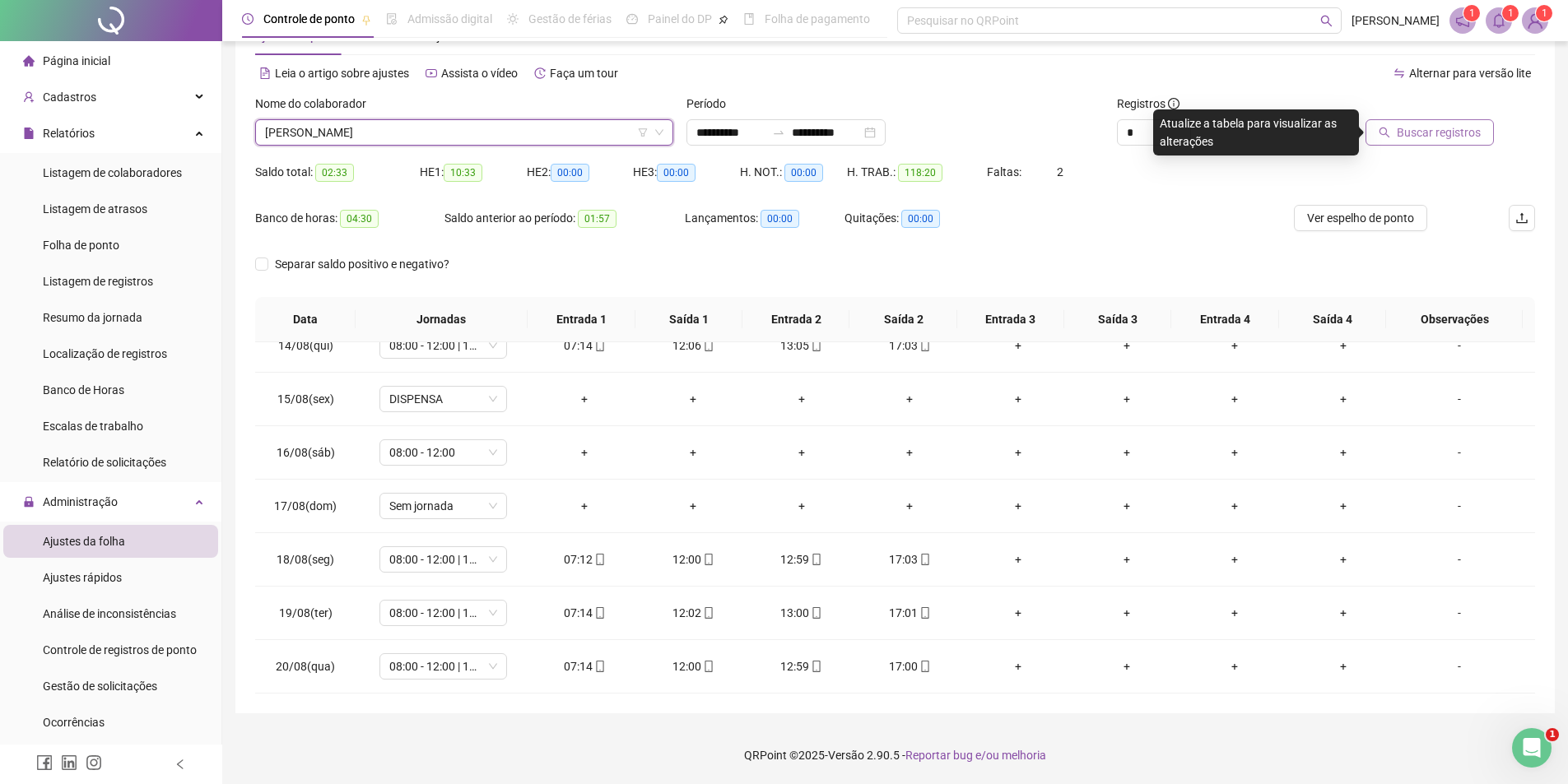
click at [1410, 125] on span "Buscar registros" at bounding box center [1439, 133] width 84 height 18
click at [400, 132] on span "[PERSON_NAME]" at bounding box center [464, 132] width 398 height 25
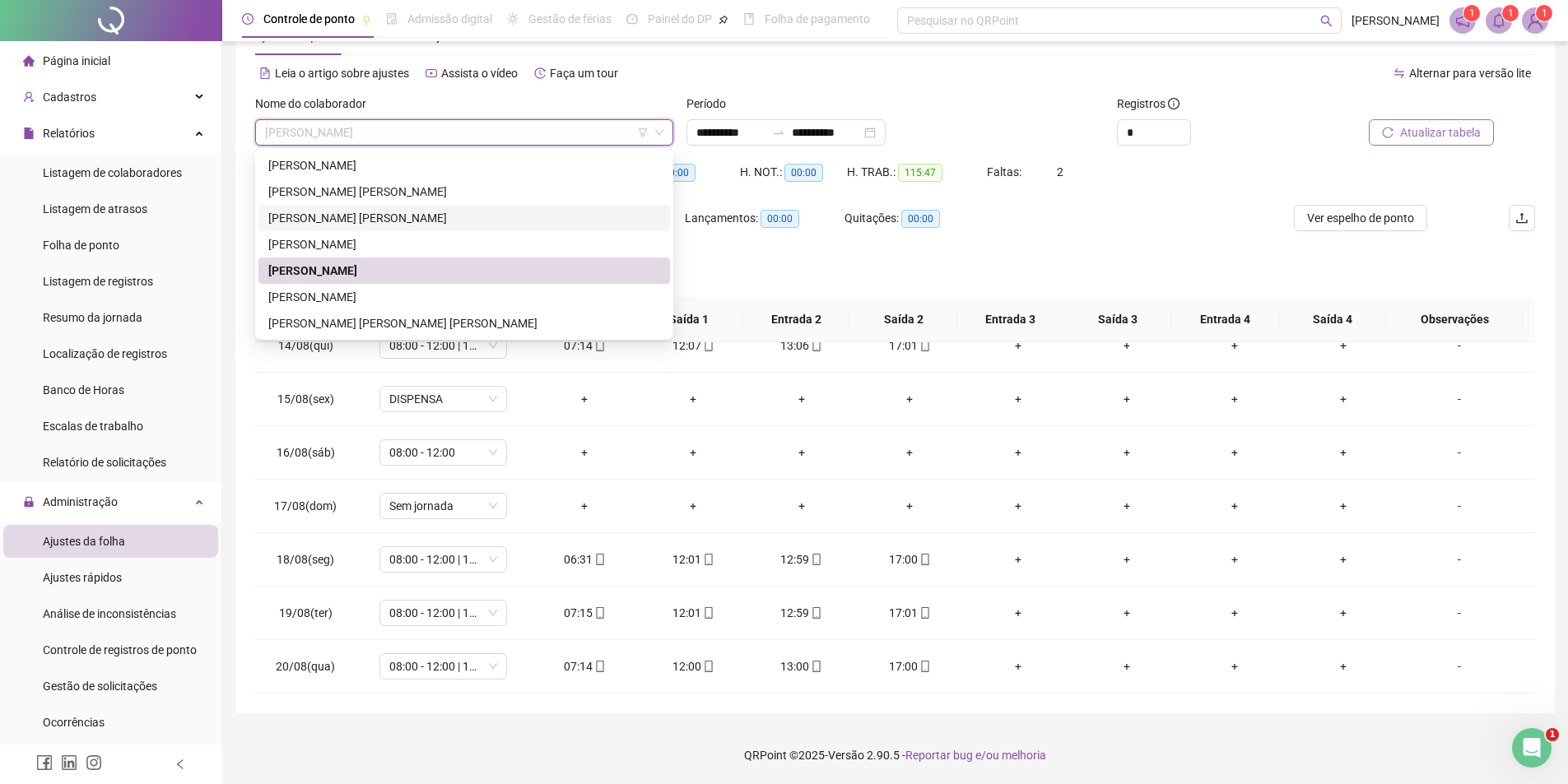
click at [390, 224] on div "[PERSON_NAME] [PERSON_NAME]" at bounding box center [465, 218] width 392 height 18
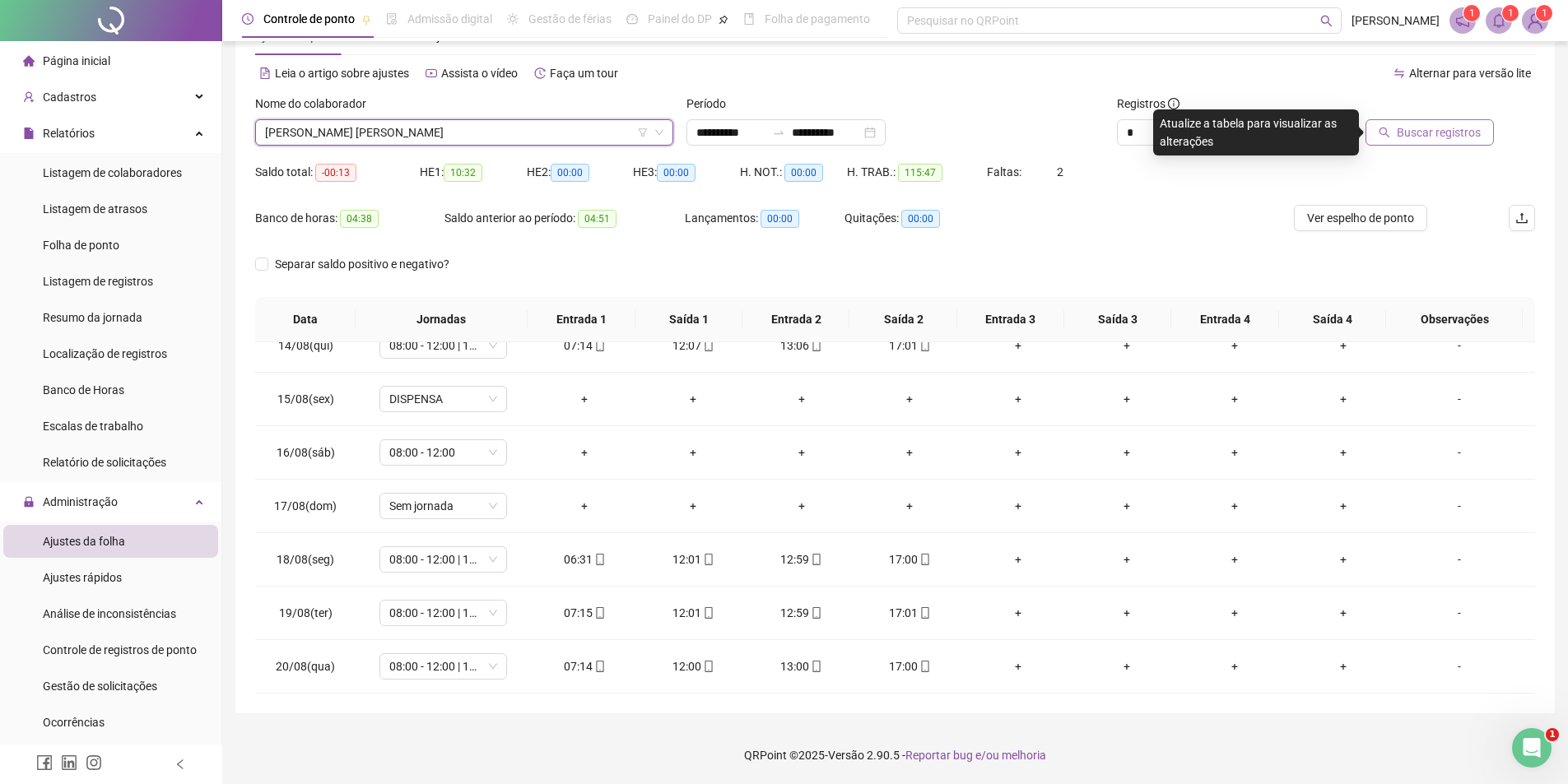
click at [1445, 139] on span "Buscar registros" at bounding box center [1439, 133] width 84 height 18
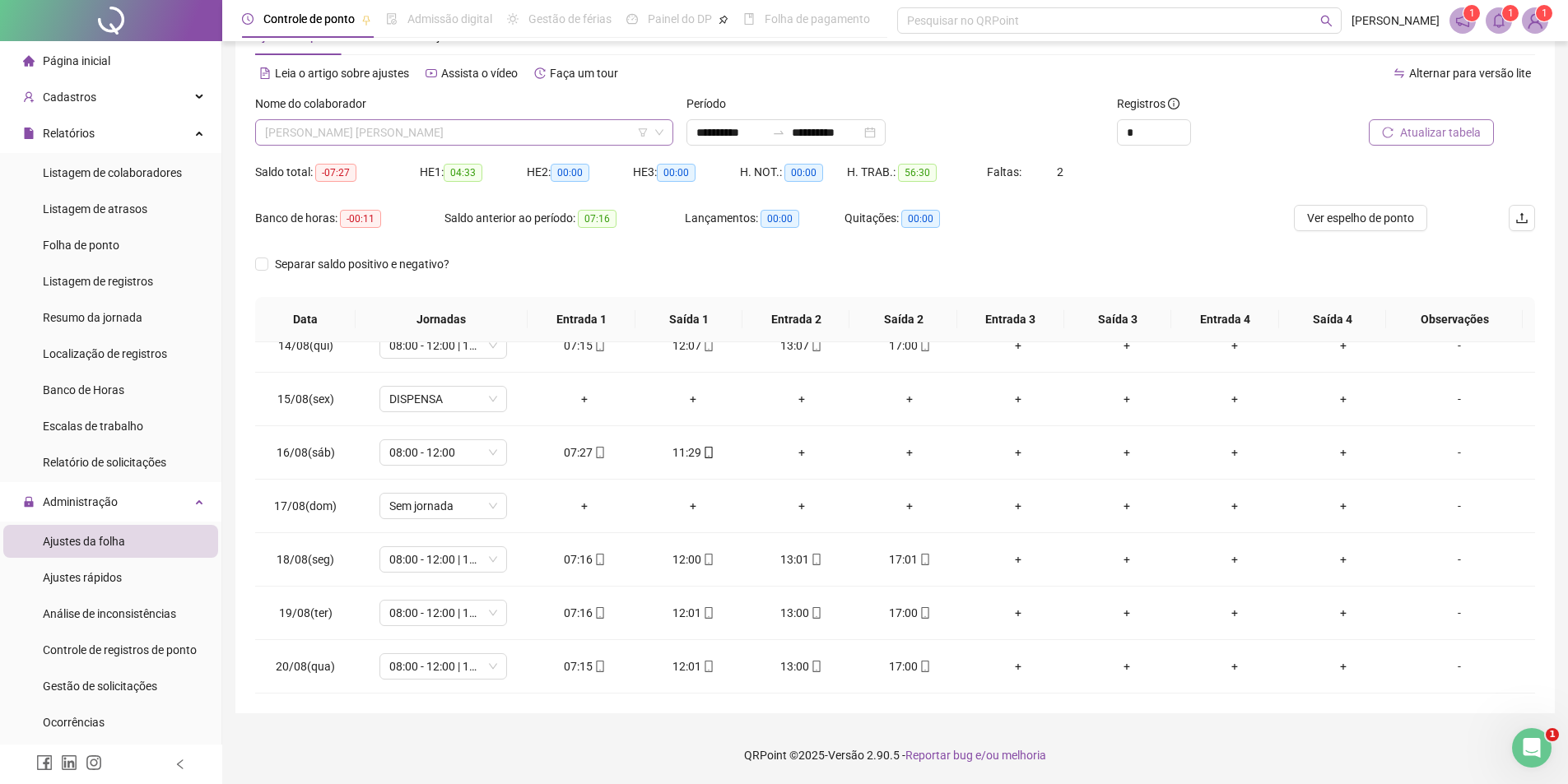
click at [394, 137] on span "[PERSON_NAME] [PERSON_NAME]" at bounding box center [464, 132] width 398 height 25
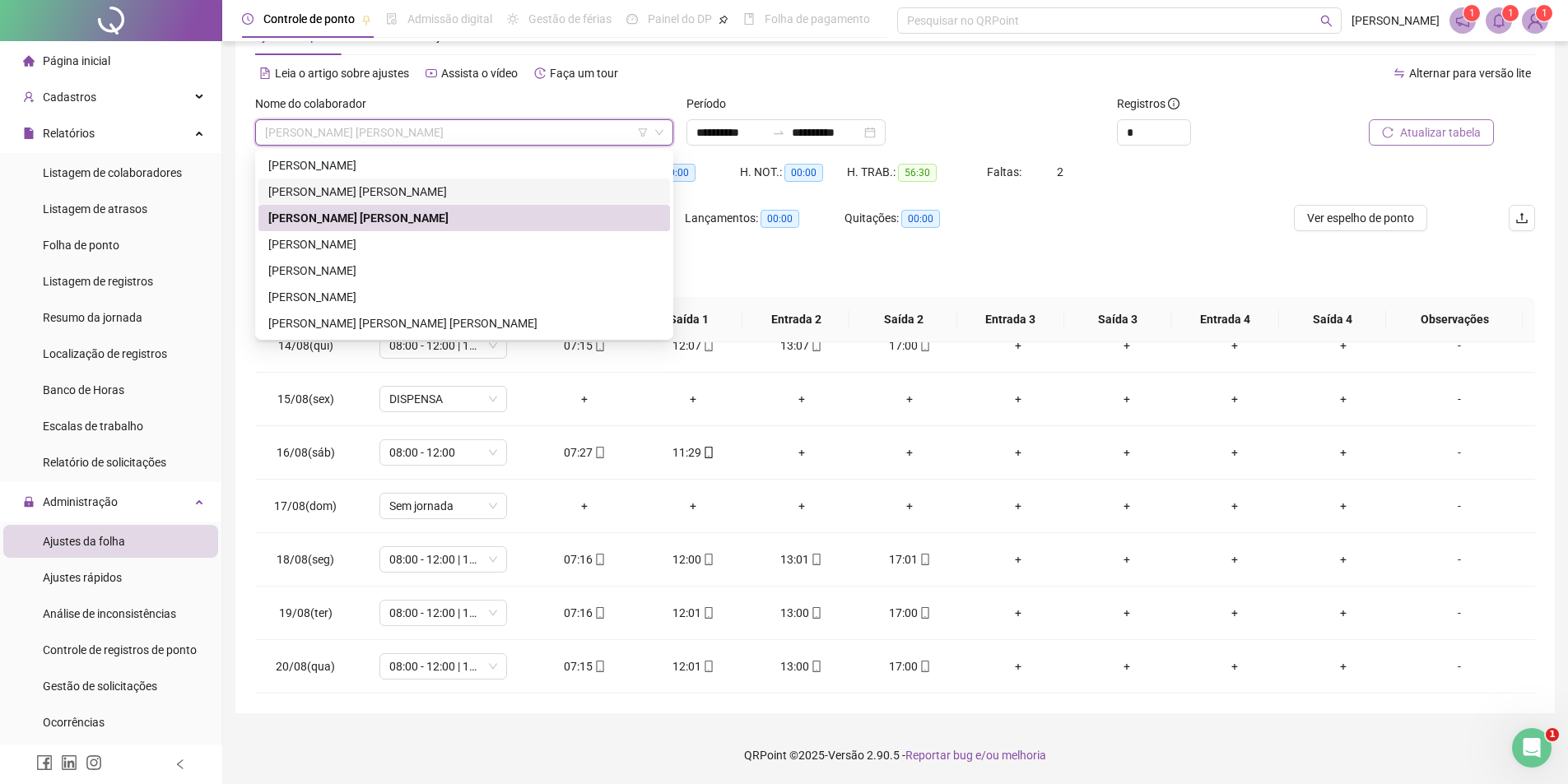
click at [388, 188] on div "[PERSON_NAME] [PERSON_NAME]" at bounding box center [465, 192] width 392 height 18
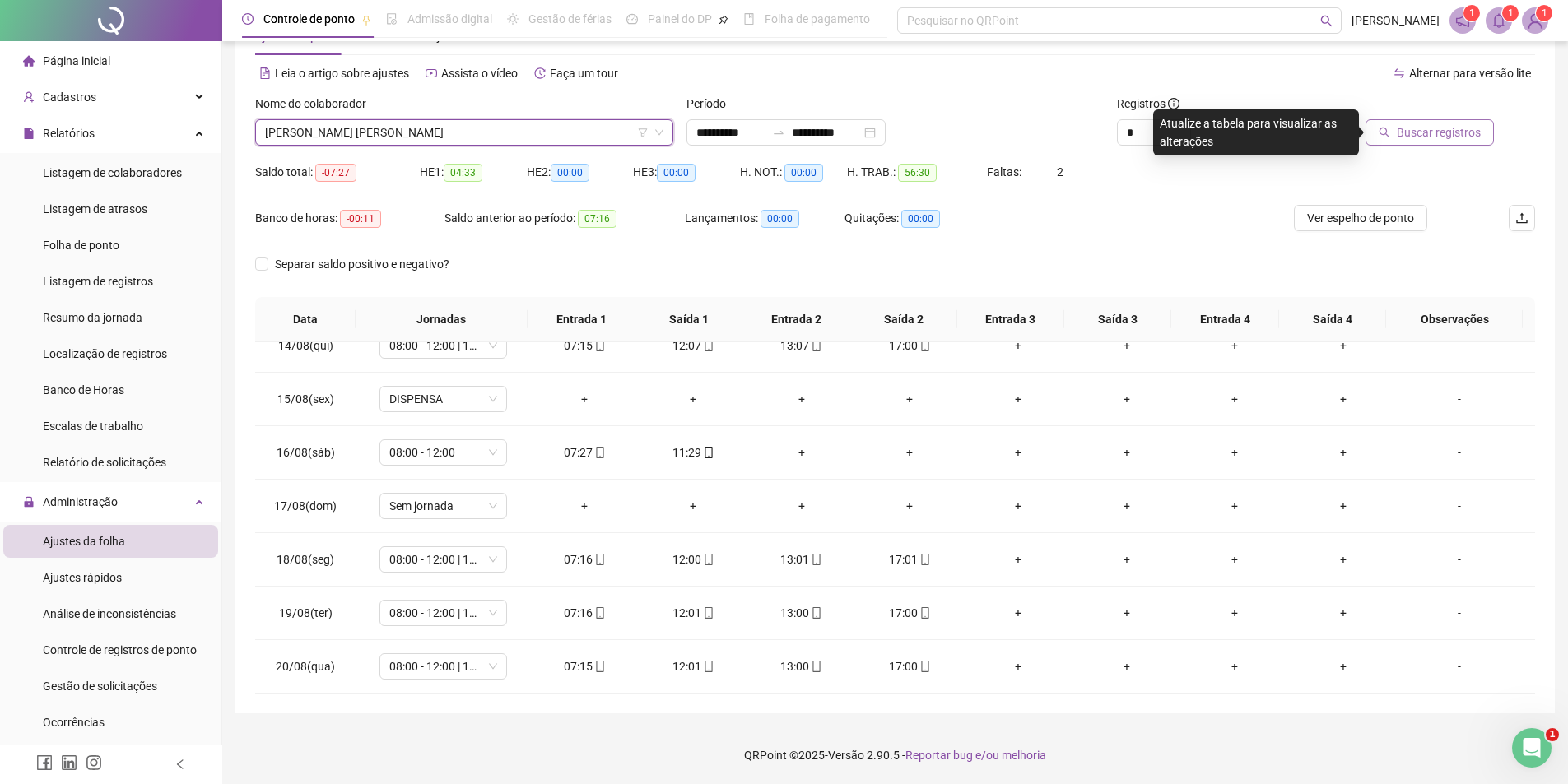
click at [1437, 133] on span "Buscar registros" at bounding box center [1439, 133] width 84 height 18
